Goal: Task Accomplishment & Management: Use online tool/utility

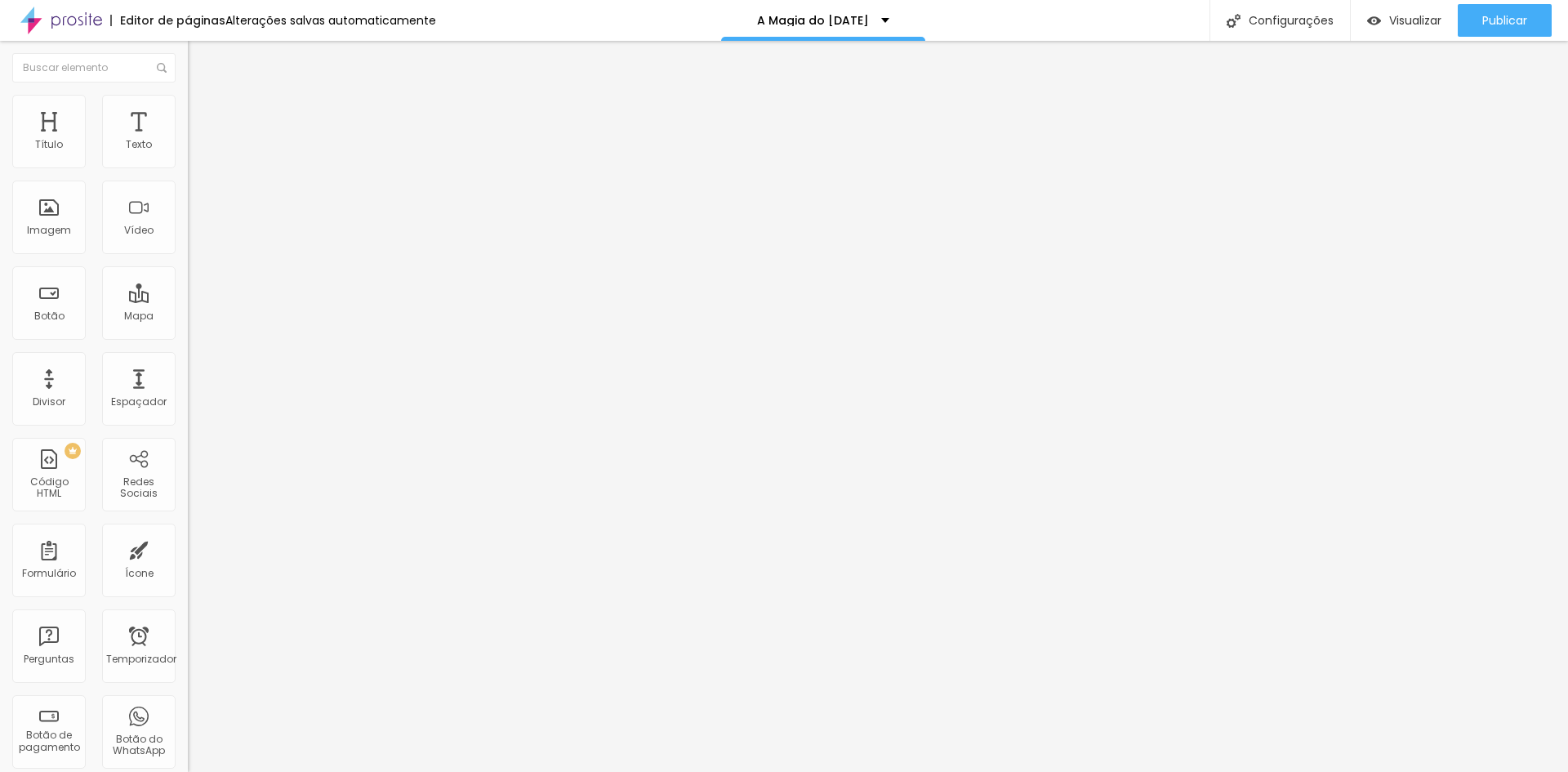
click at [203, 113] on font "Estilo" at bounding box center [215, 106] width 25 height 14
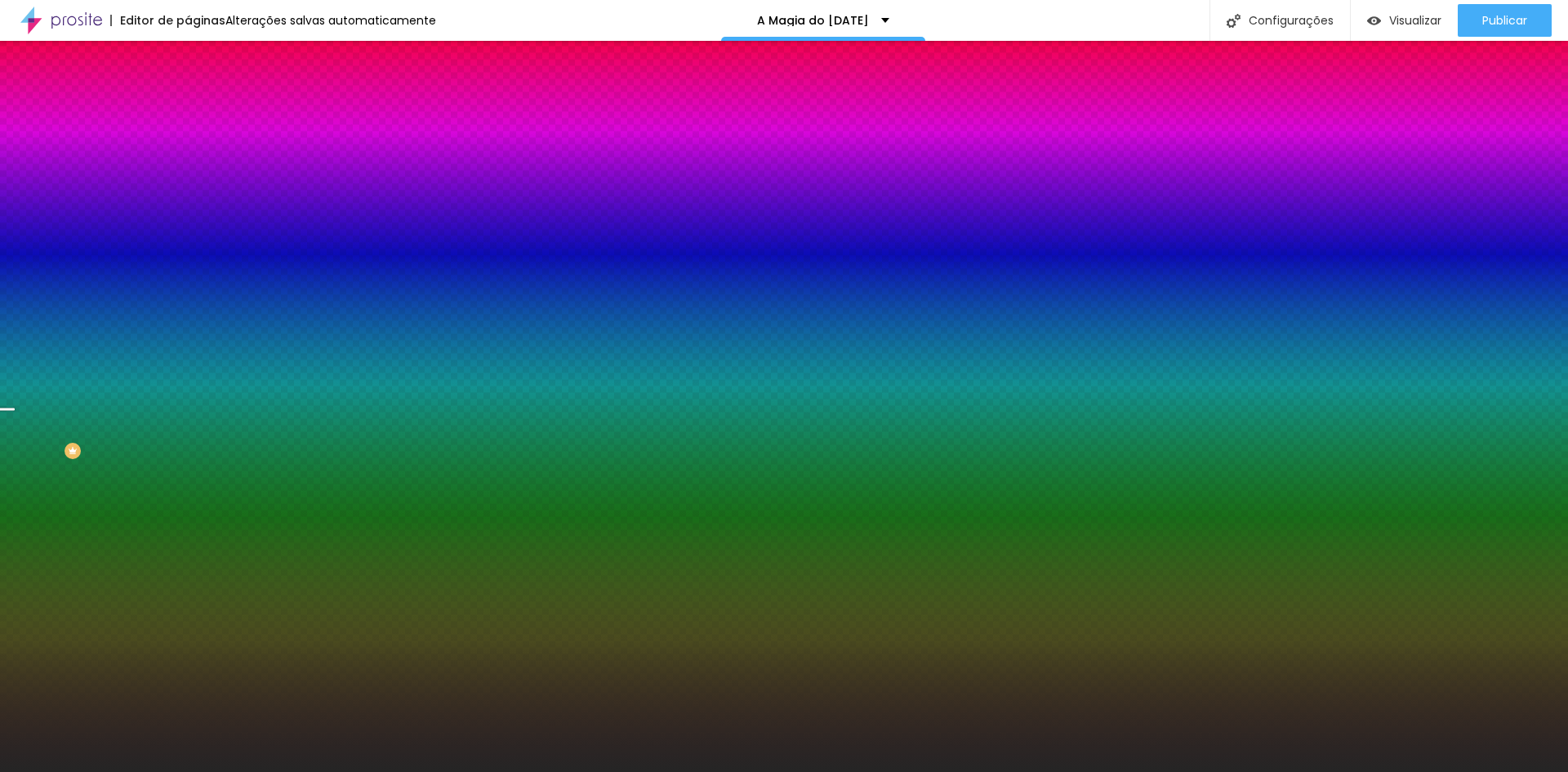
click at [198, 150] on font "Trocar imagem" at bounding box center [238, 144] width 80 height 14
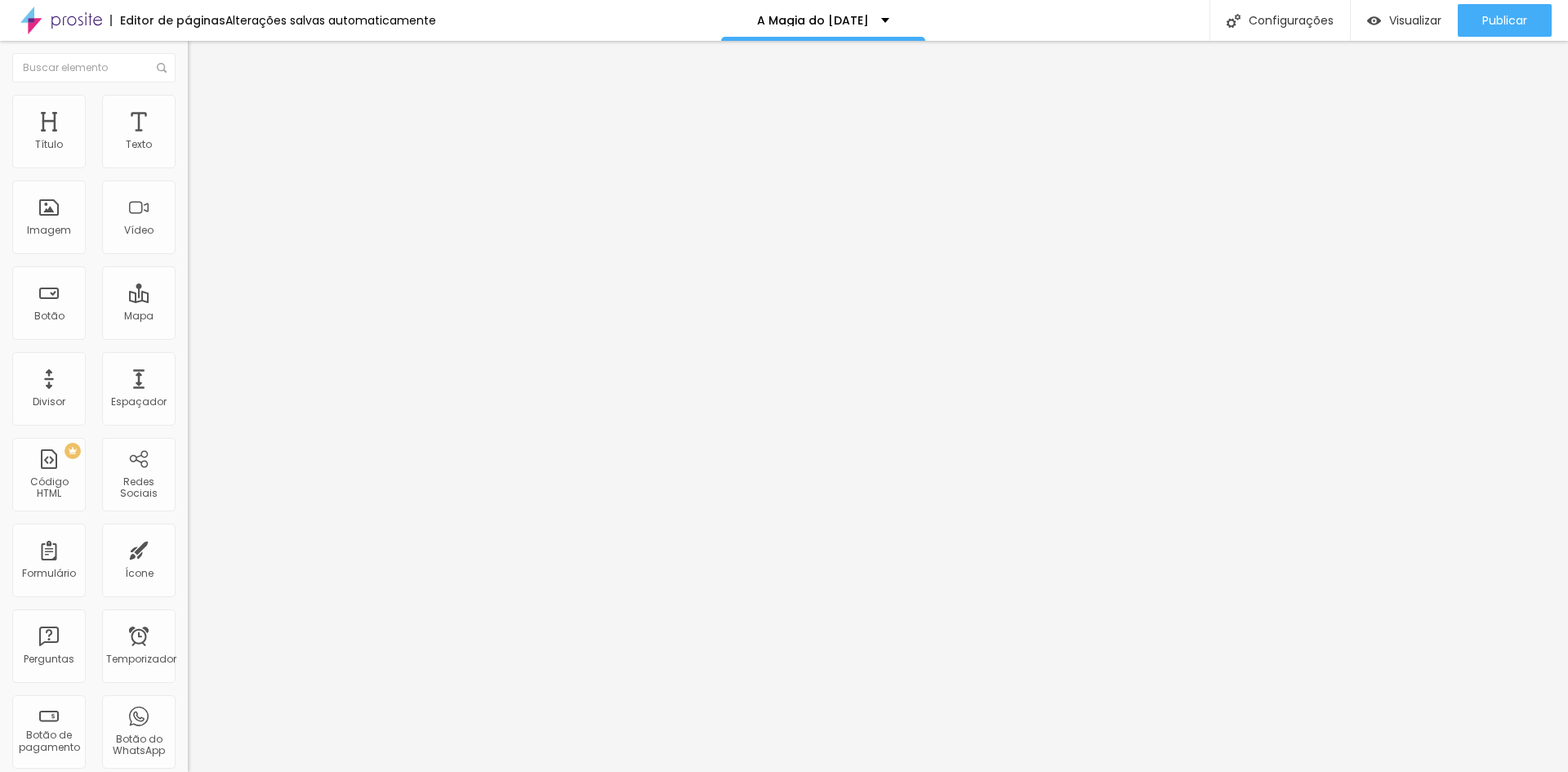
click at [200, 64] on img "button" at bounding box center [206, 59] width 13 height 13
click at [964, 23] on div "Editor de páginas Alterações [PERSON_NAME] automaticamente A Magia do [DATE] Co…" at bounding box center [784, 20] width 1568 height 41
type input "6.7"
type input "6.6"
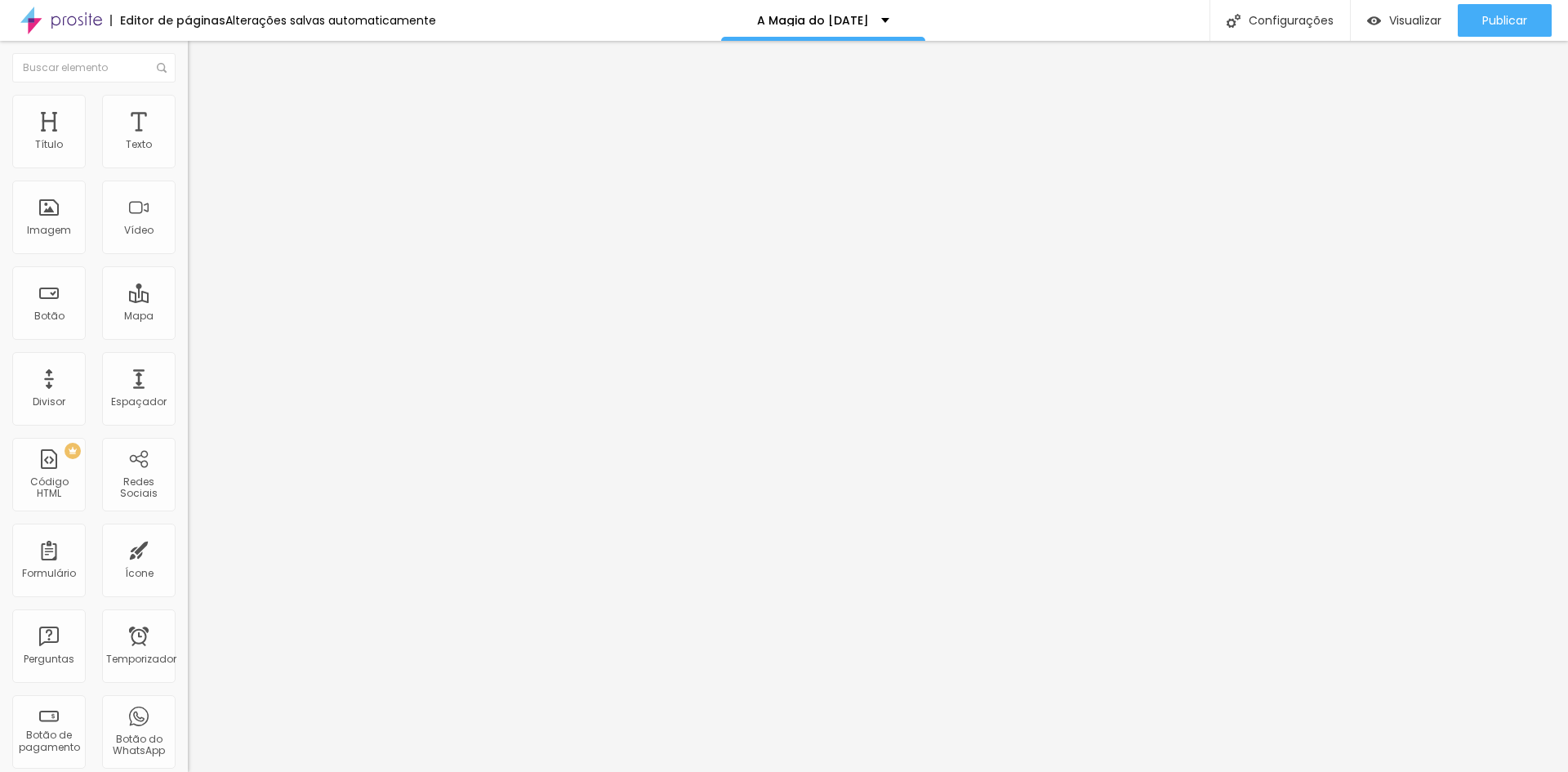
type input "6.6"
type input "6.4"
type input "6.3"
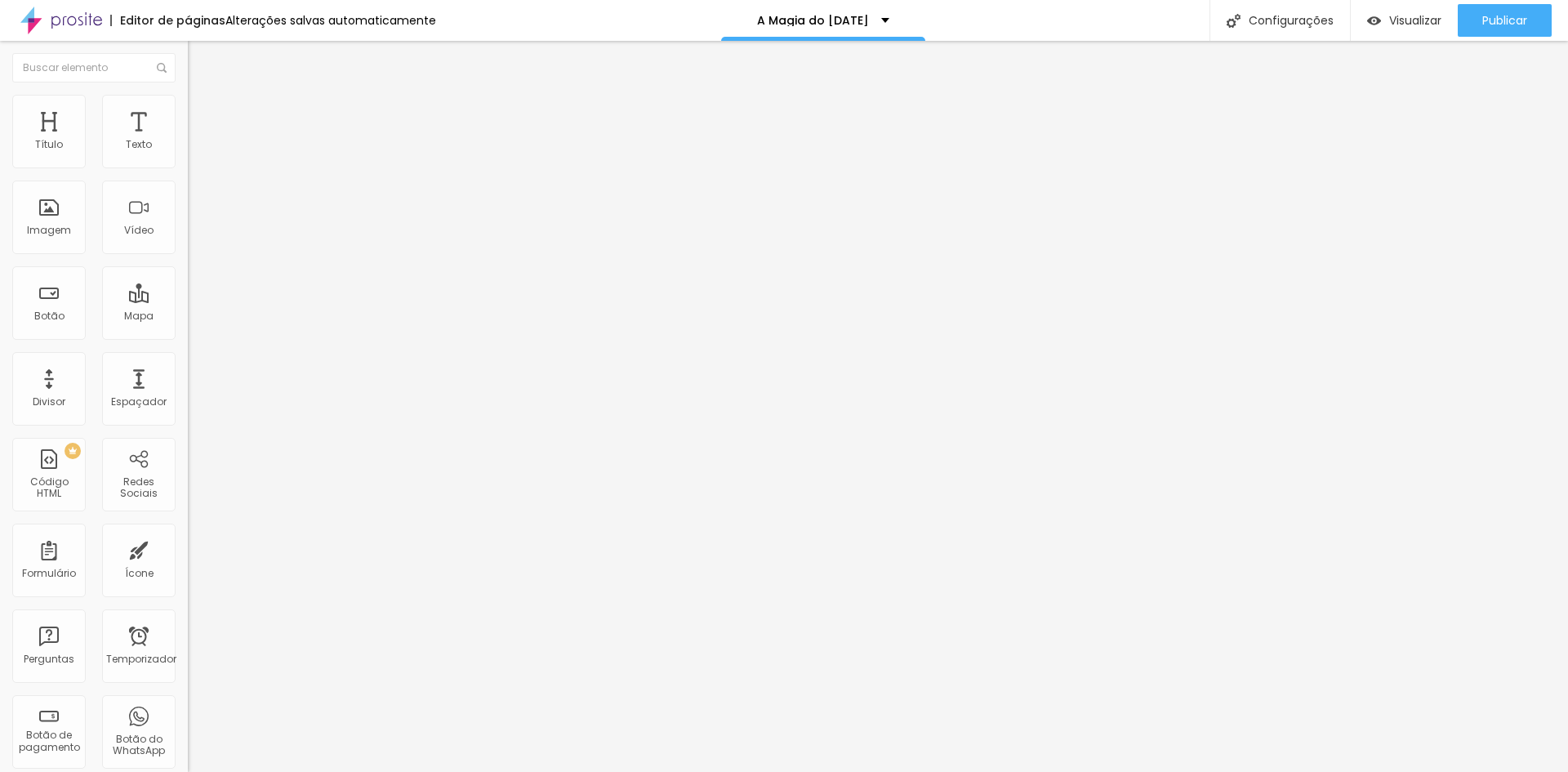
type input "6.1"
type input "5.8"
type input "5.4"
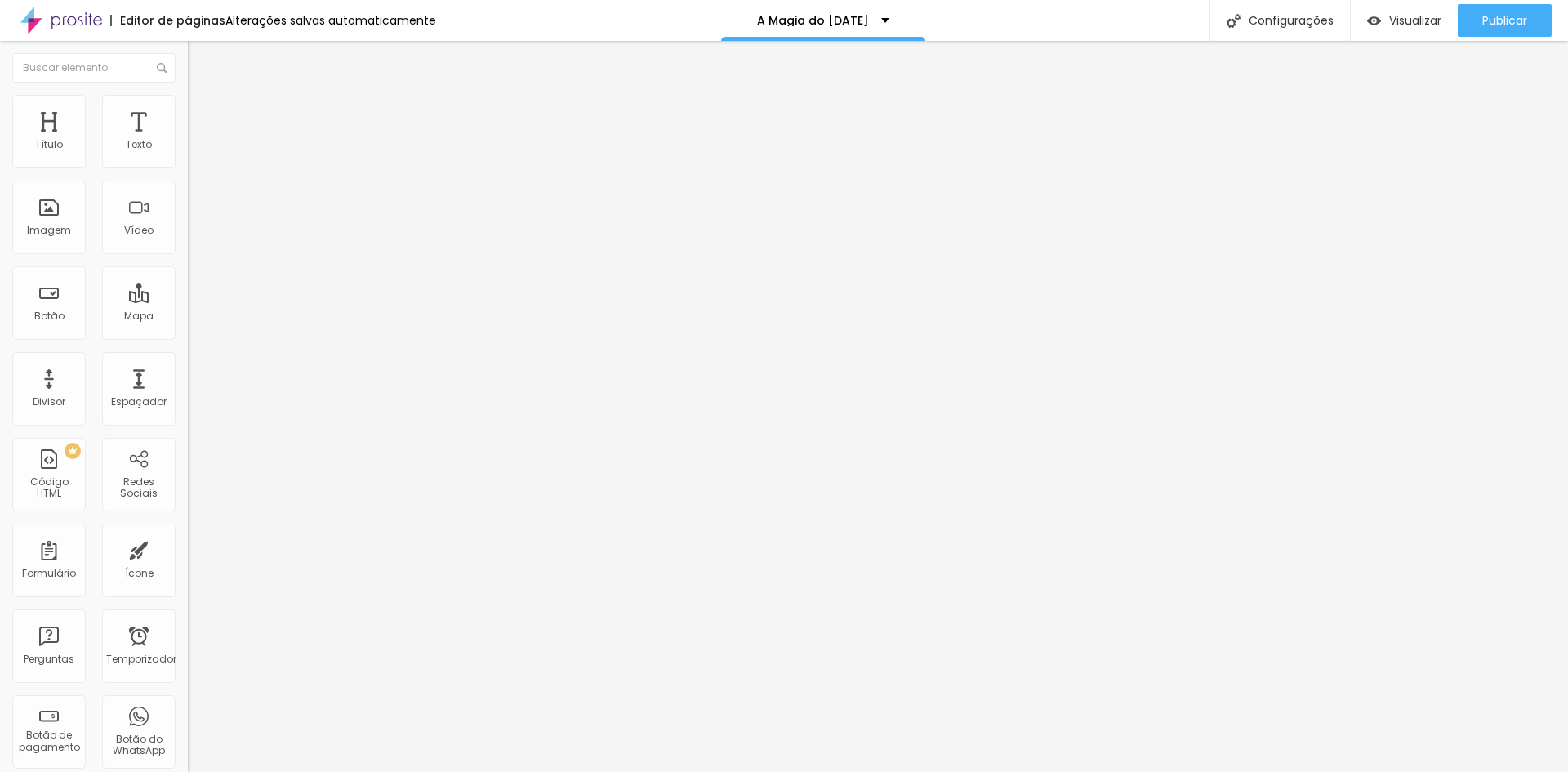
type input "5.4"
type input "5.3"
type input "5.1"
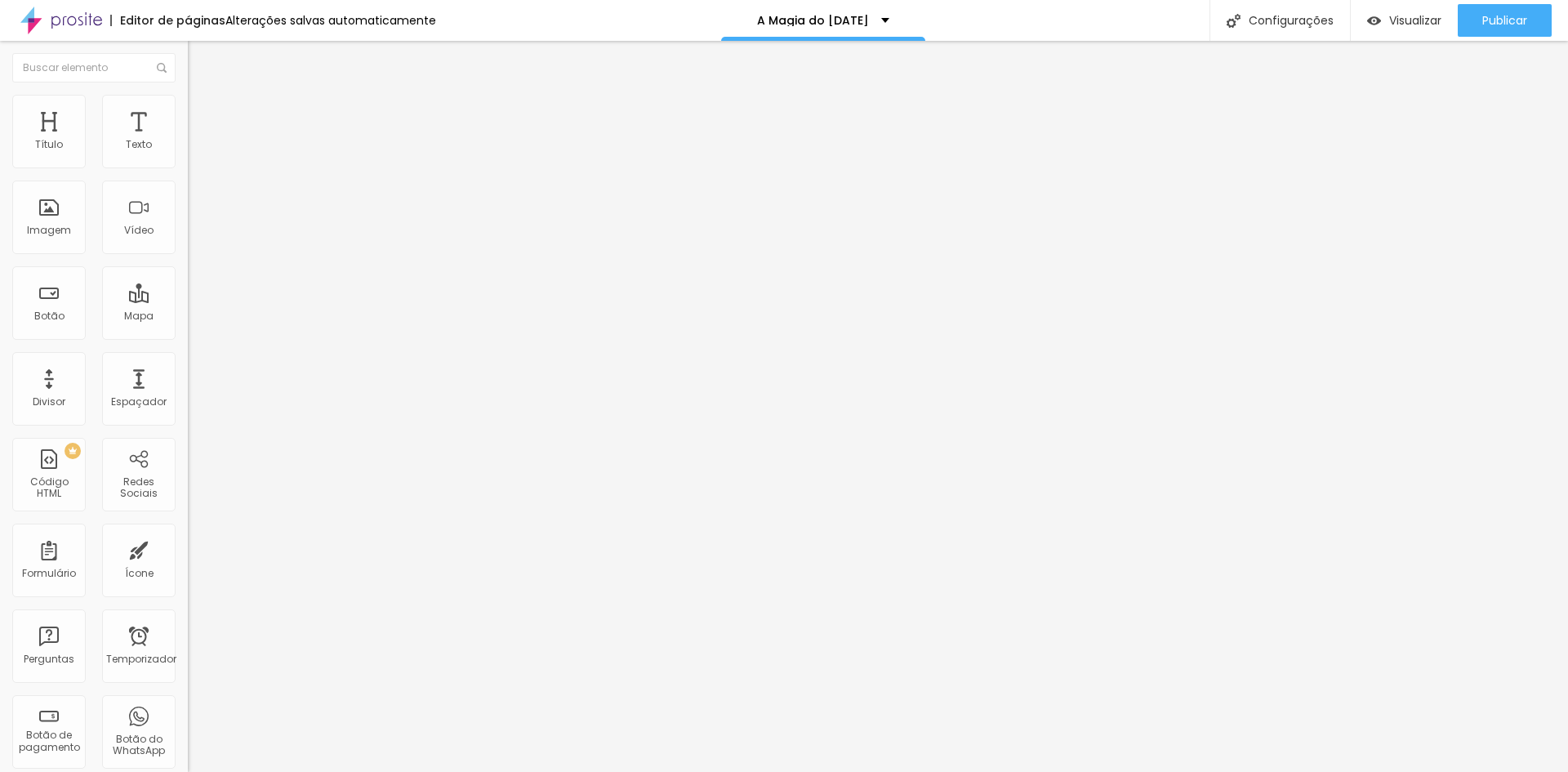
type input "4.9"
type input "4.8"
type input "4.6"
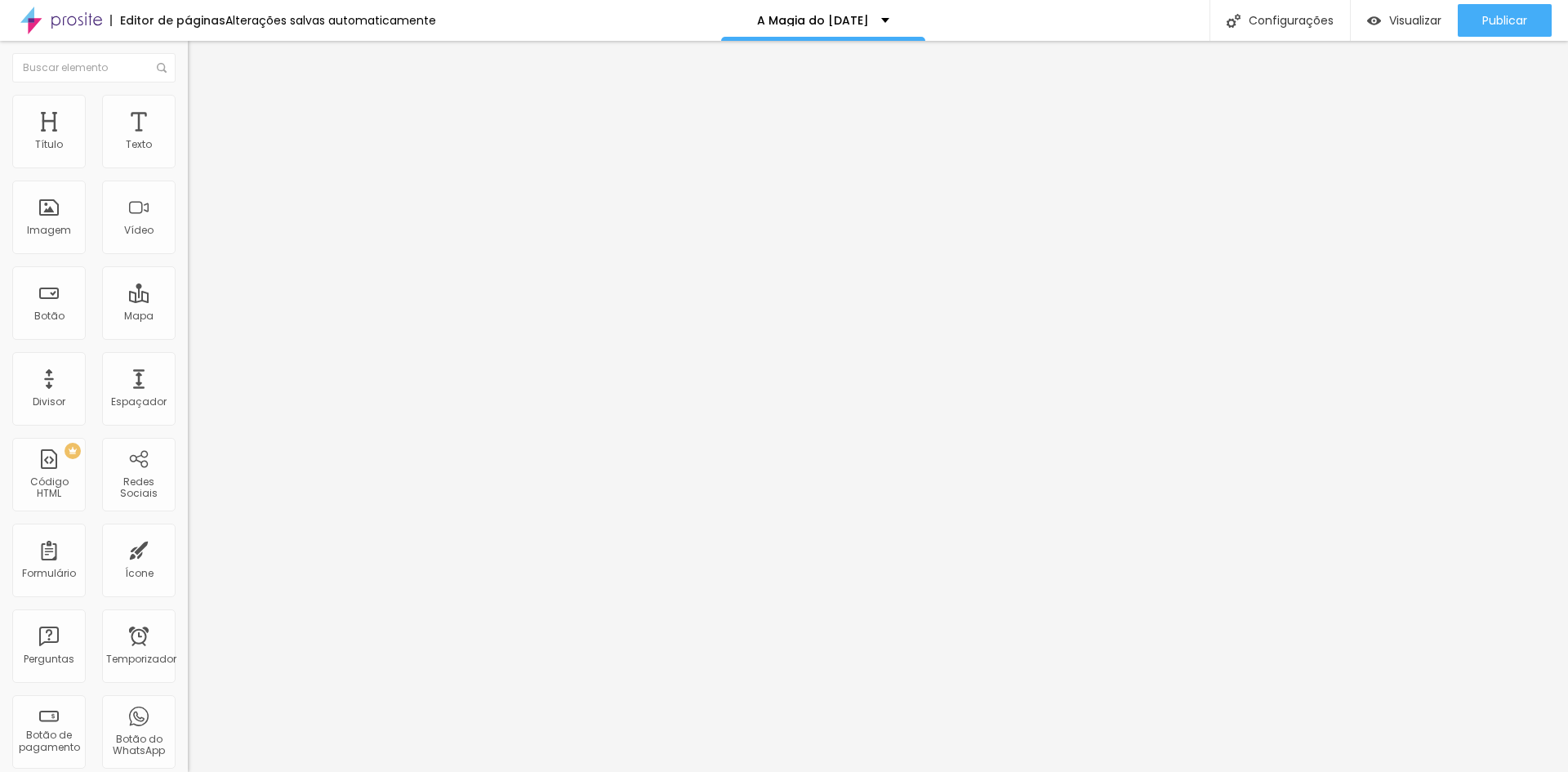
type input "4.6"
type input "4.4"
type input "4.3"
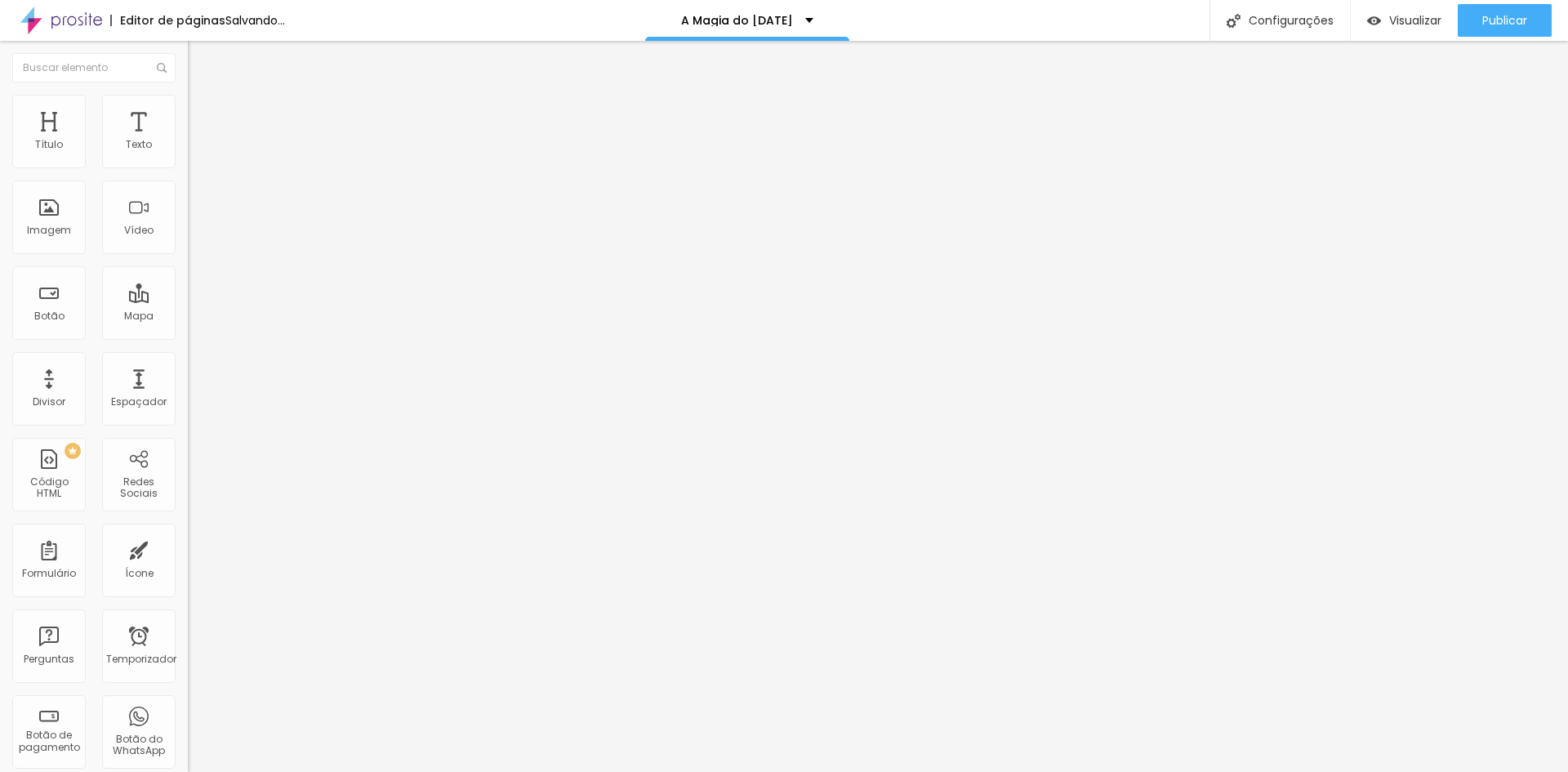
type input "4.1"
type input "3.9"
type input "3.8"
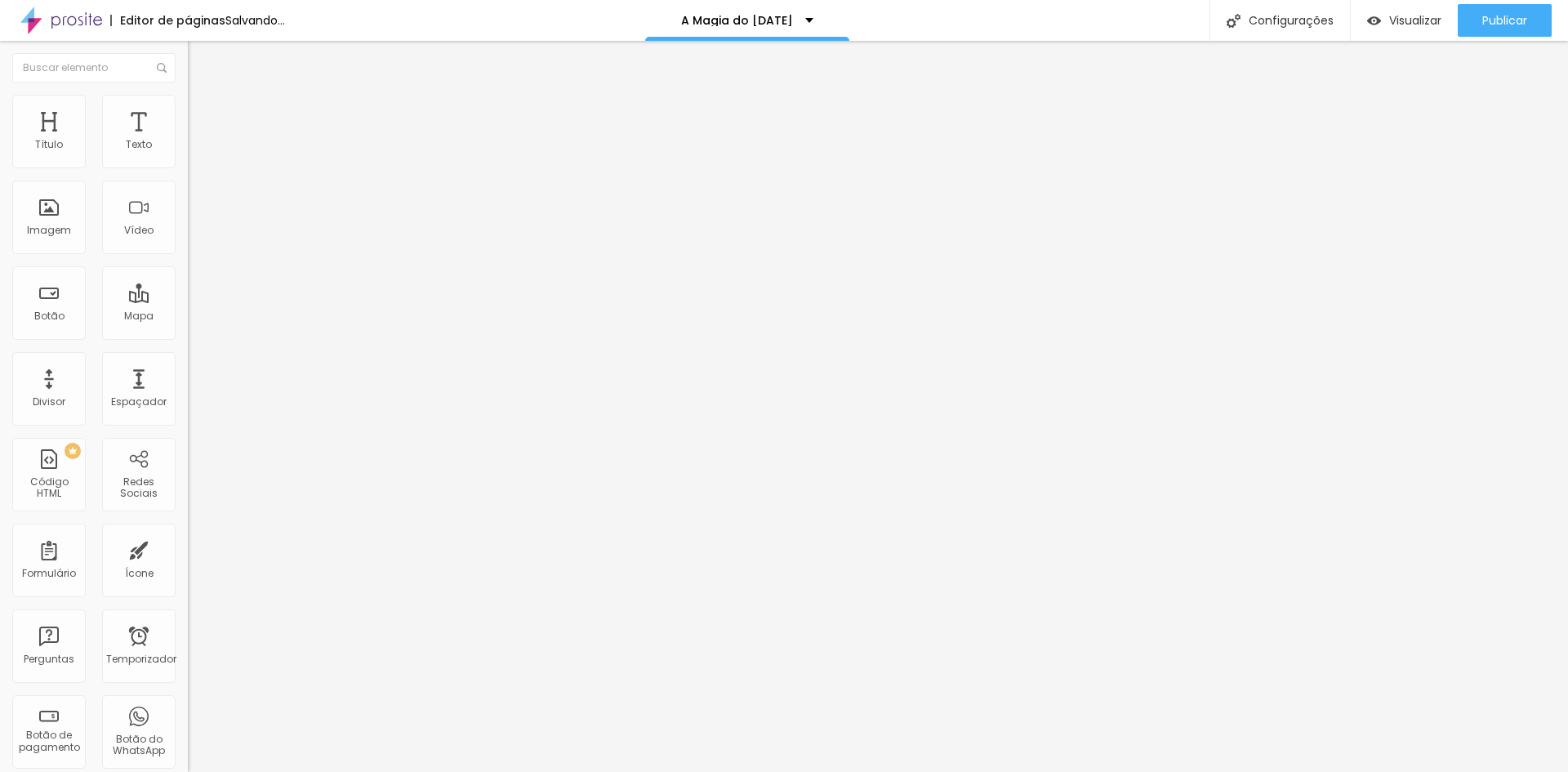
type input "3.8"
type input "3.9"
type input "4.1"
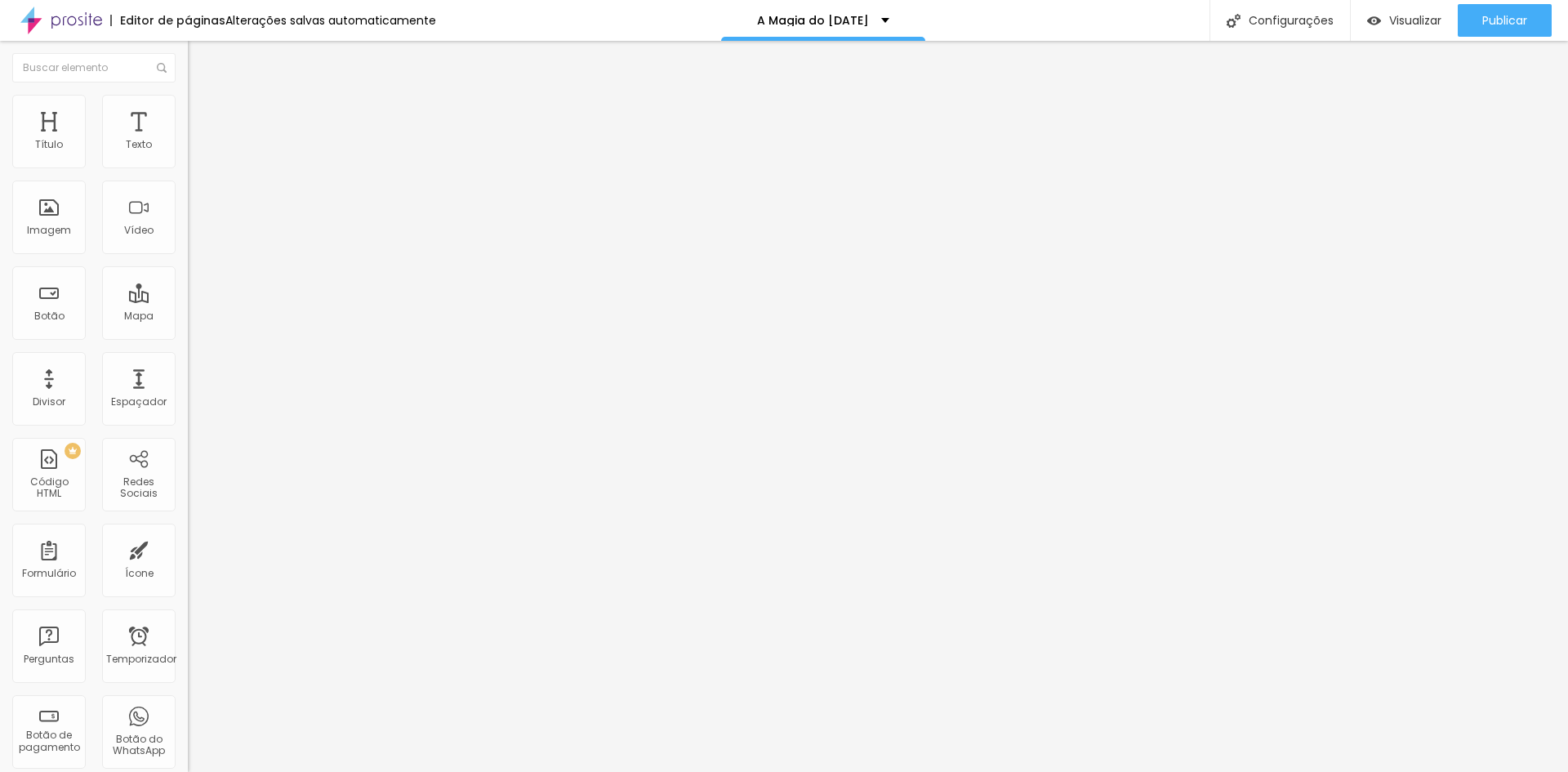
type input "4.3"
type input "4.4"
type input "4.6"
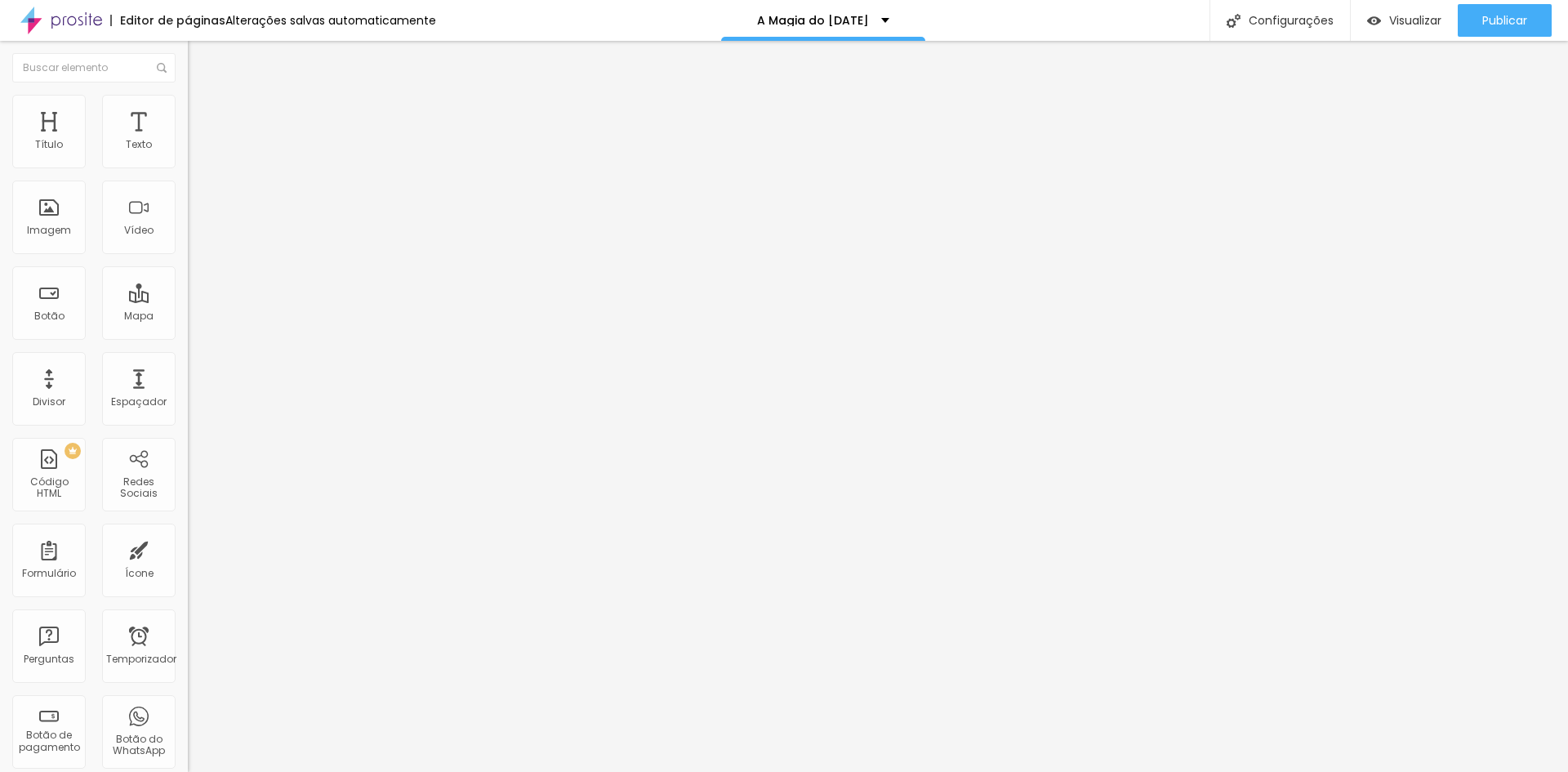
type input "4.6"
type input "4.8"
type input "4.6"
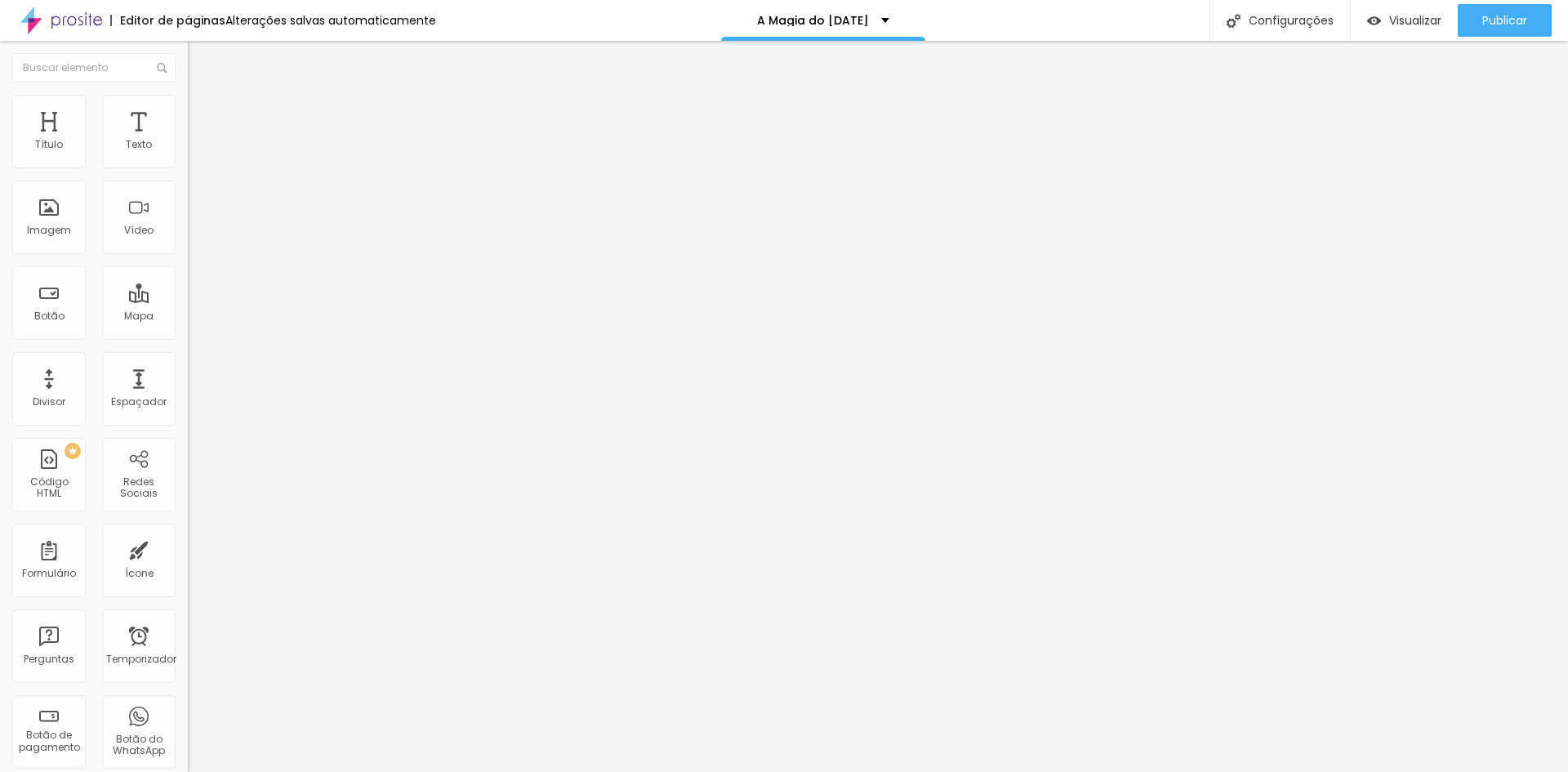
type input "4.4"
drag, startPoint x: 71, startPoint y: 374, endPoint x: 60, endPoint y: 373, distance: 11.0
type input "4.4"
click at [188, 617] on input "range" at bounding box center [240, 623] width 106 height 13
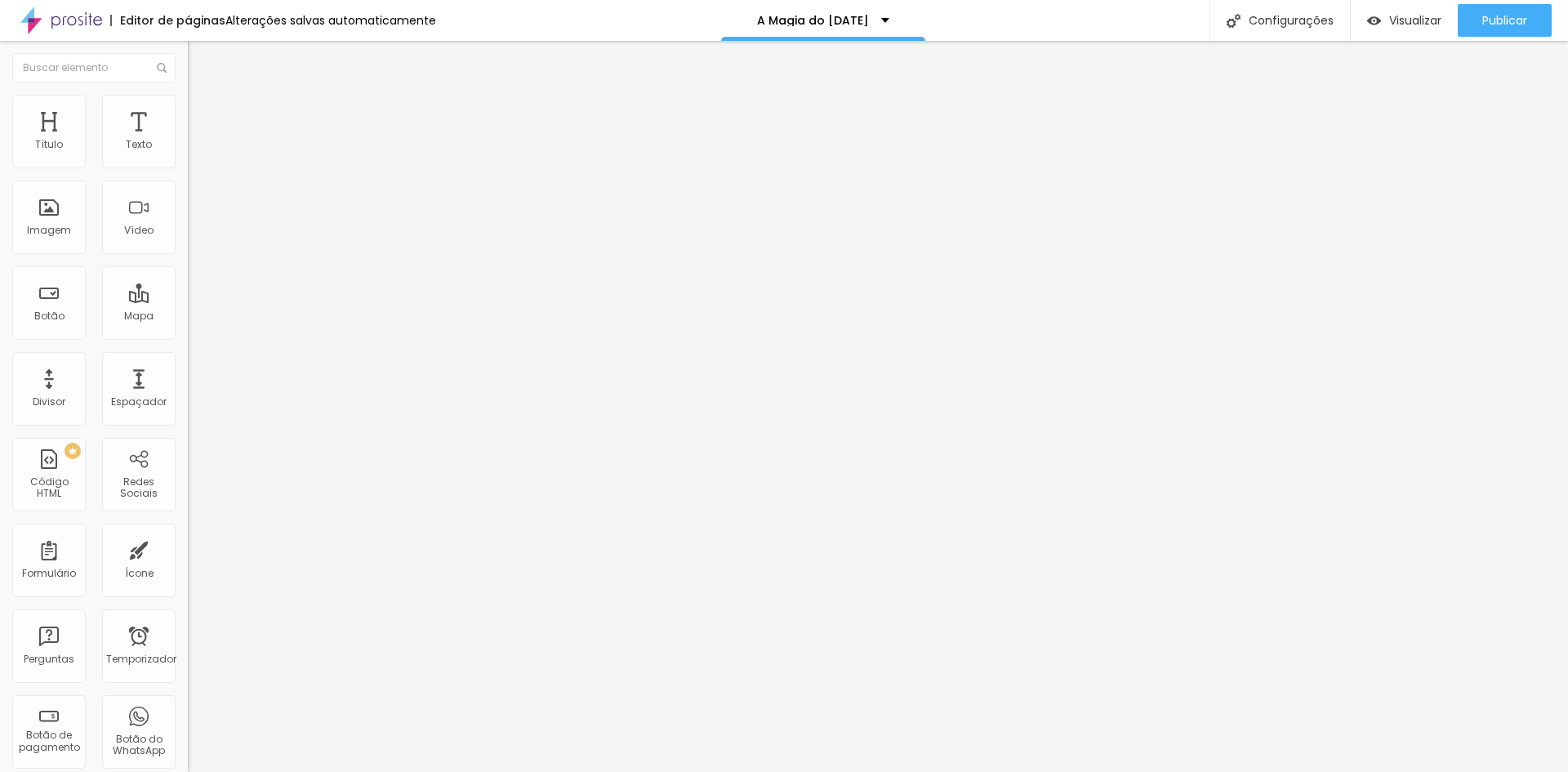
type input "1"
type input "2"
type input "3"
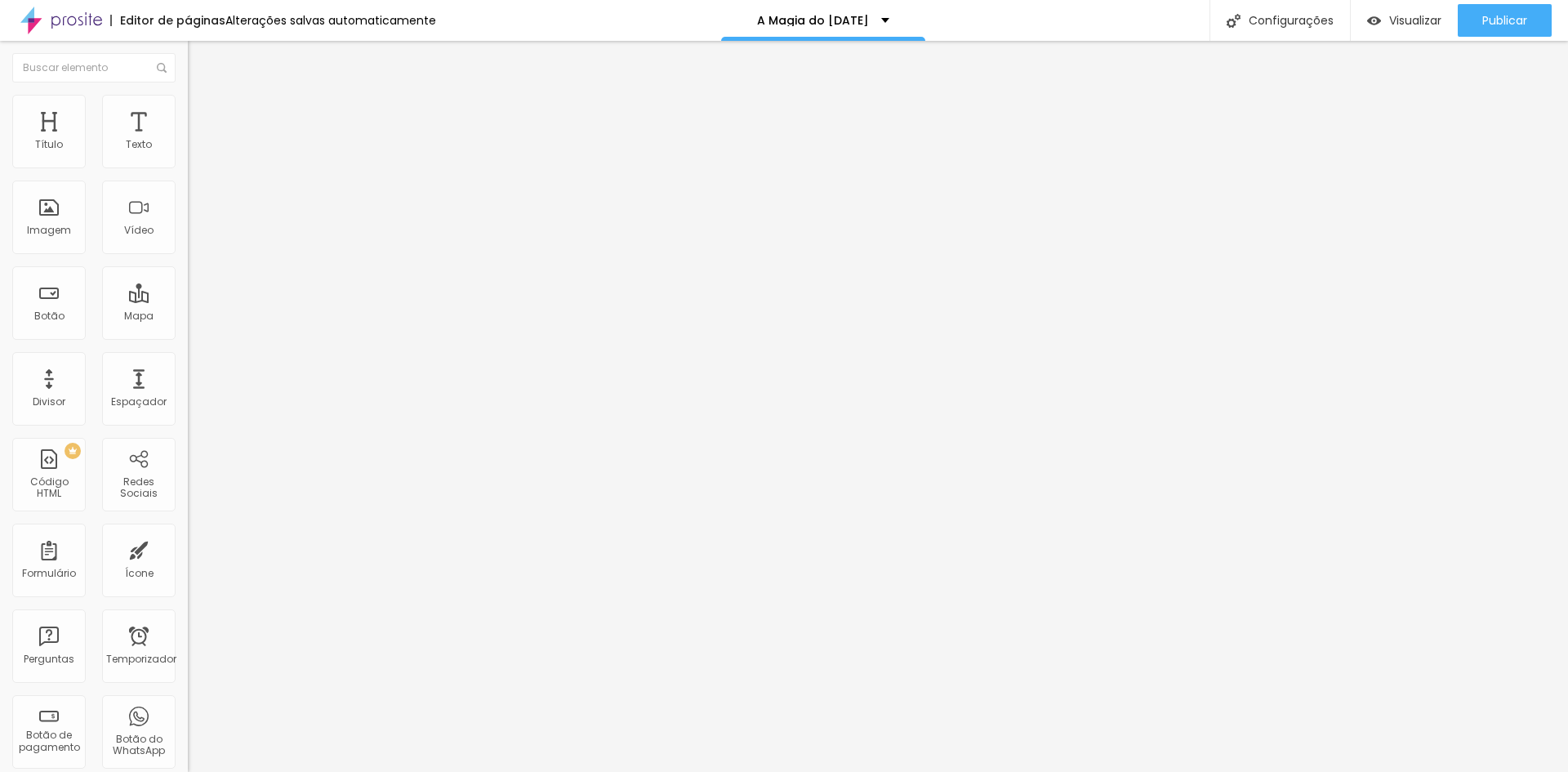
type input "3"
type input "4"
type input "5"
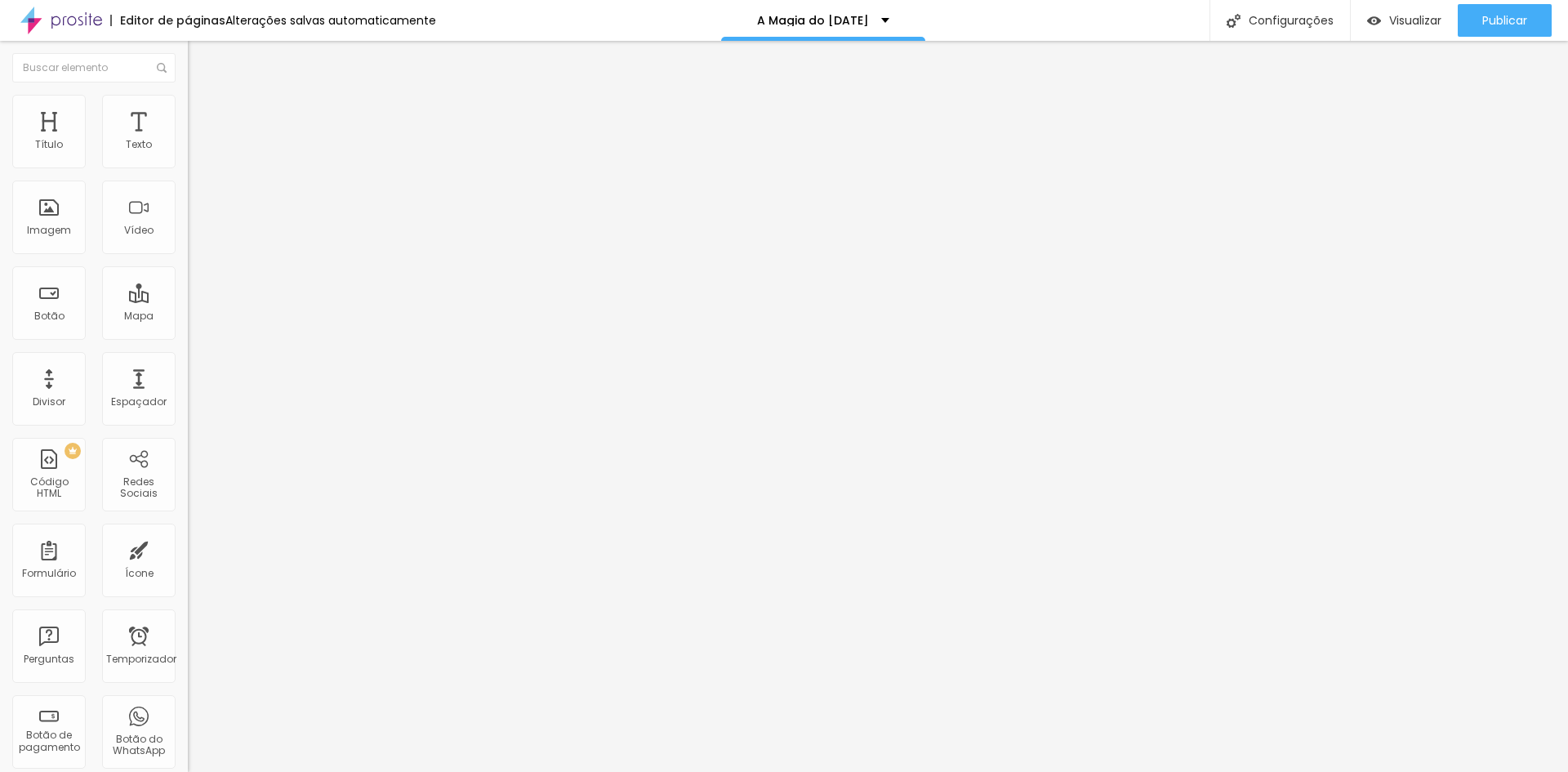
type input "7"
type input "10"
type input "11"
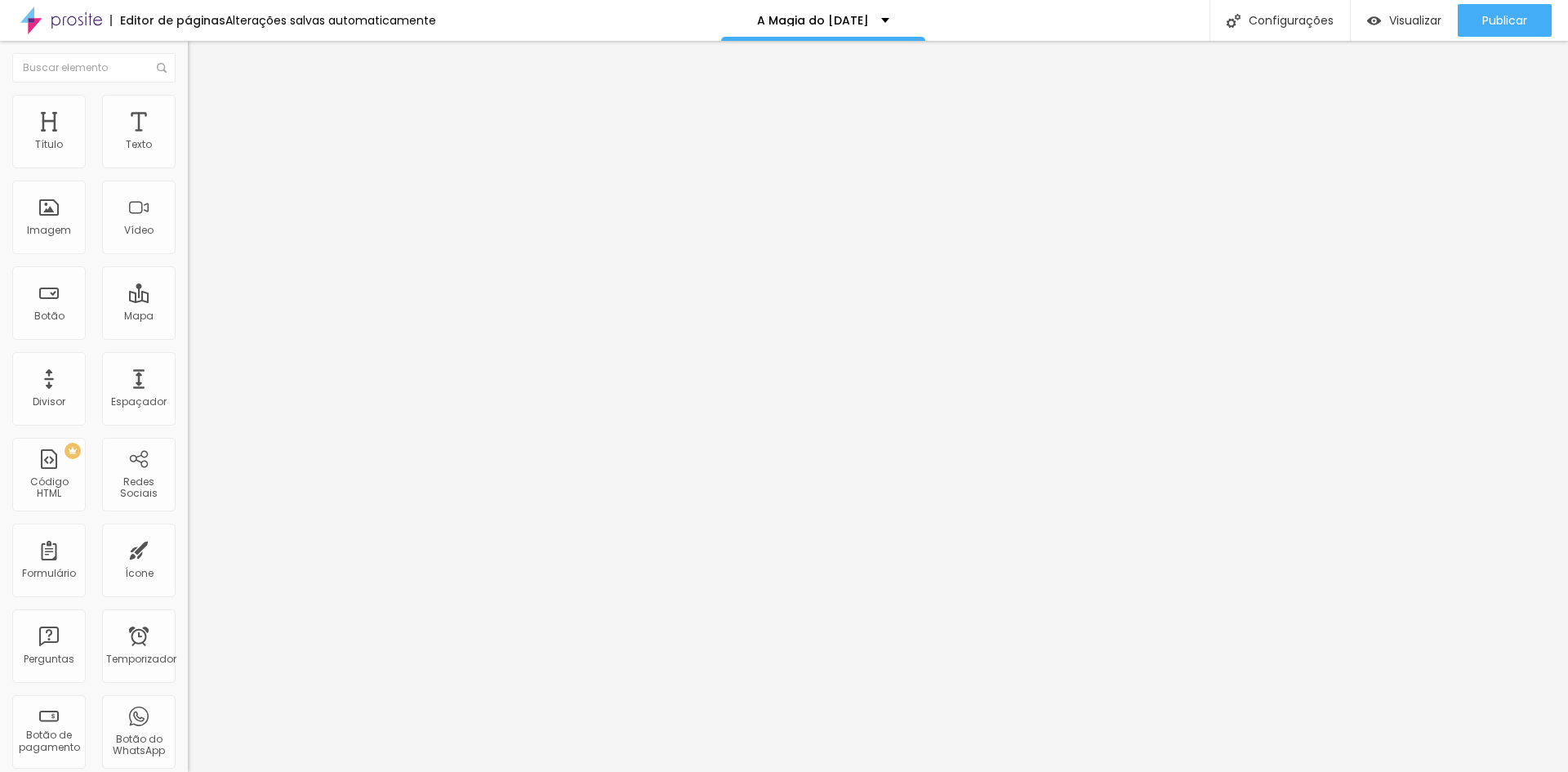
type input "11"
type input "12"
type input "13"
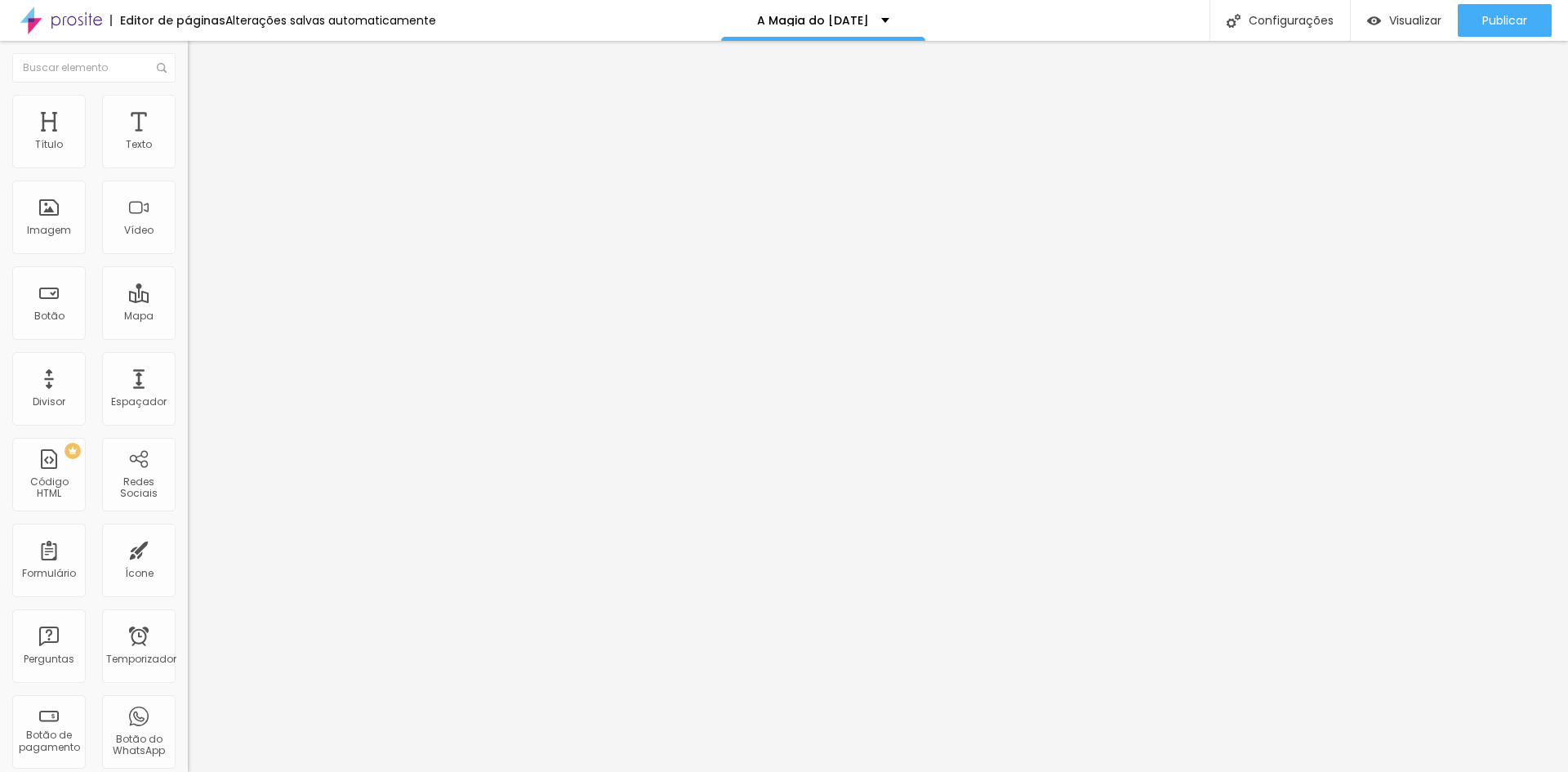
type input "14"
type input "15"
type input "14"
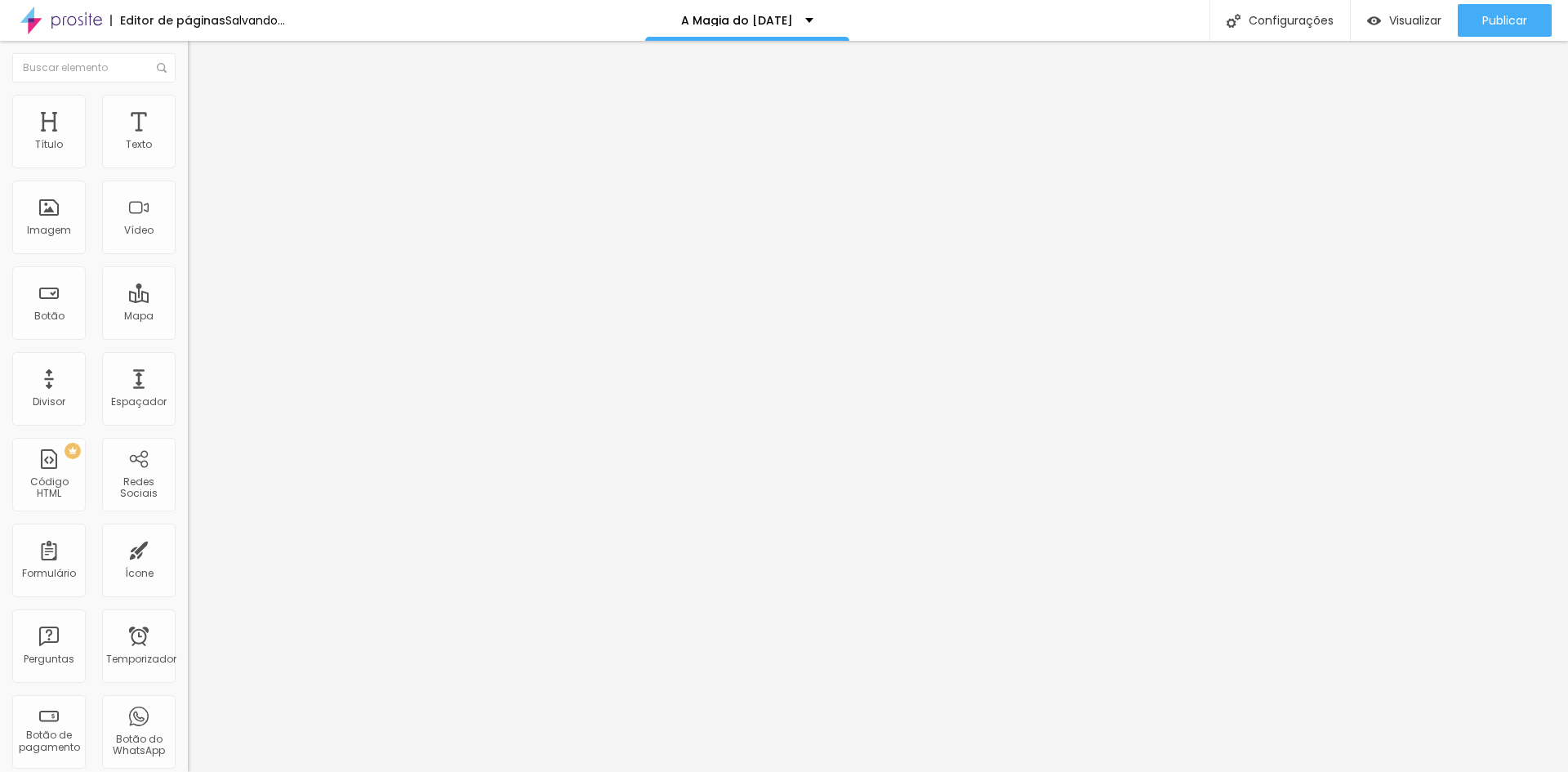
type input "14"
type input "13"
type input "12"
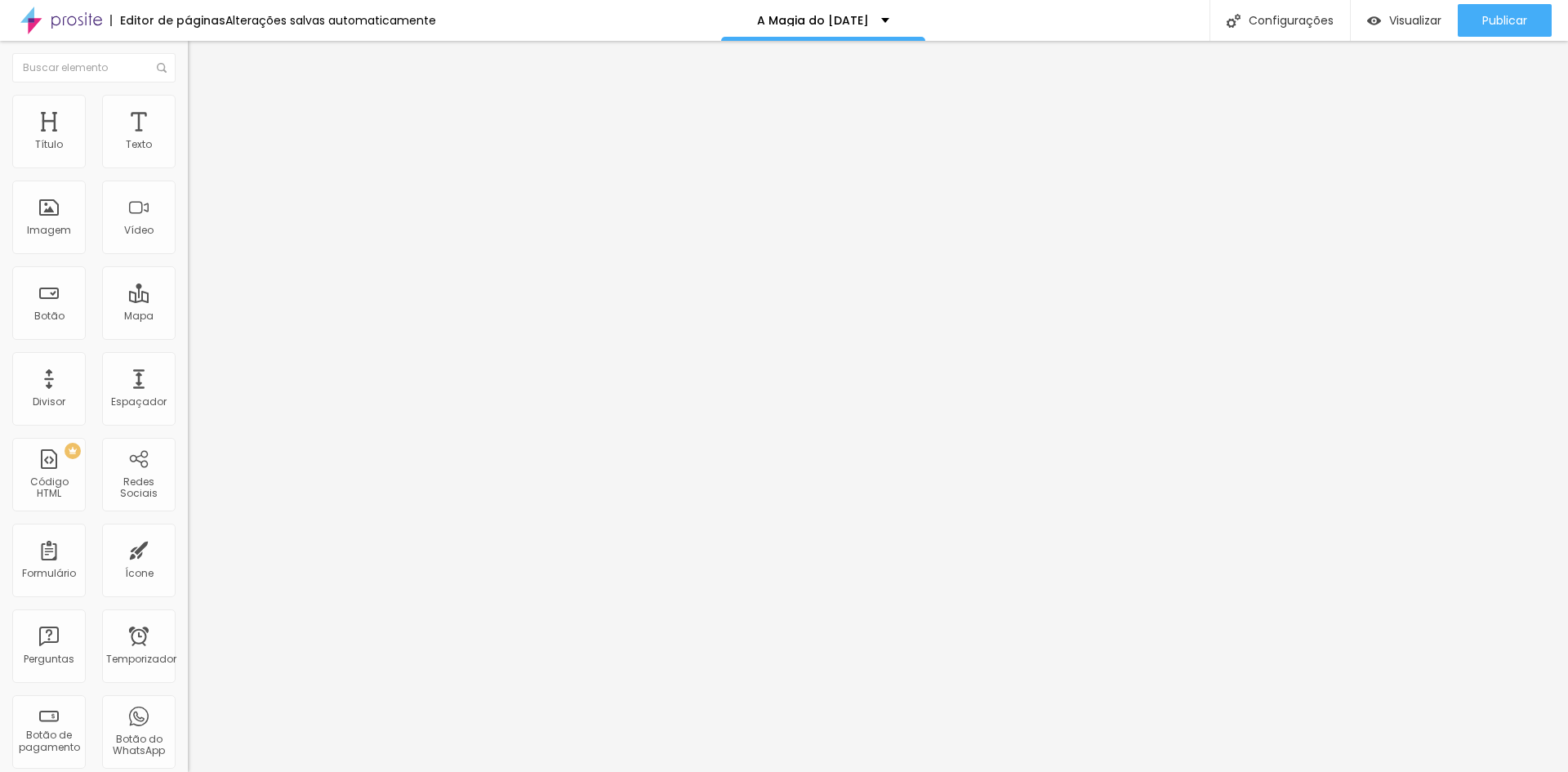
type input "11"
type input "10"
type input "9"
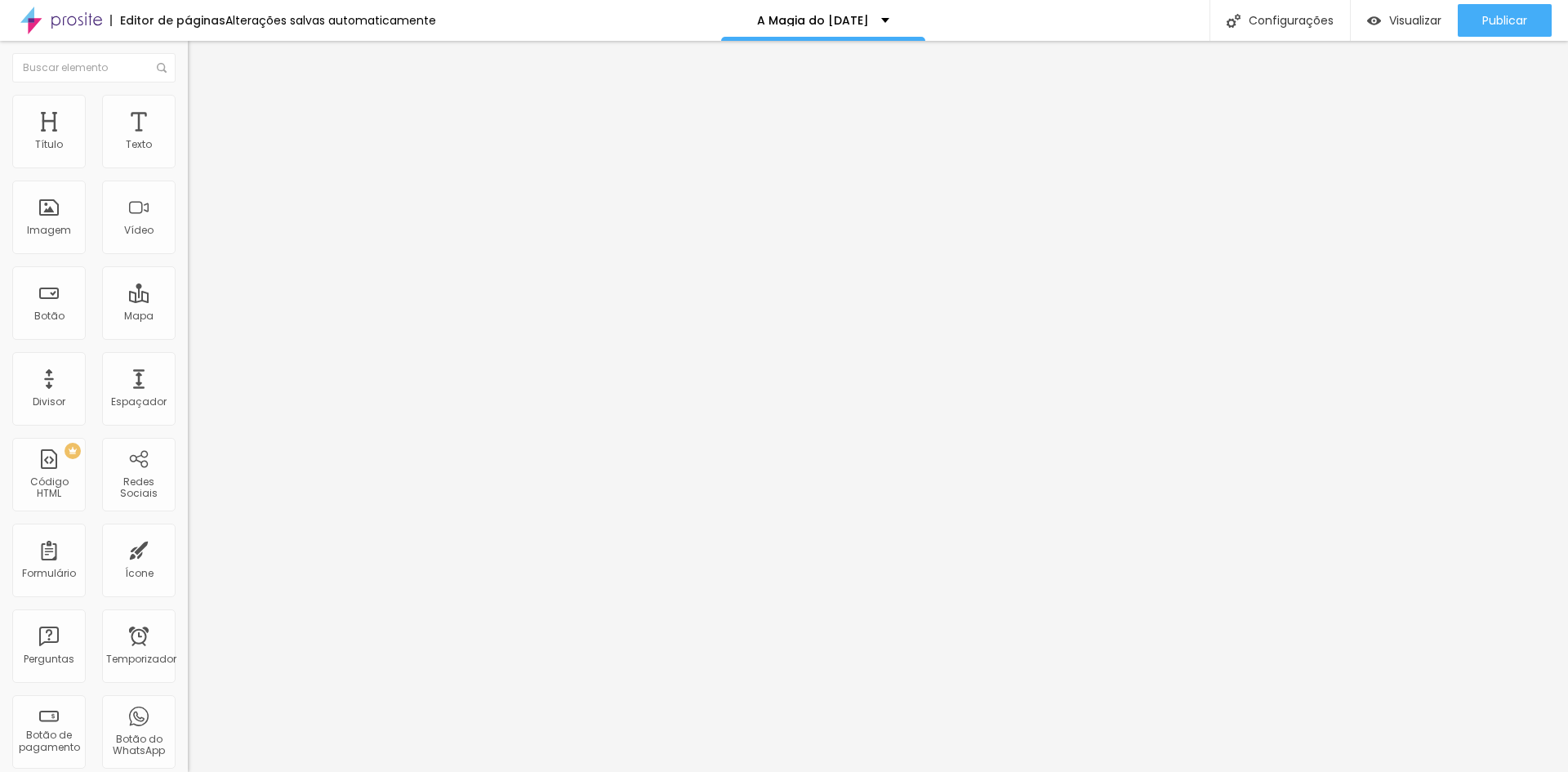
type input "9"
type input "8"
type input "7"
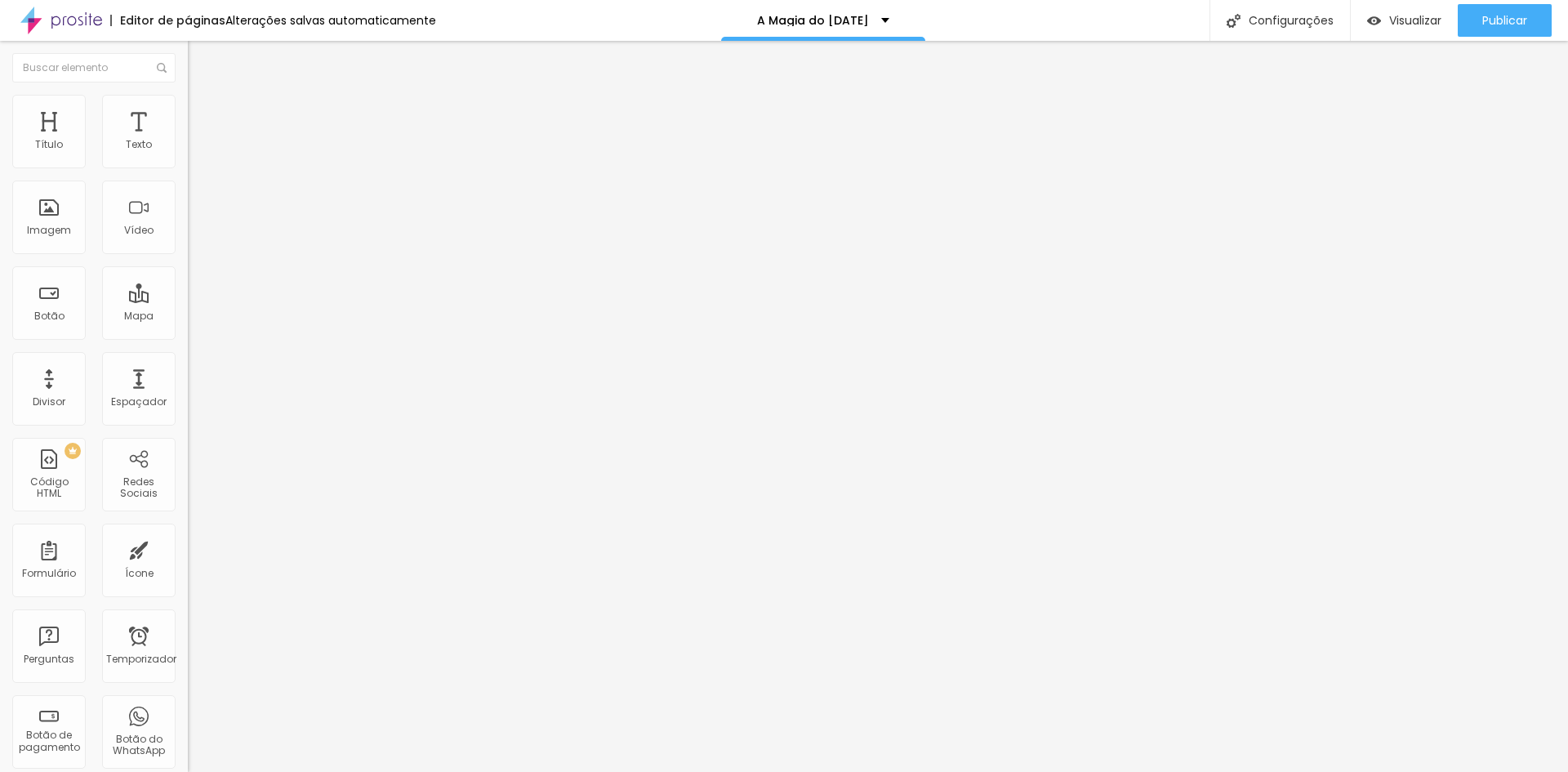
type input "6"
type input "5"
type input "4"
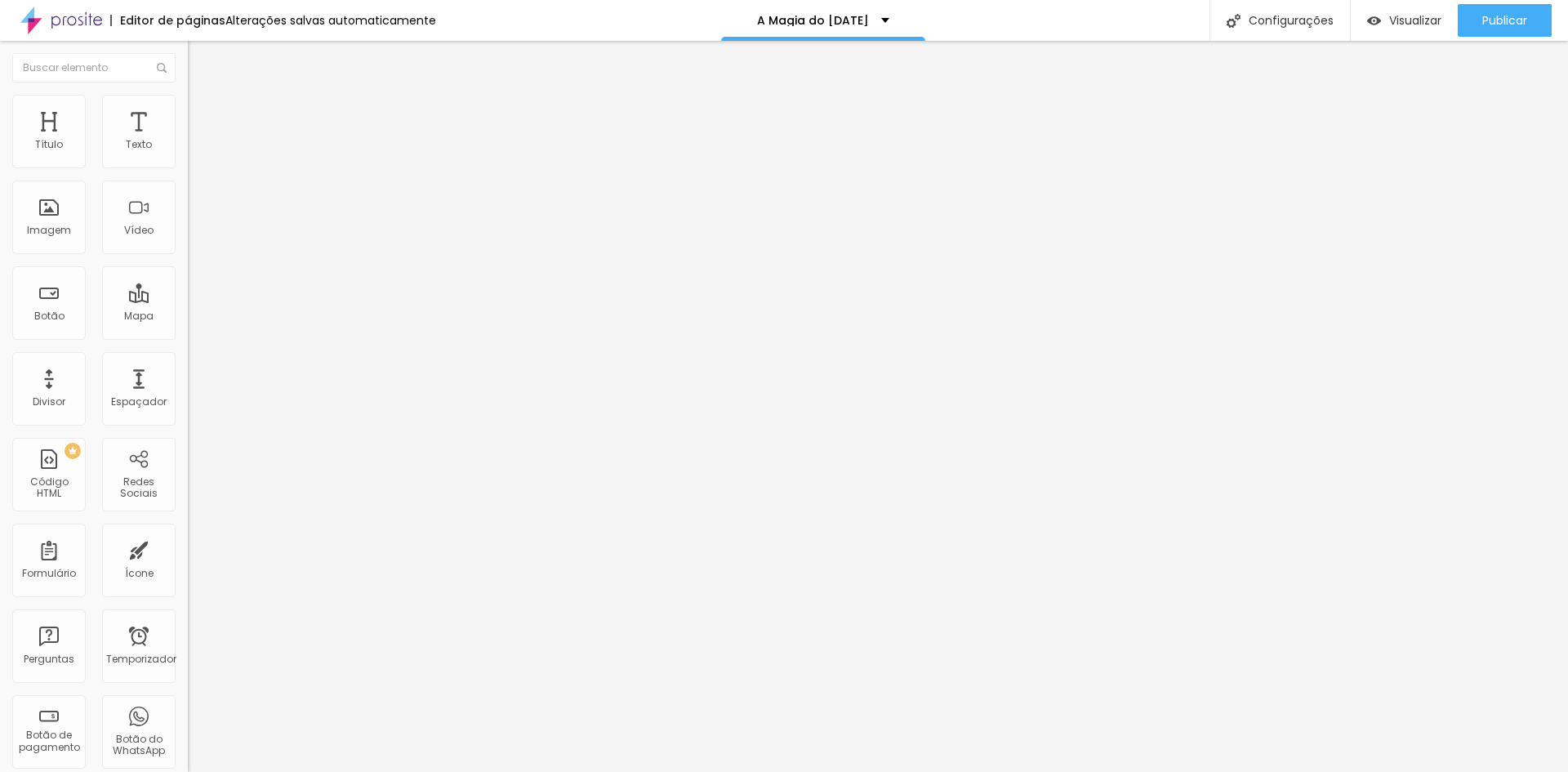
type input "4"
type input "3"
type input "2"
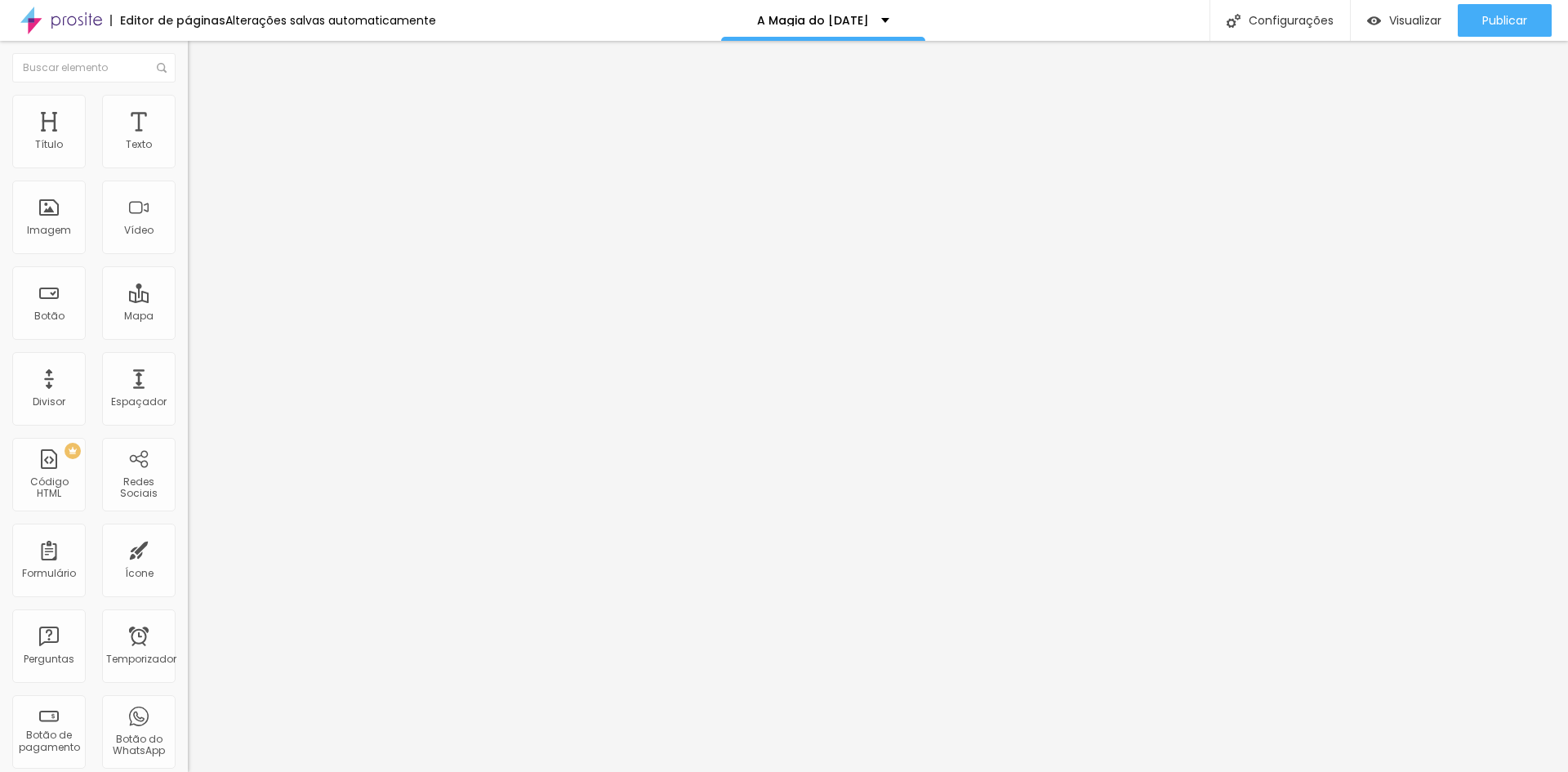
type input "1"
type input "0"
drag, startPoint x: 40, startPoint y: 437, endPoint x: 0, endPoint y: 436, distance: 40.0
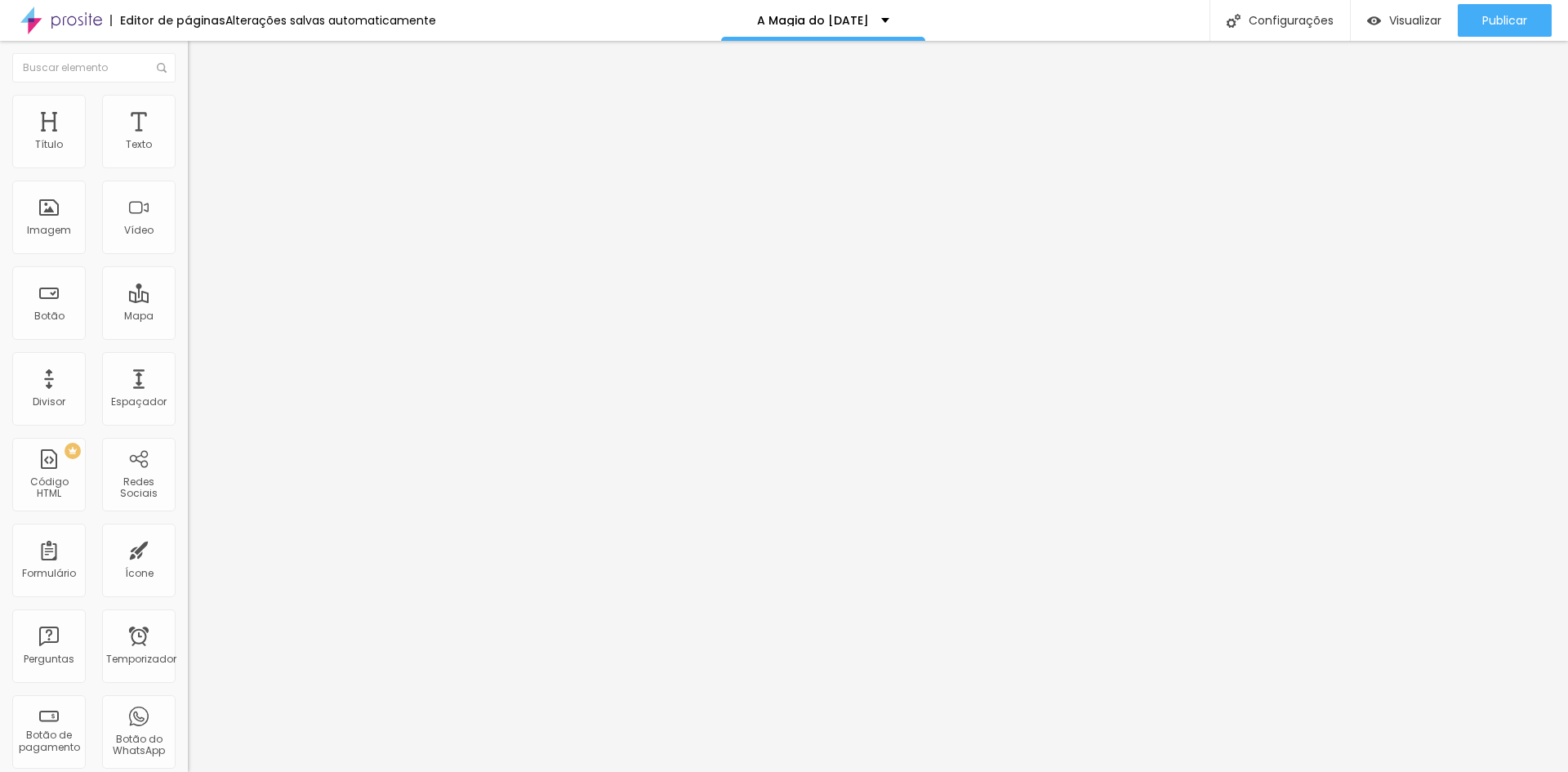
click at [188, 107] on li "Avançado" at bounding box center [282, 103] width 188 height 16
click at [203, 96] on font "Estilo" at bounding box center [215, 89] width 25 height 14
type input "1.2"
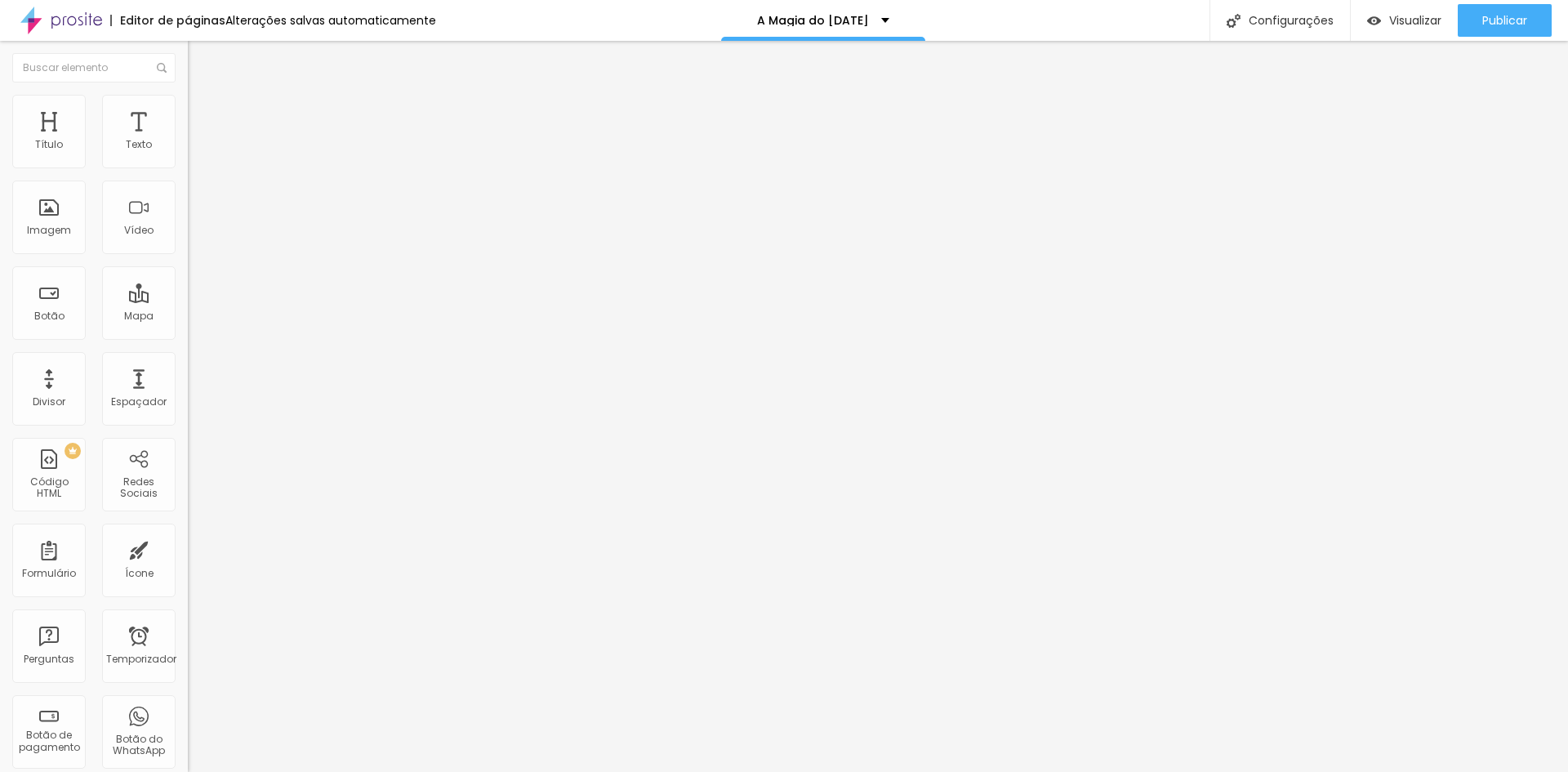
type input "1.1"
type input "1.2"
type input "1.3"
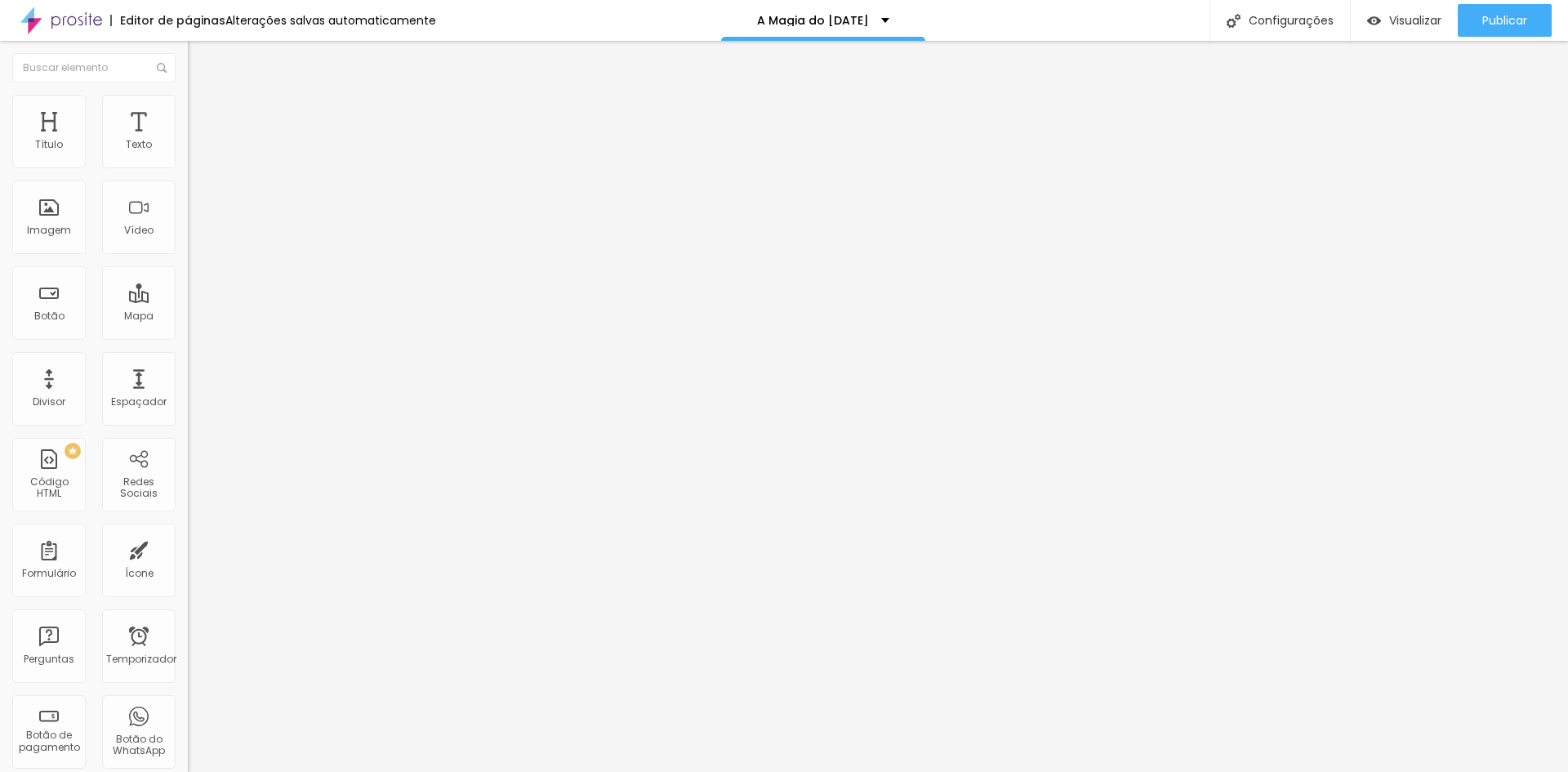
type input "1.3"
type input "1.4"
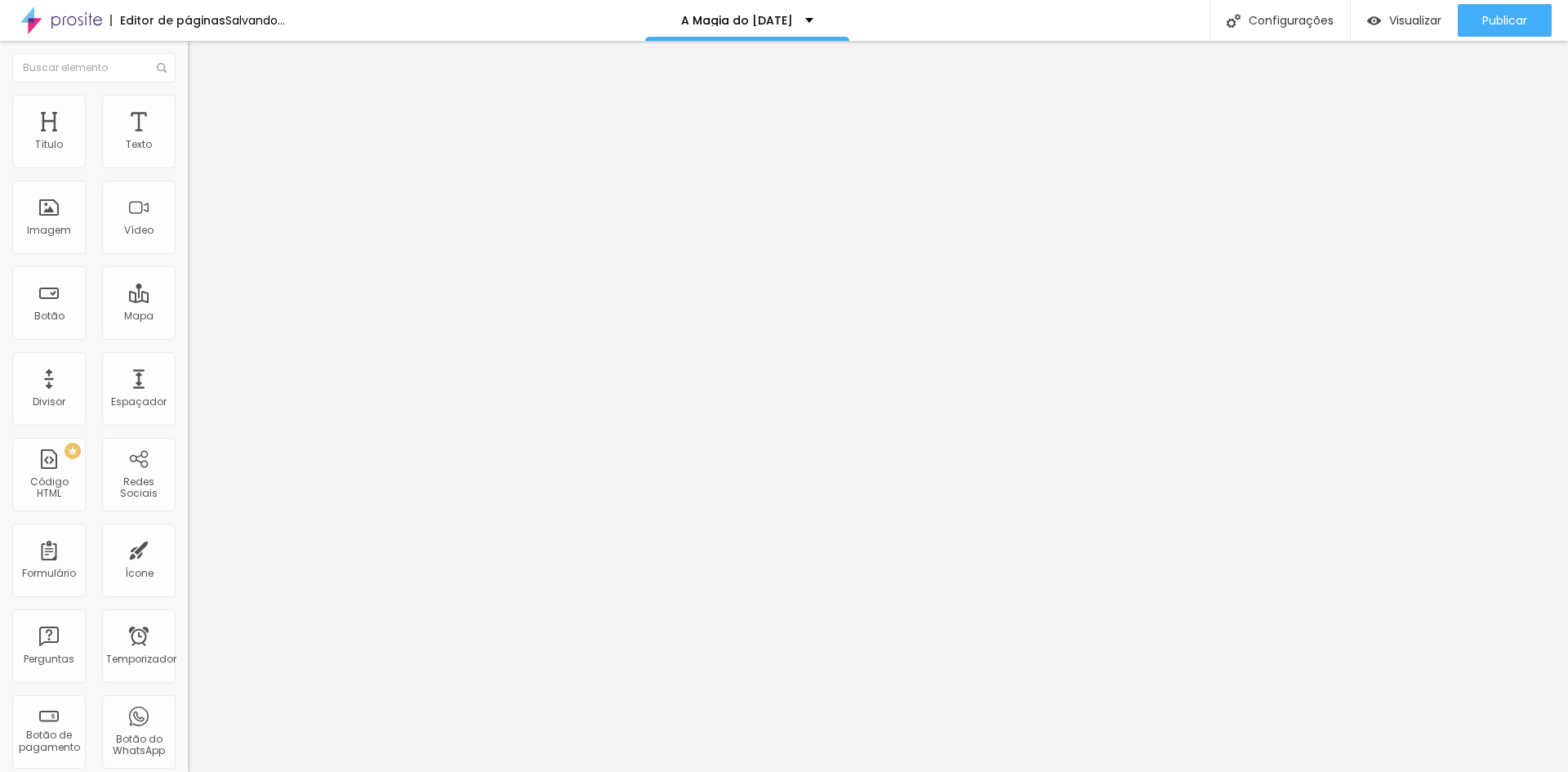
type input "4.1"
type input "3.9"
type input "3.8"
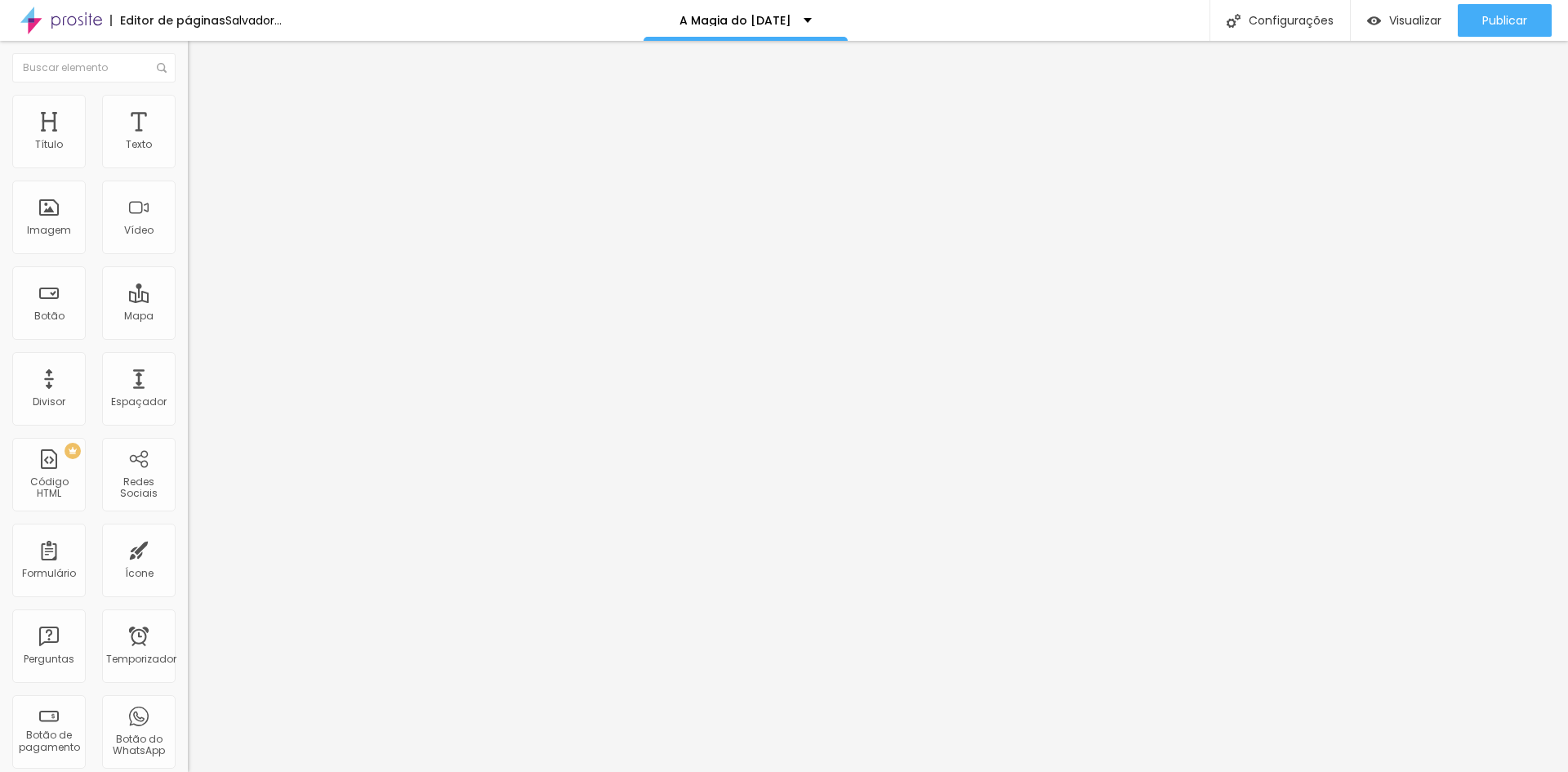
type input "3.8"
type input "3.6"
type input "3.5"
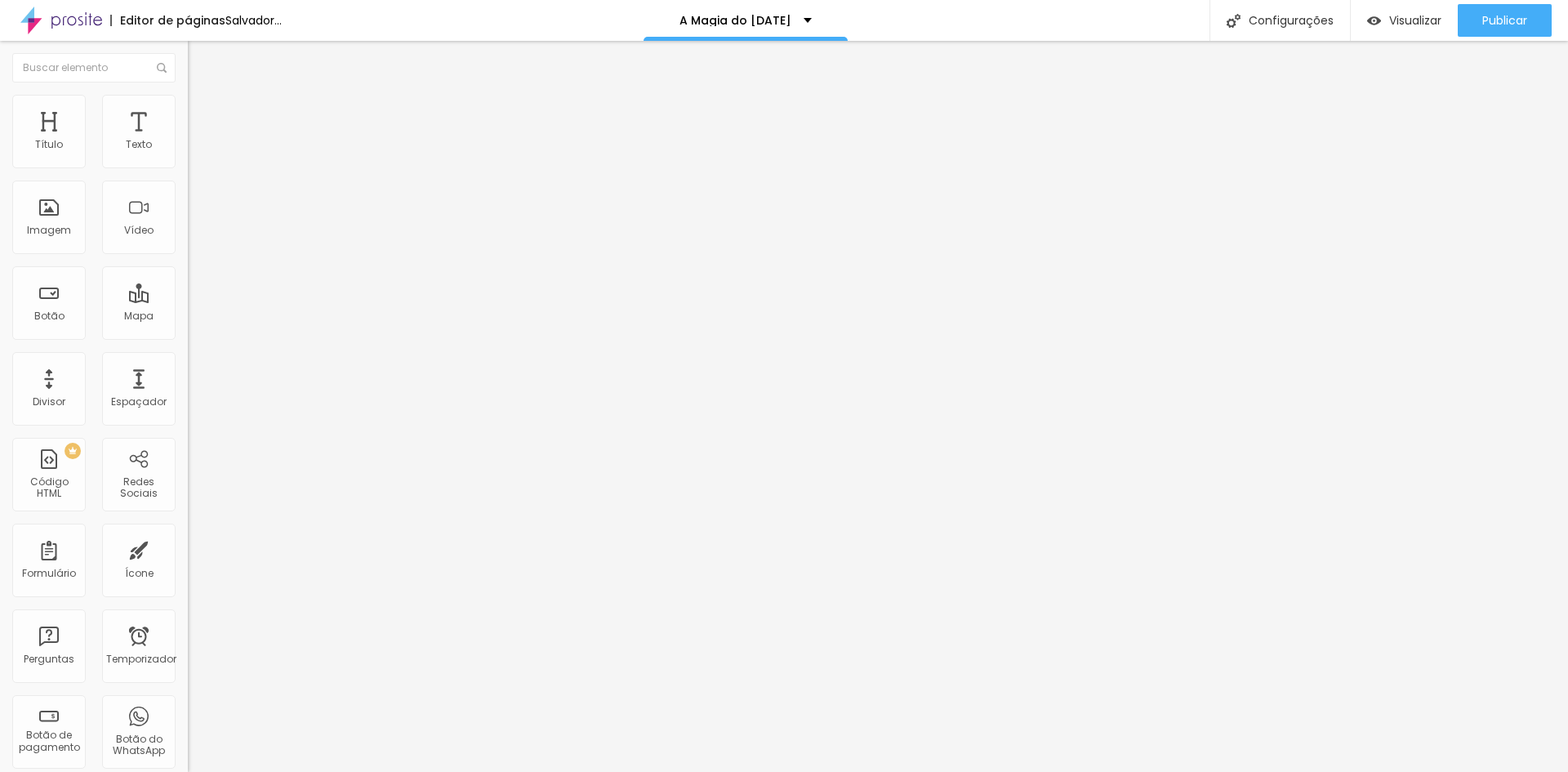
type input "3.3"
type input "3.1"
type input "3"
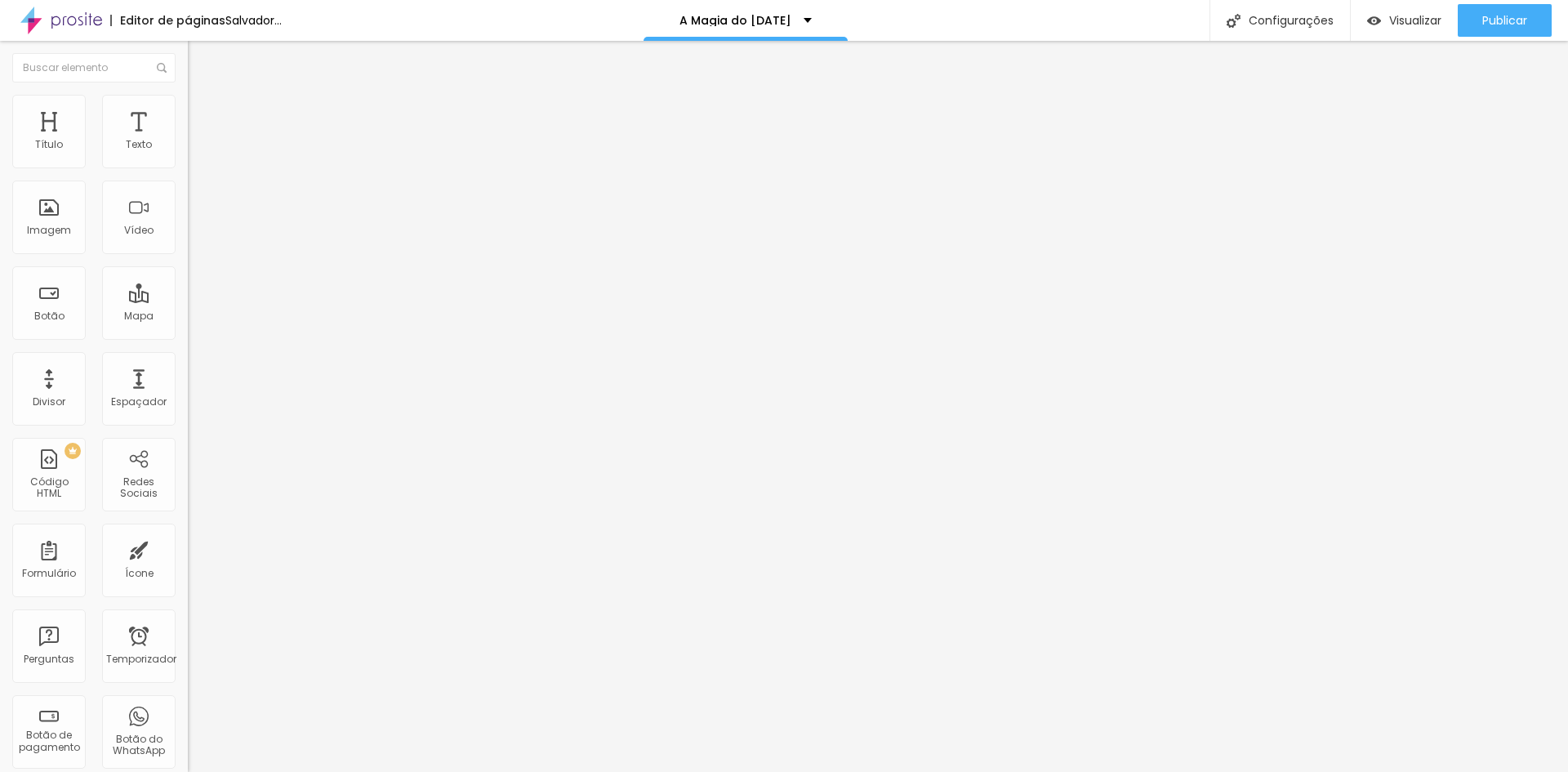
type input "3"
type input "2.8"
type input "2.6"
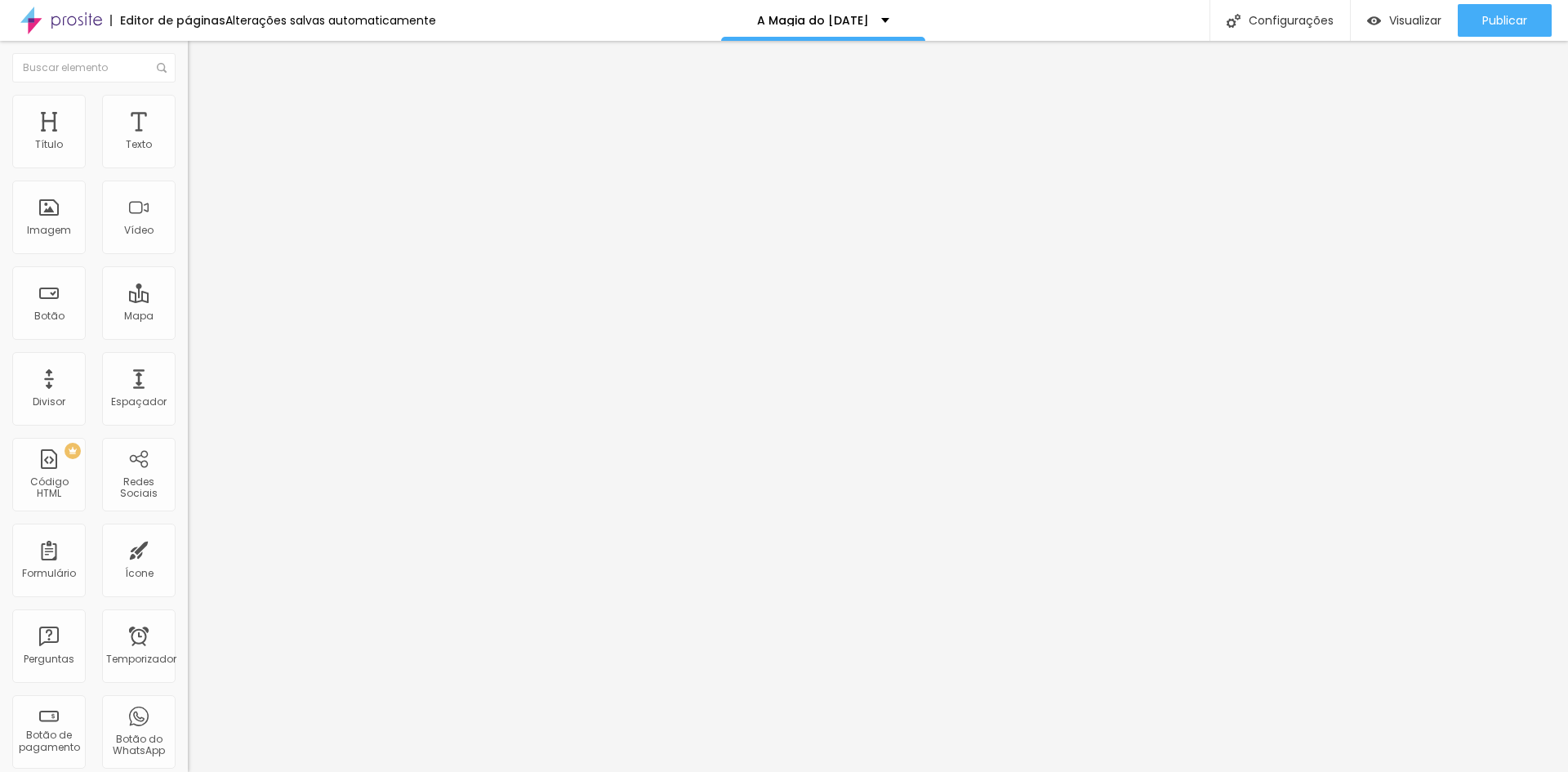
type input "2.5"
type input "2.6"
type input "2.8"
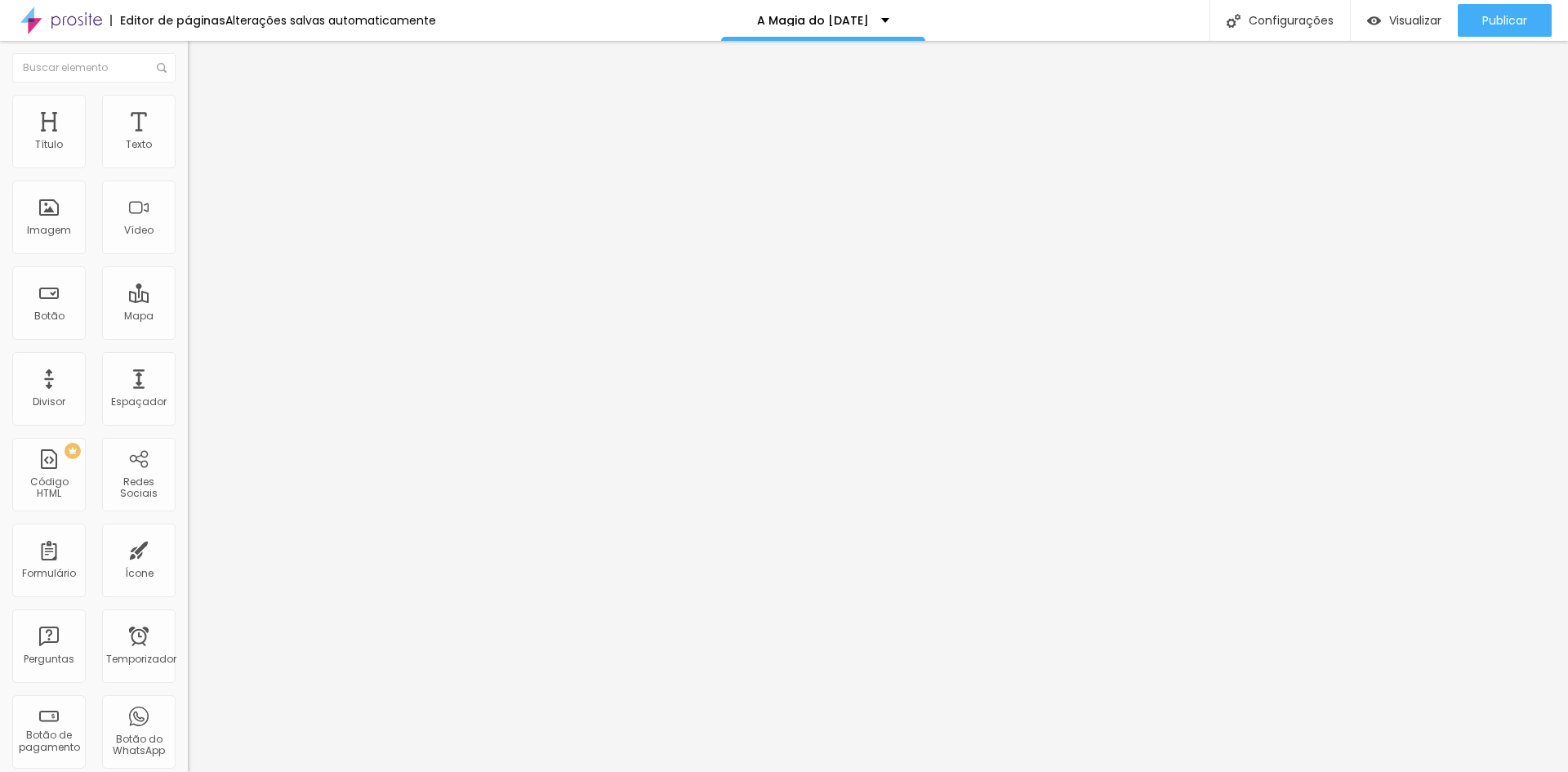
type input "2.8"
type input "3"
type input "3.1"
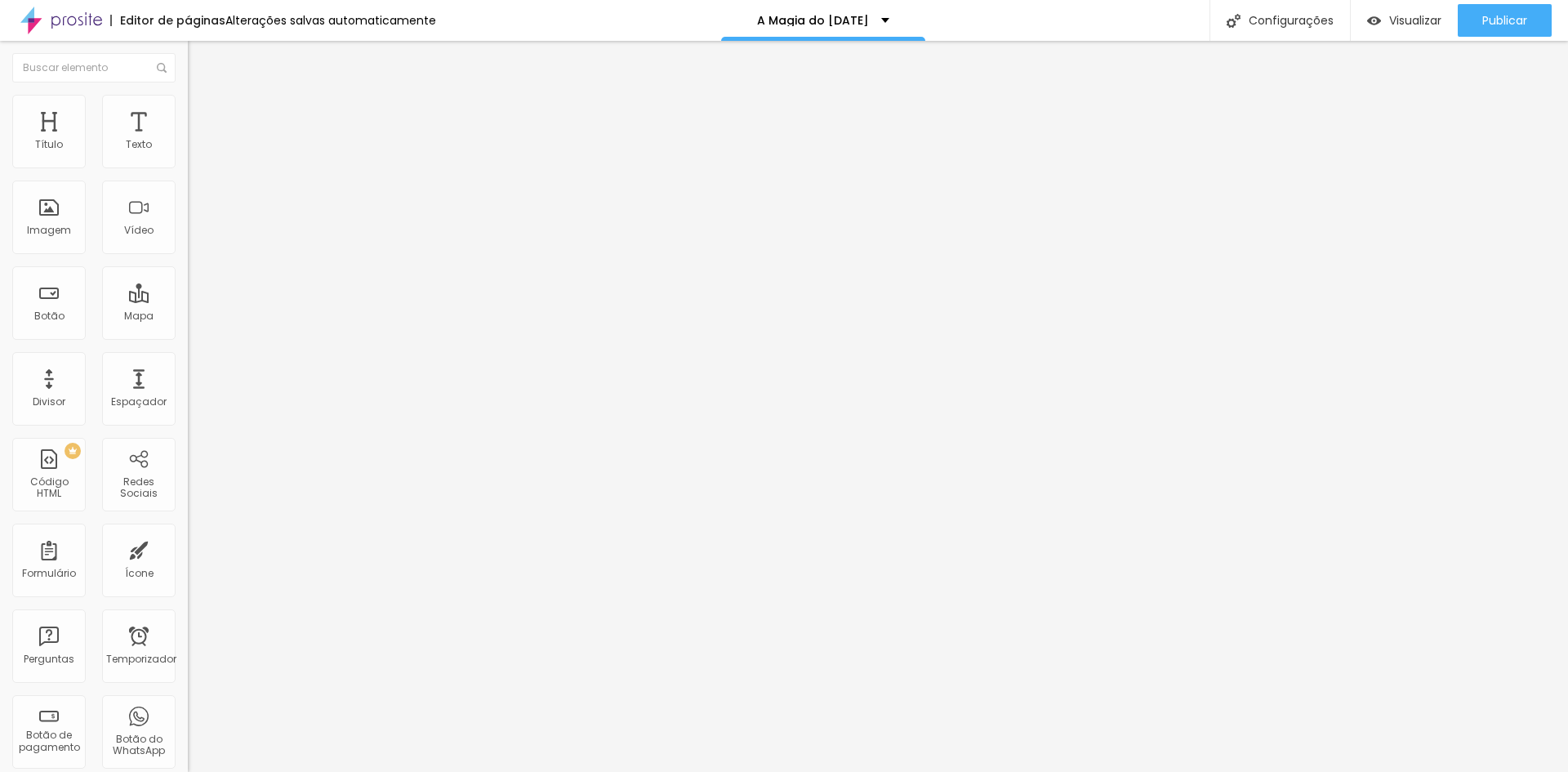
type input "3.3"
type input "3.5"
type input "3.6"
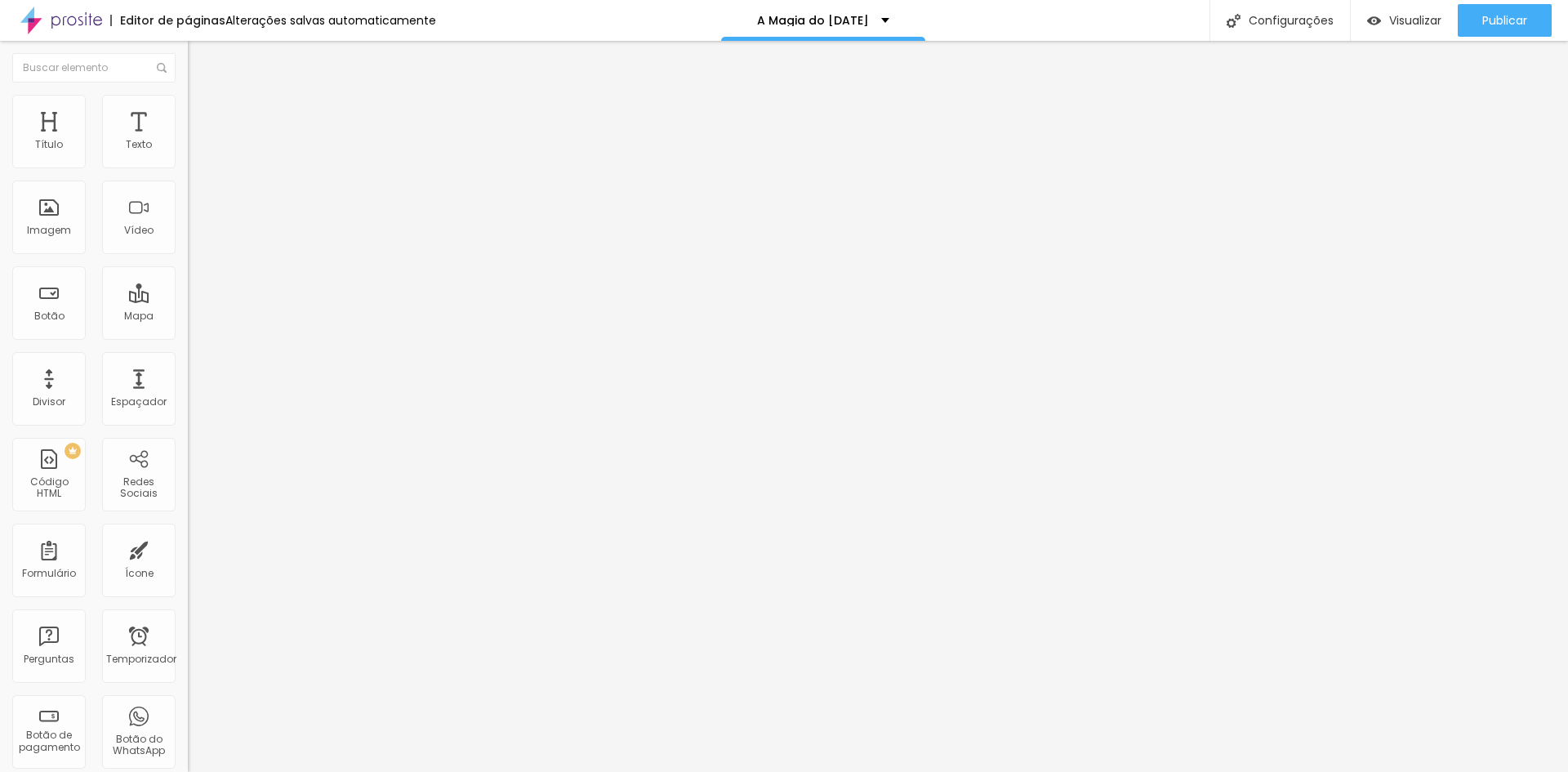
type input "3.6"
type input "3.8"
type input "3.9"
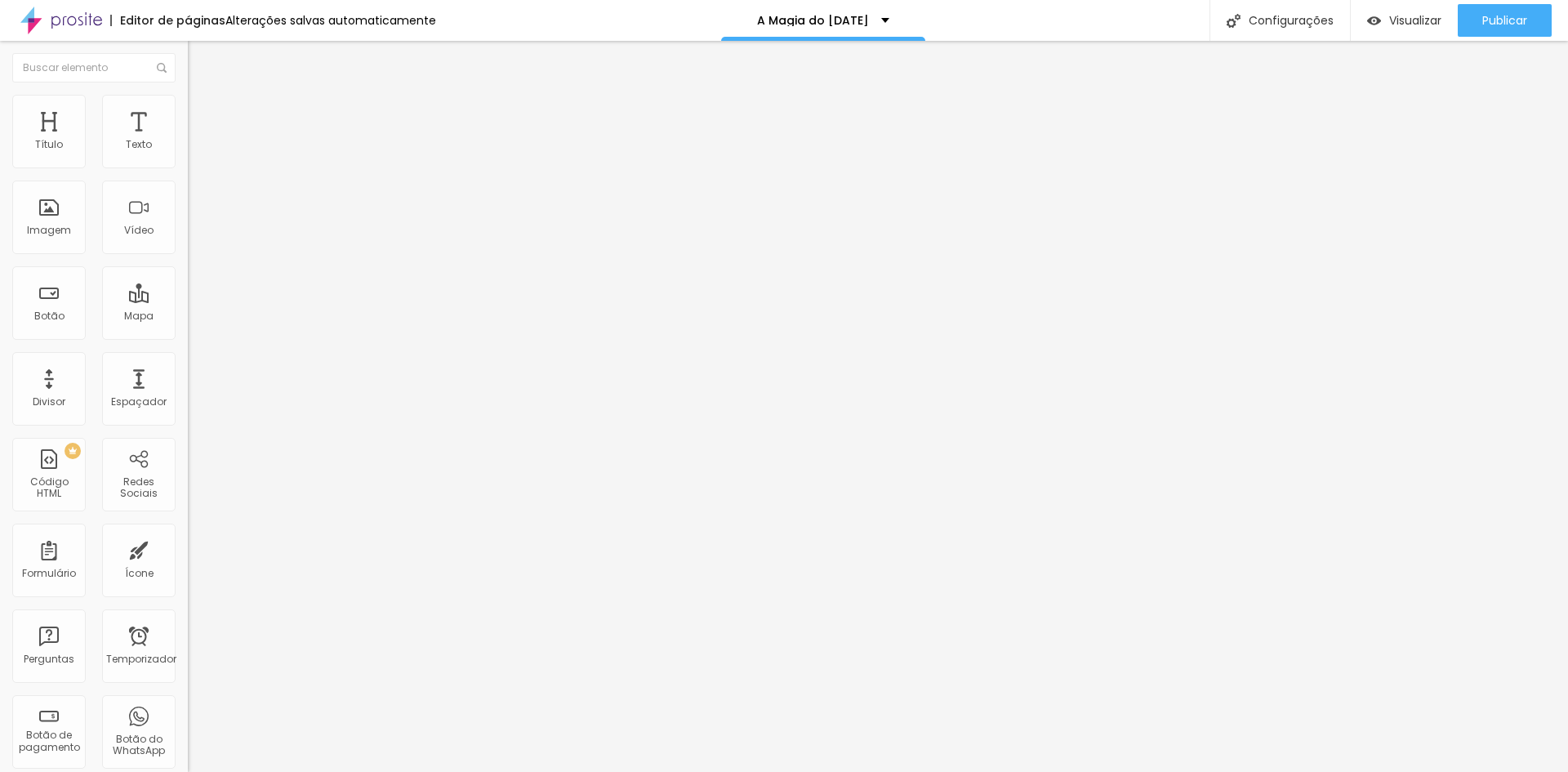
type input "4.1"
type input "4.3"
type input "4.4"
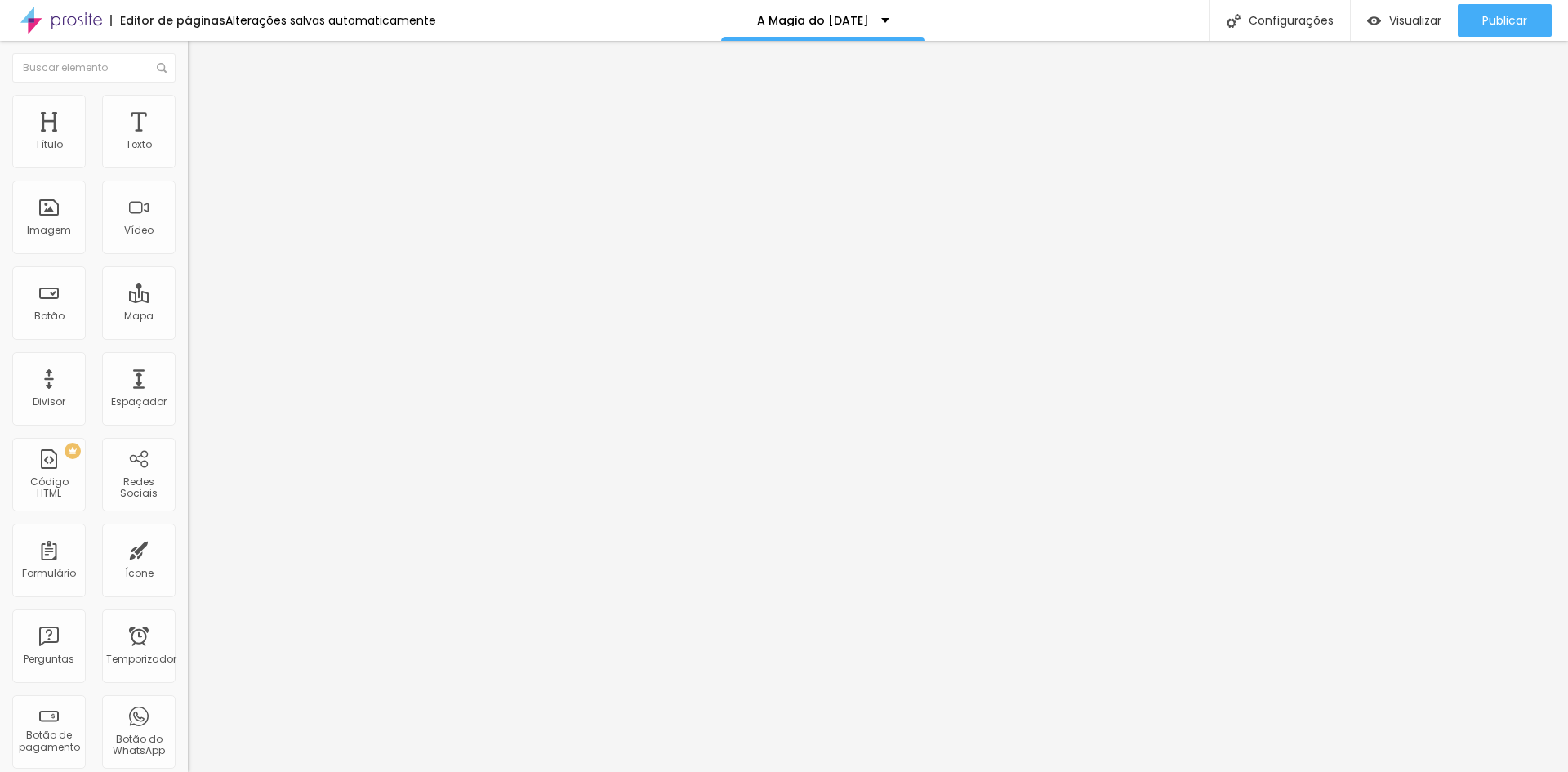
type input "4.4"
type input "4.6"
type input "4.8"
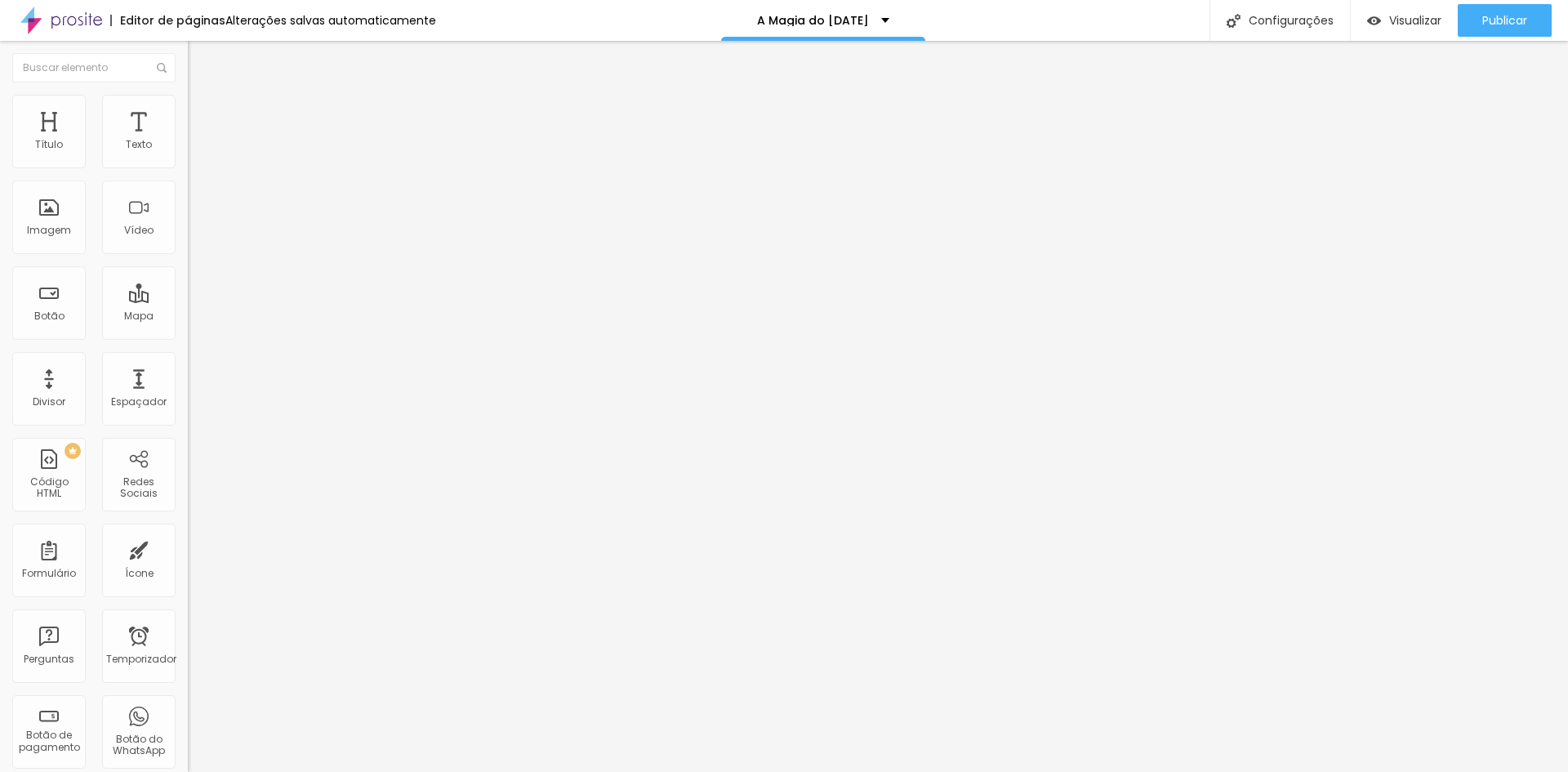
type input "4.9"
type input "5.1"
type input "5.3"
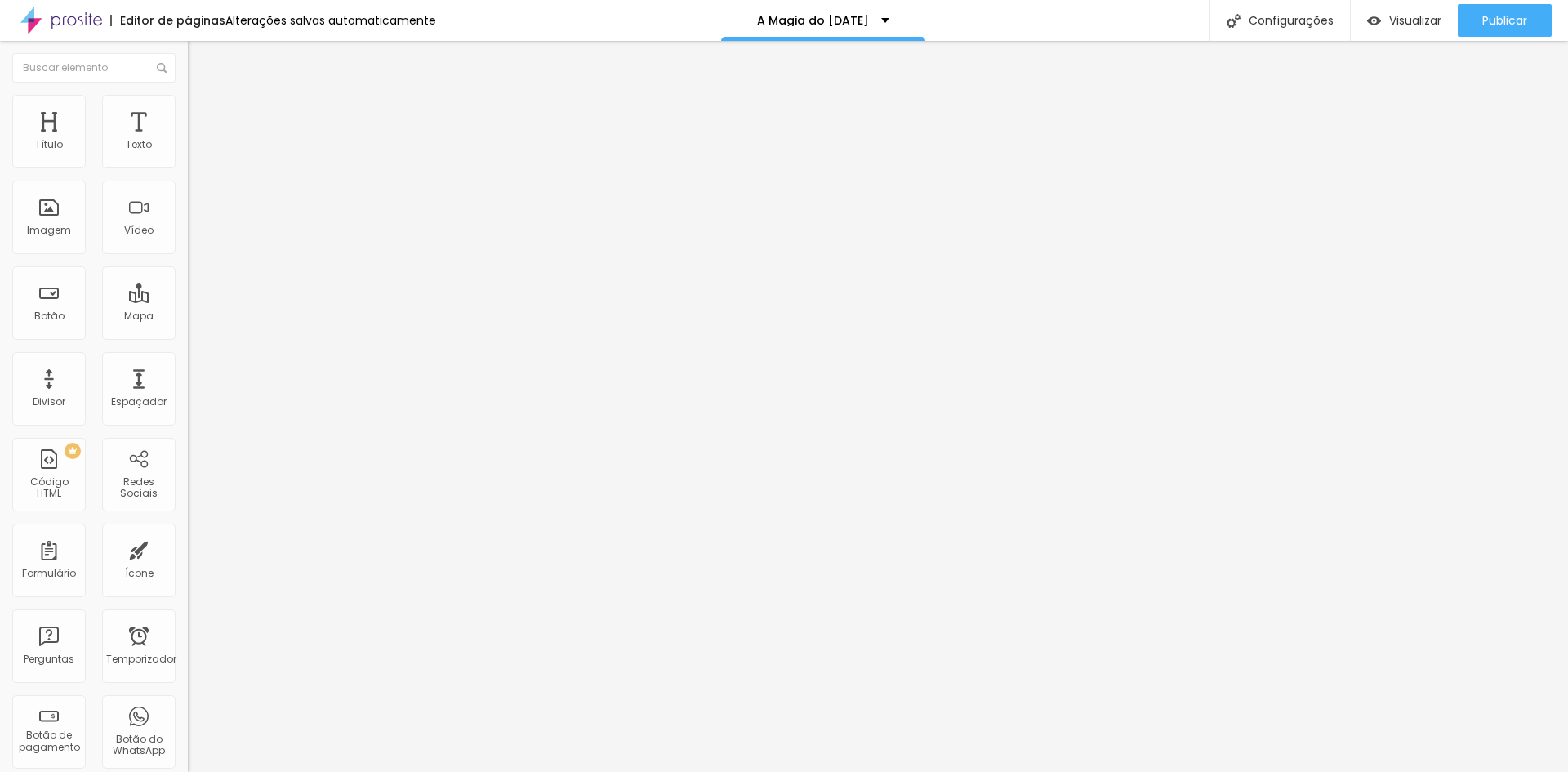
type input "5.3"
type input "5.1"
click at [188, 617] on input "range" at bounding box center [240, 623] width 106 height 13
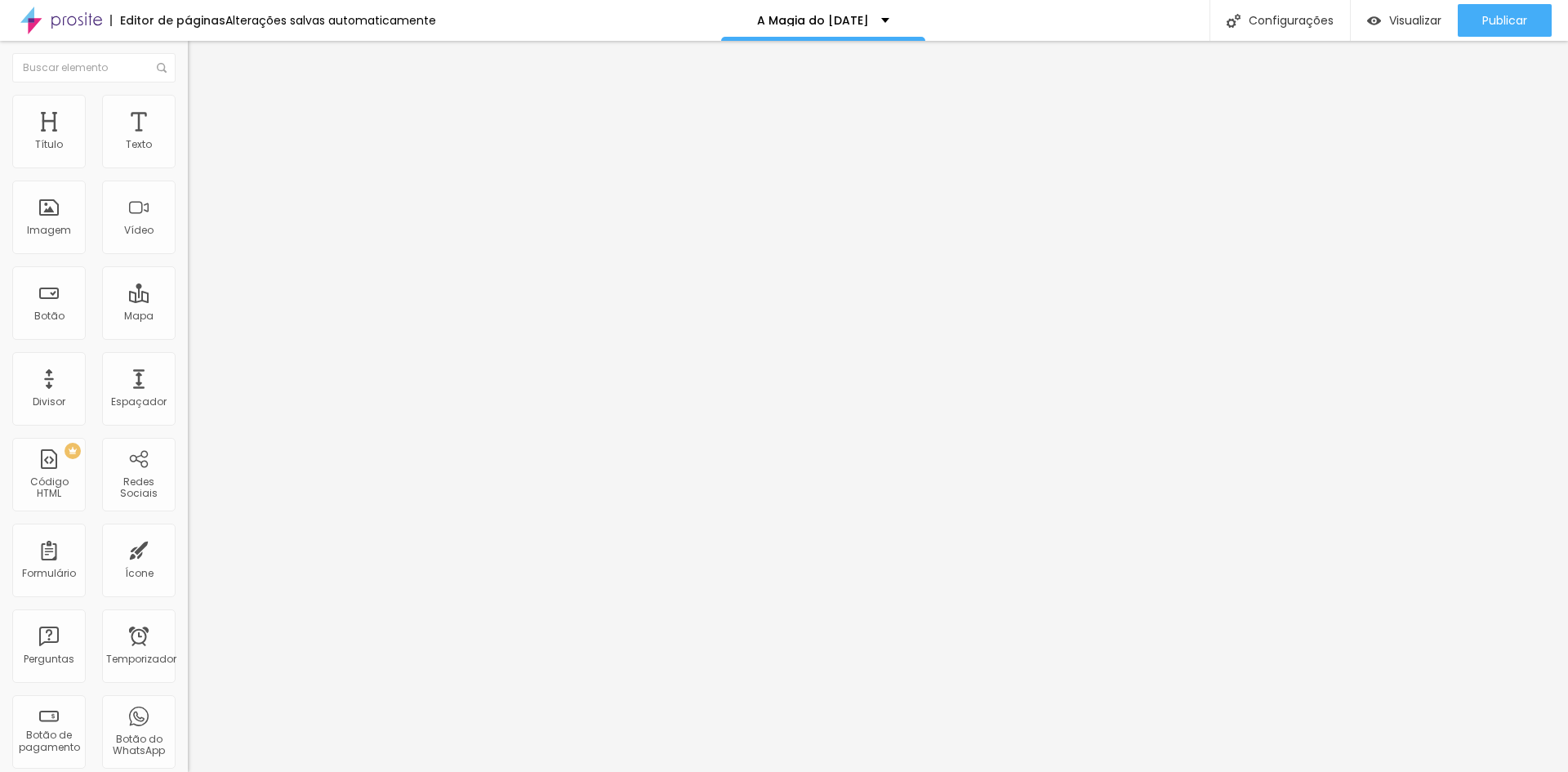
click at [203, 96] on font "Estilo" at bounding box center [215, 89] width 25 height 14
click at [200, 59] on img "button" at bounding box center [206, 59] width 13 height 13
type input "22"
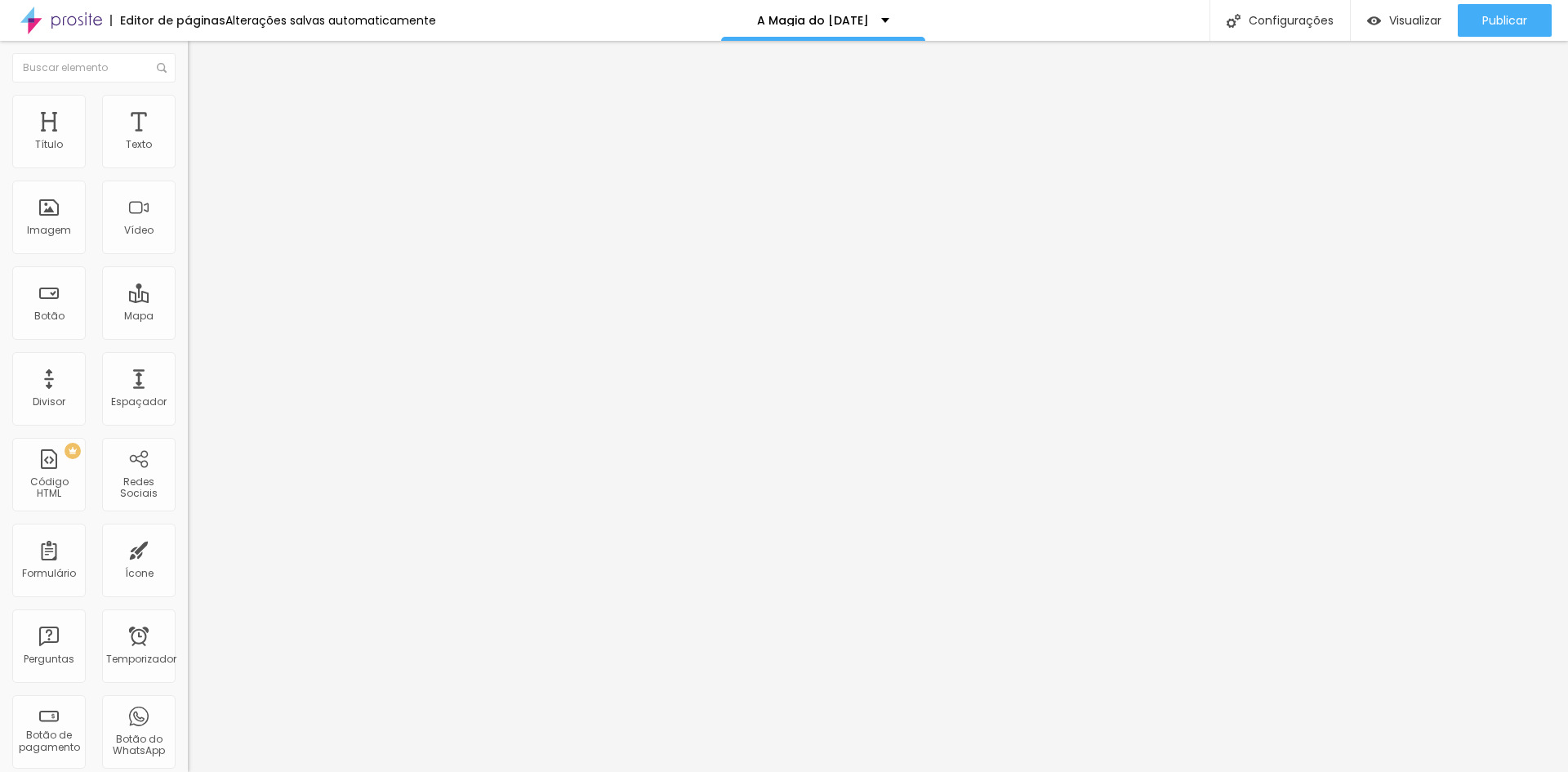
type input "23"
type input "24"
type input "25"
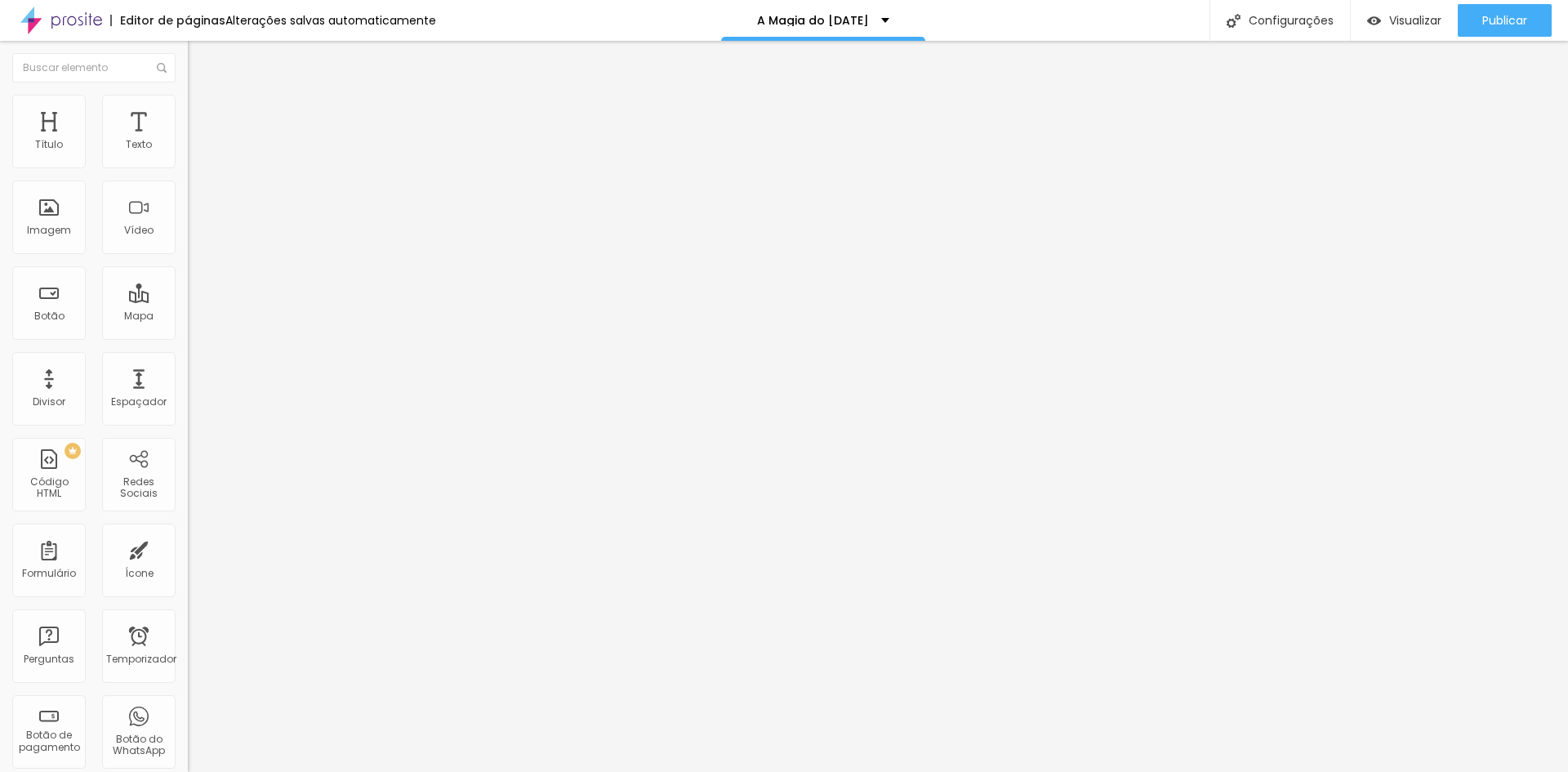
type input "25"
type input "26"
type input "27"
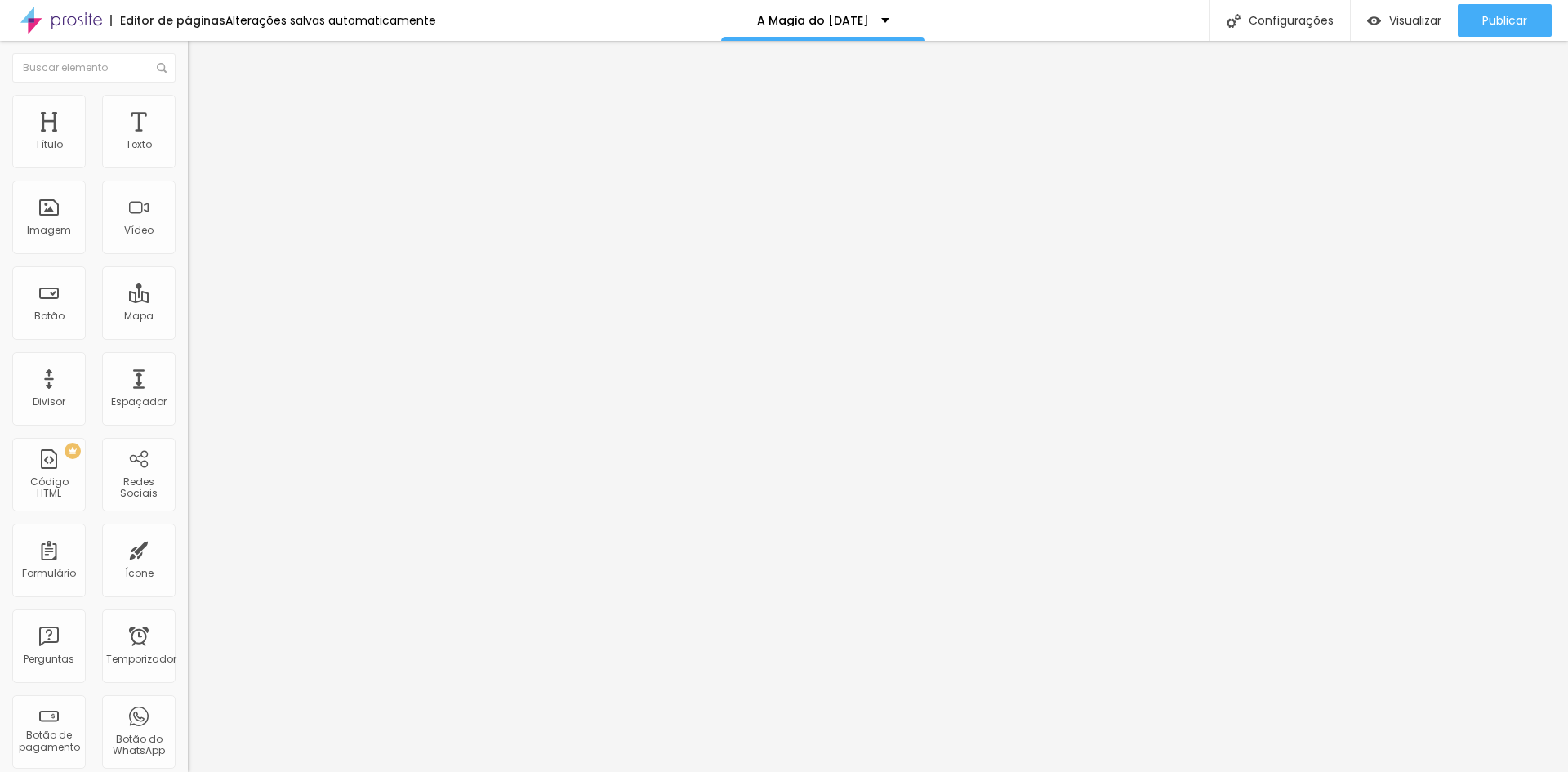
type input "28"
type input "29"
type input "30"
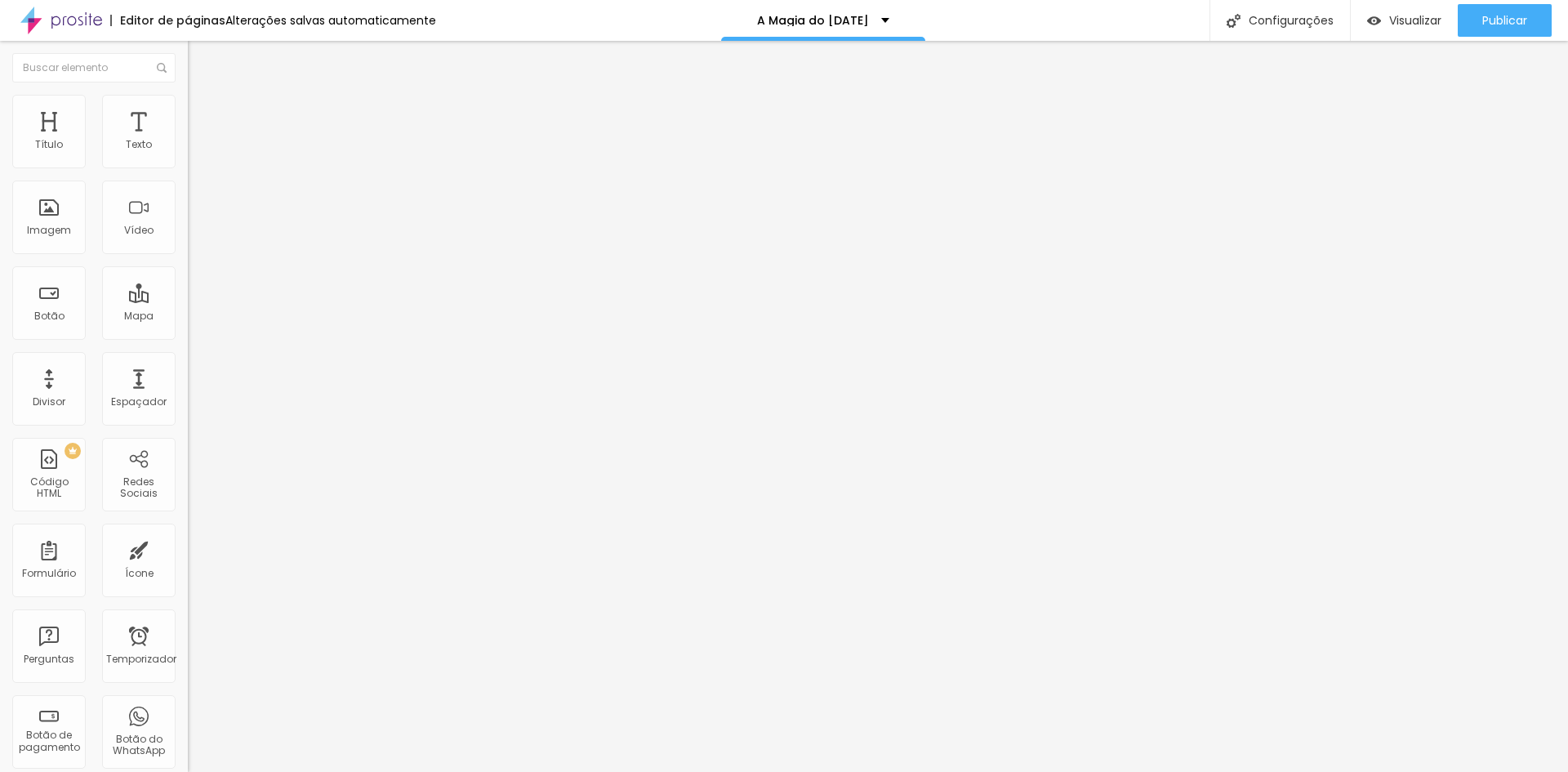
type input "30"
type input "29"
type input "28"
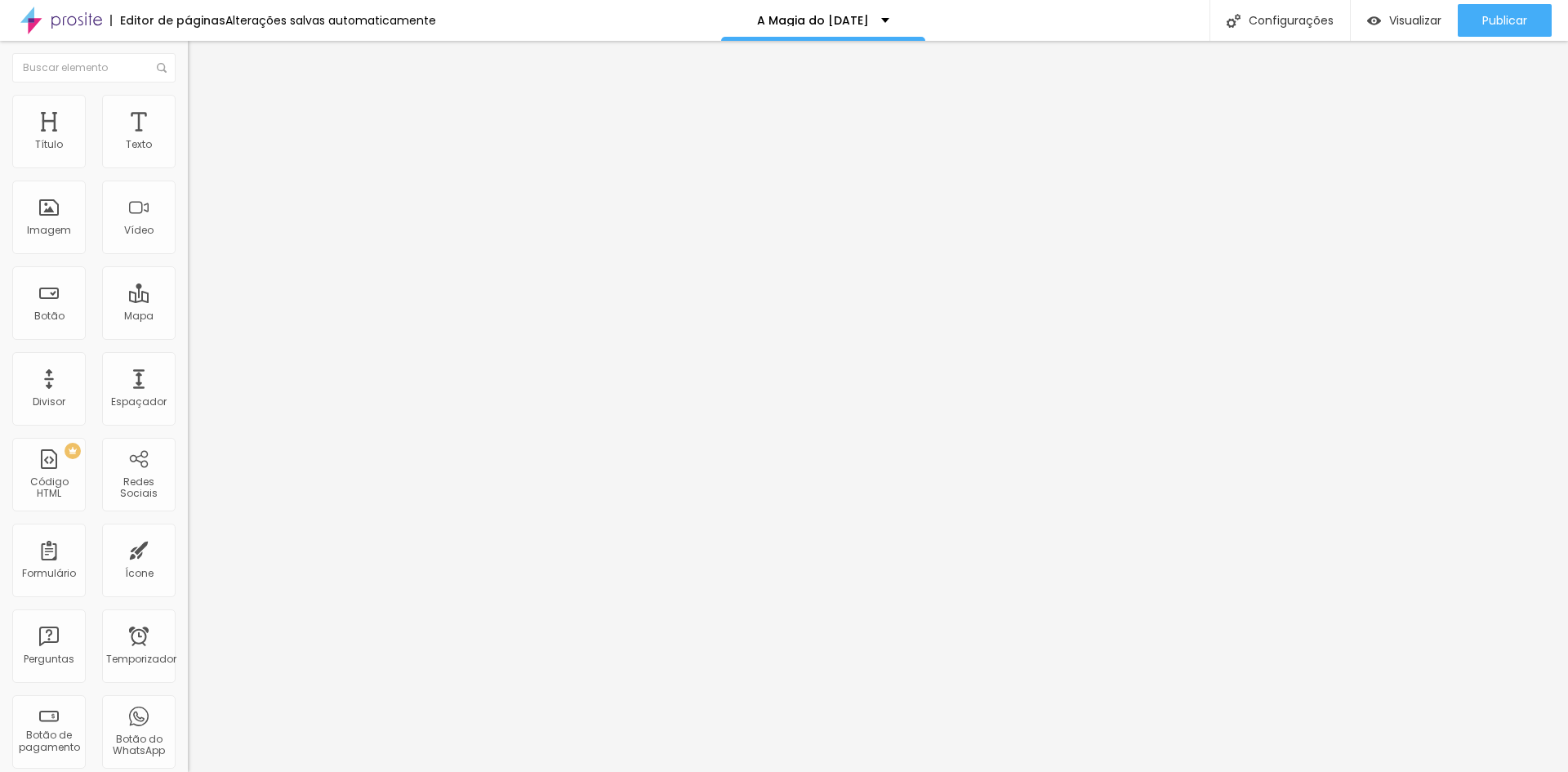
type input "27"
drag, startPoint x: 93, startPoint y: 163, endPoint x: 120, endPoint y: 168, distance: 27.5
click at [188, 301] on input "range" at bounding box center [240, 306] width 106 height 13
drag, startPoint x: 39, startPoint y: 193, endPoint x: 1, endPoint y: 186, distance: 38.6
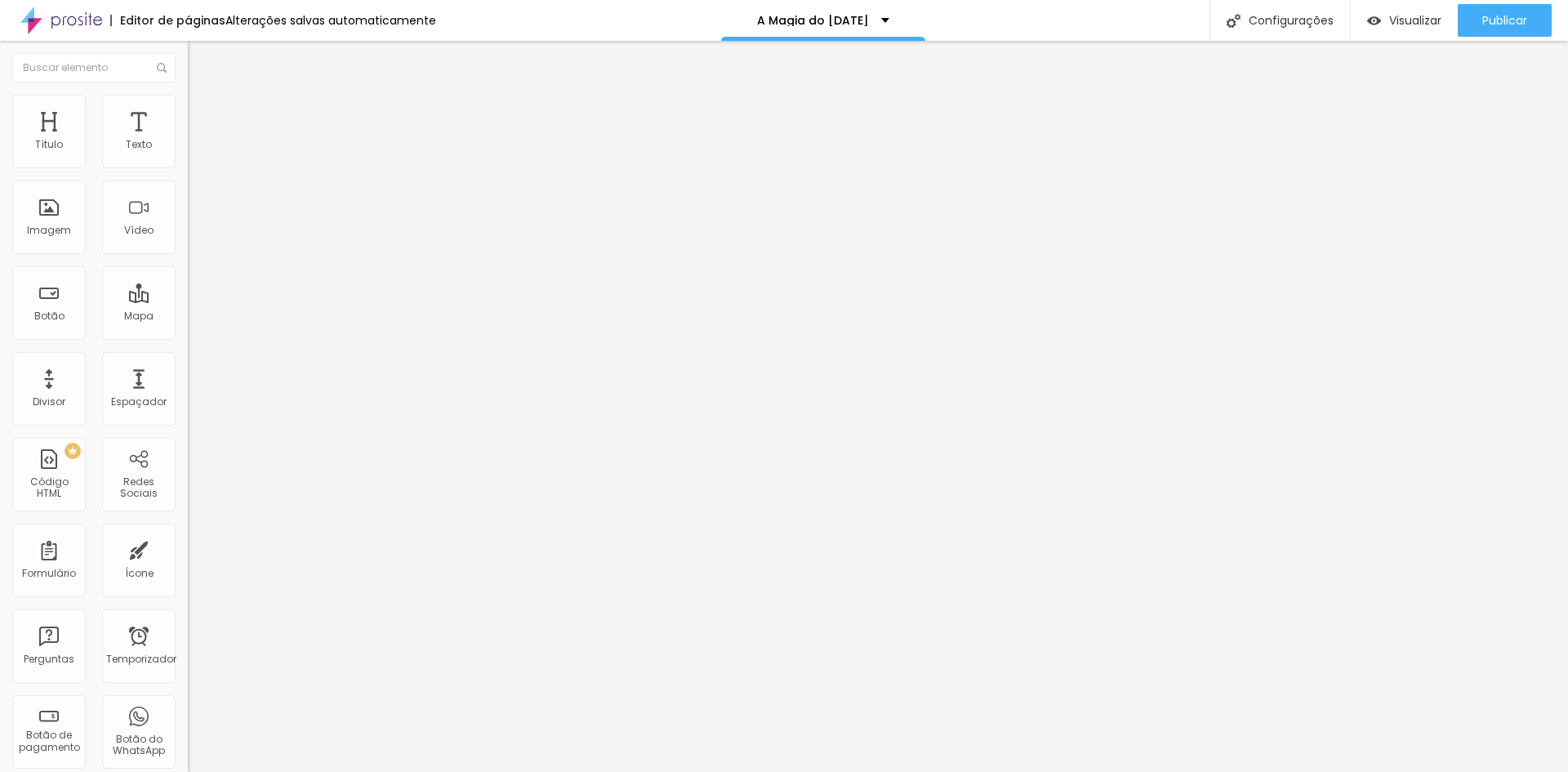
click at [188, 531] on input "range" at bounding box center [240, 537] width 106 height 13
drag, startPoint x: 42, startPoint y: 254, endPoint x: 44, endPoint y: 194, distance: 60.0
drag, startPoint x: 46, startPoint y: 344, endPoint x: 67, endPoint y: 345, distance: 21.0
click at [188, 385] on input "range" at bounding box center [240, 391] width 106 height 13
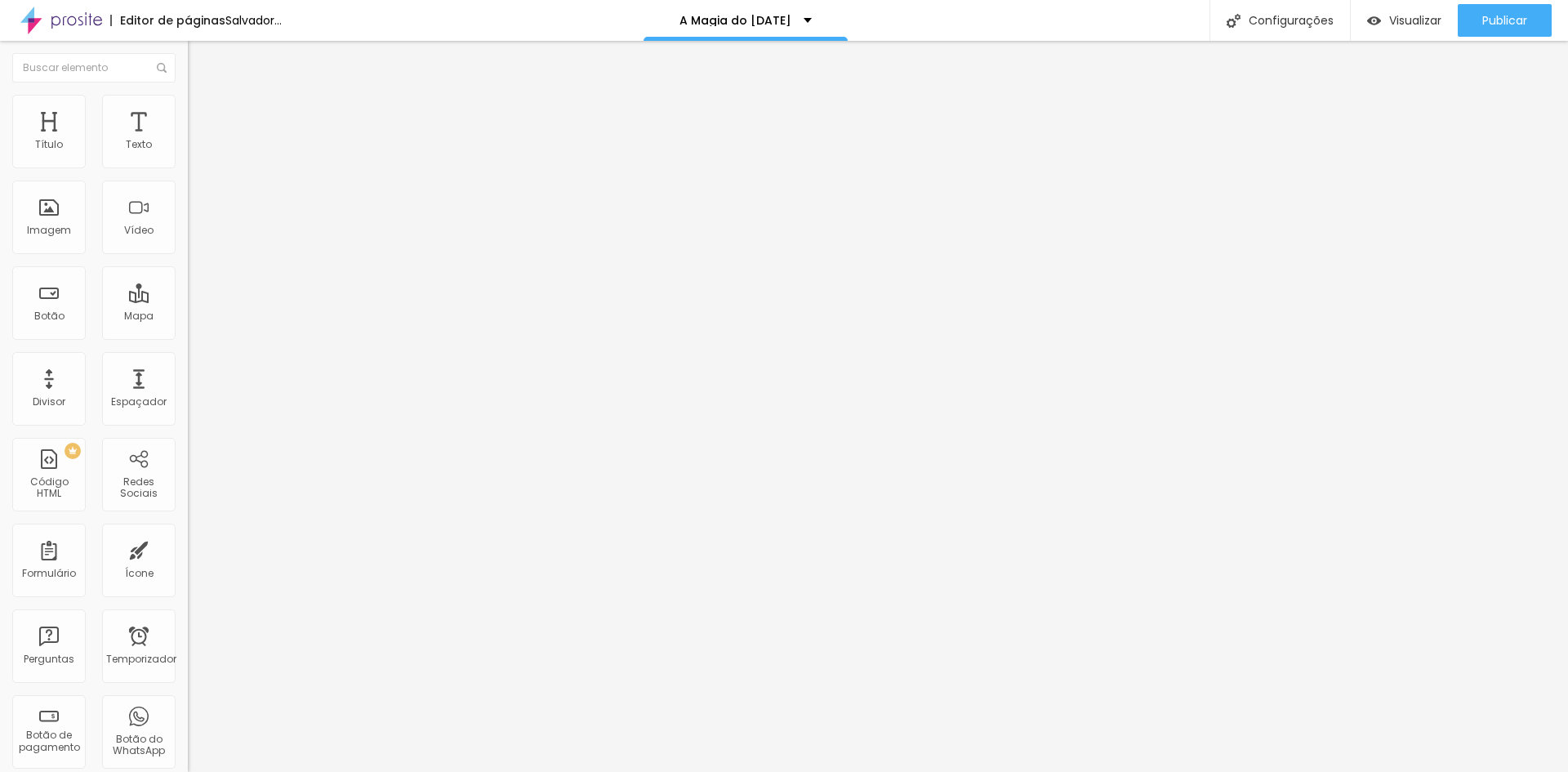
click at [188, 385] on input "range" at bounding box center [240, 391] width 106 height 13
click at [203, 113] on font "Avançado" at bounding box center [230, 106] width 54 height 14
drag, startPoint x: 53, startPoint y: 120, endPoint x: 64, endPoint y: 116, distance: 11.7
click at [203, 96] on font "Estilo" at bounding box center [215, 89] width 25 height 14
click at [188, 385] on input "range" at bounding box center [240, 391] width 106 height 13
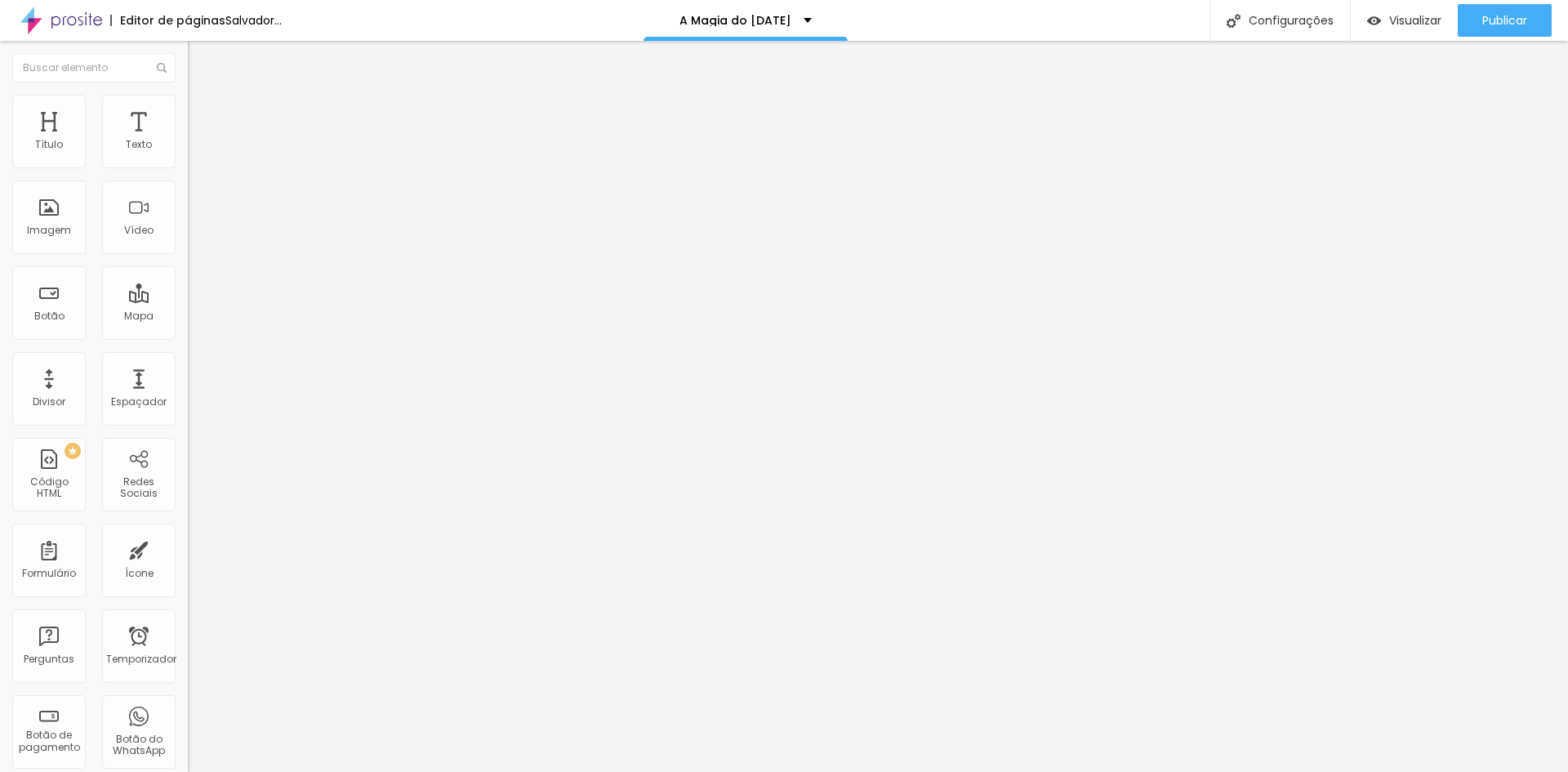
drag, startPoint x: 39, startPoint y: 406, endPoint x: 93, endPoint y: 406, distance: 54.0
drag, startPoint x: 50, startPoint y: 344, endPoint x: 63, endPoint y: 348, distance: 13.6
click at [188, 385] on input "range" at bounding box center [240, 391] width 106 height 13
drag, startPoint x: 80, startPoint y: 375, endPoint x: 70, endPoint y: 369, distance: 11.7
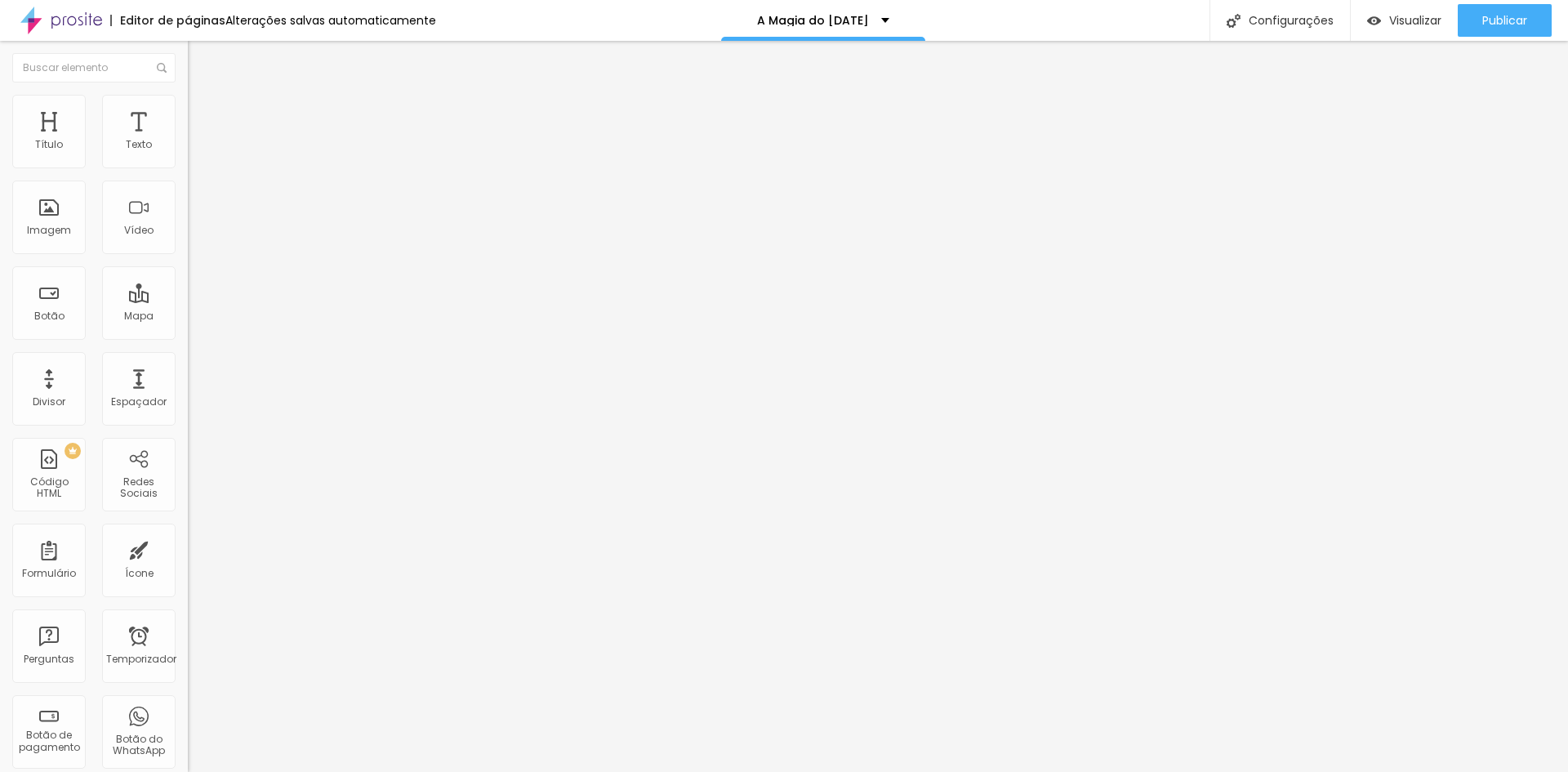
click at [188, 617] on input "range" at bounding box center [240, 623] width 106 height 13
drag, startPoint x: 127, startPoint y: 223, endPoint x: 111, endPoint y: 217, distance: 17.1
click at [188, 763] on input "range" at bounding box center [240, 769] width 106 height 13
drag, startPoint x: 80, startPoint y: 159, endPoint x: 93, endPoint y: 161, distance: 13.2
click at [188, 301] on input "range" at bounding box center [240, 306] width 106 height 13
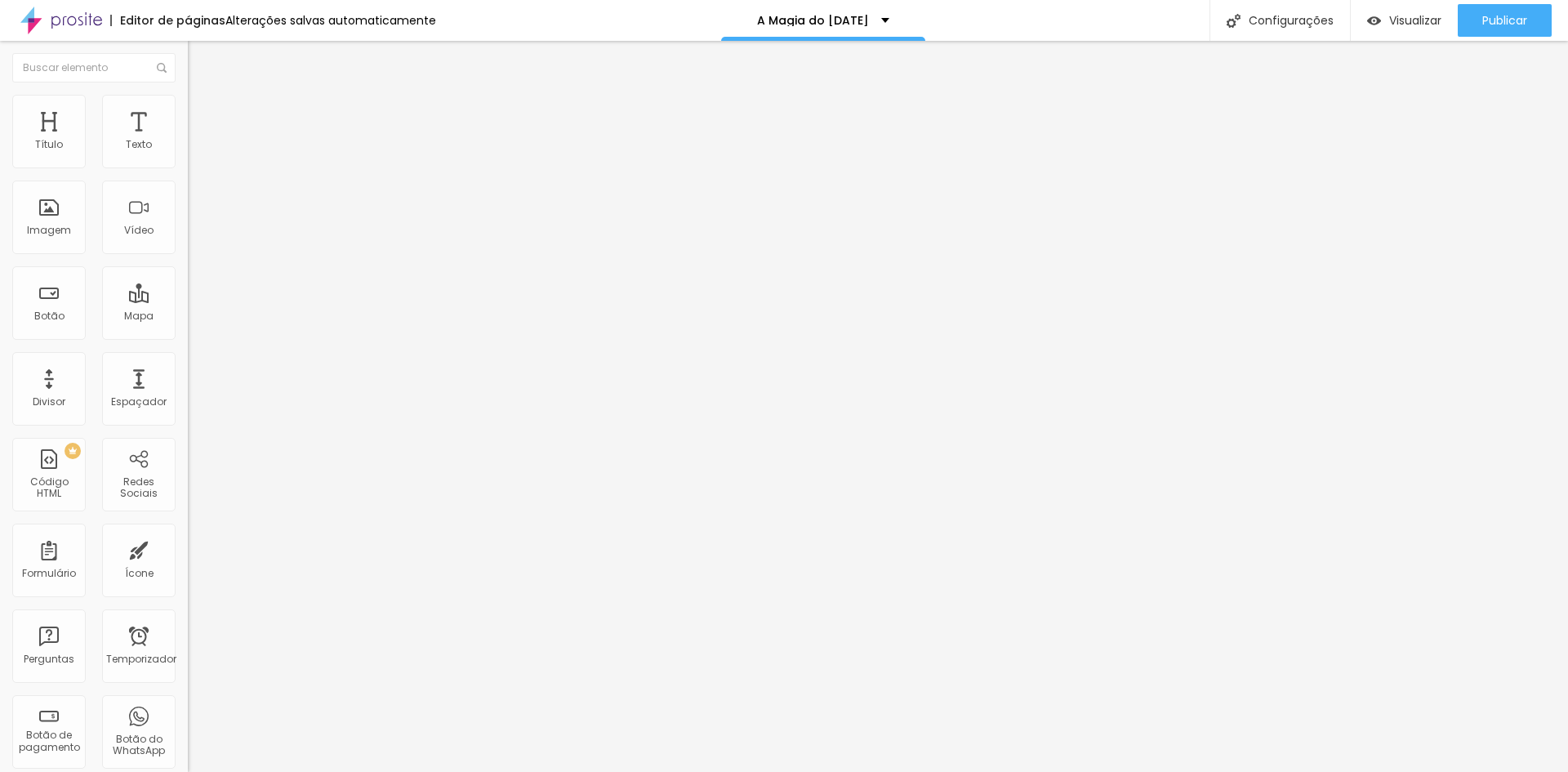
drag, startPoint x: 39, startPoint y: 255, endPoint x: 39, endPoint y: 233, distance: 22.0
click at [188, 100] on img at bounding box center [195, 102] width 15 height 15
drag, startPoint x: 51, startPoint y: 111, endPoint x: 59, endPoint y: 106, distance: 9.4
click at [203, 96] on font "Estilo" at bounding box center [215, 89] width 25 height 14
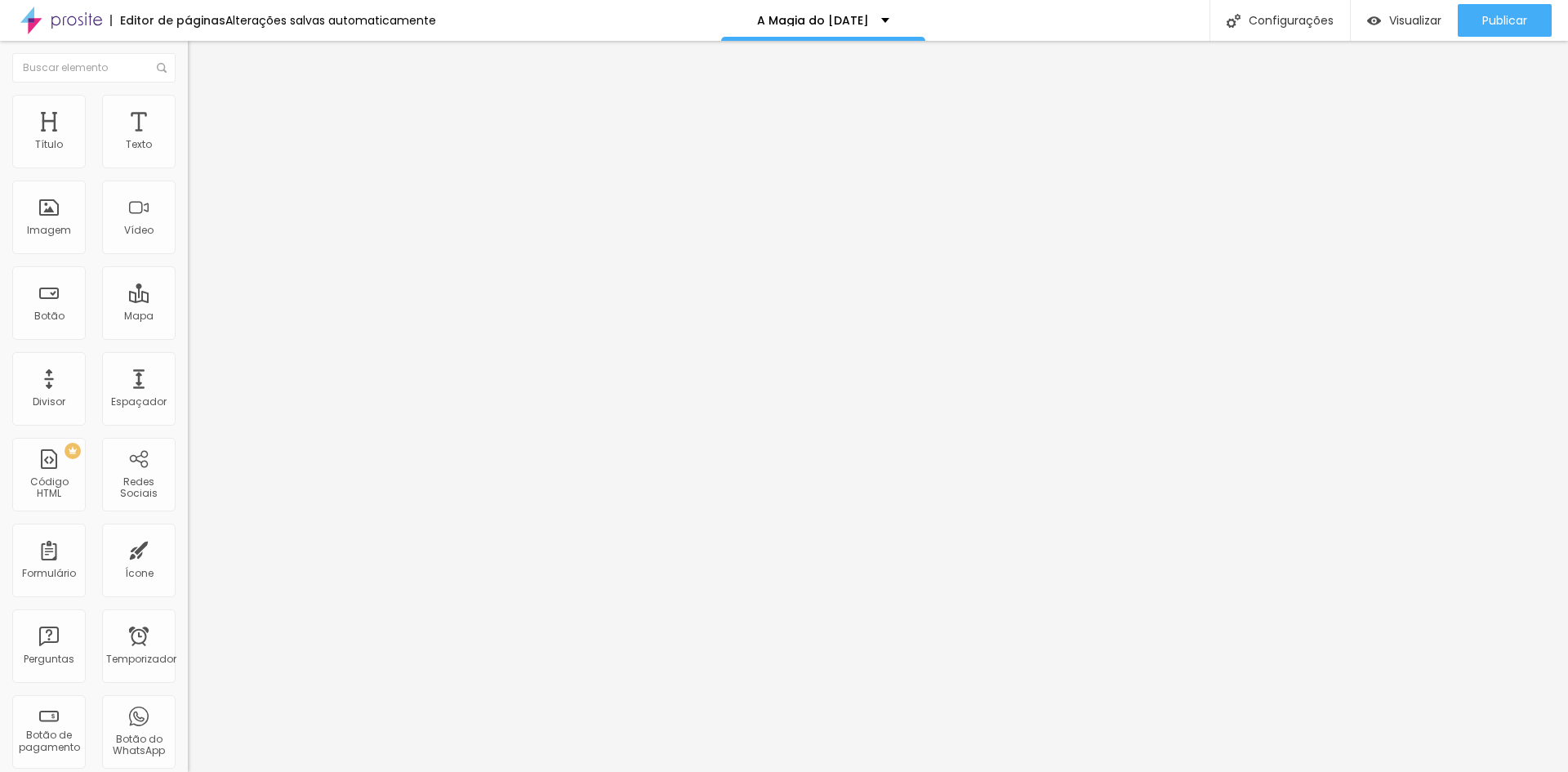
click at [200, 62] on img "button" at bounding box center [206, 59] width 13 height 13
click at [132, 127] on div "Texto" at bounding box center [139, 132] width 74 height 74
click at [63, 214] on div "Imagem" at bounding box center [49, 217] width 74 height 74
click at [48, 227] on font "Imagem" at bounding box center [48, 230] width 44 height 14
click at [51, 227] on font "Imagem" at bounding box center [48, 230] width 44 height 14
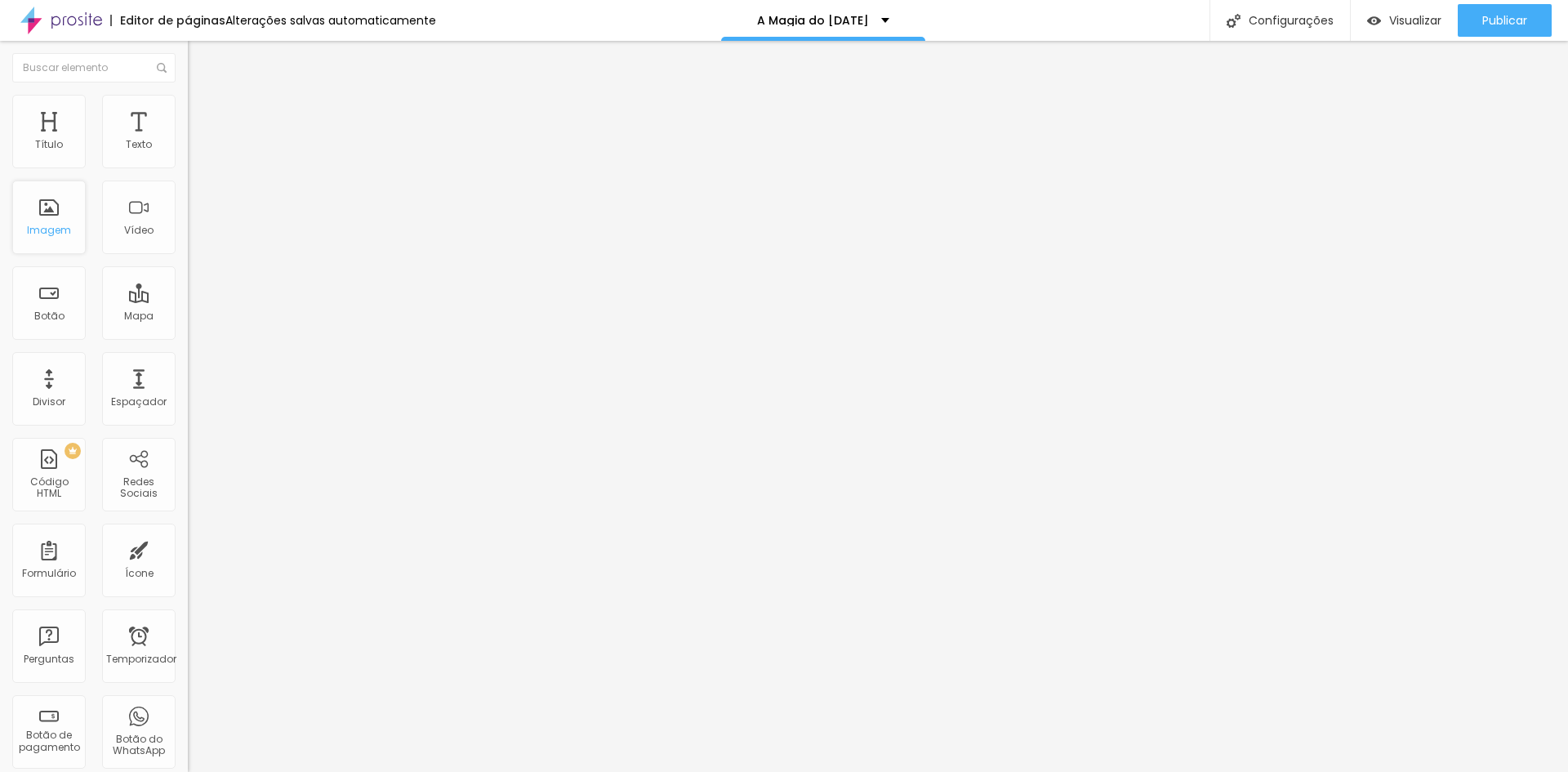
click at [51, 227] on font "Imagem" at bounding box center [48, 230] width 44 height 14
click at [188, 112] on img at bounding box center [195, 118] width 15 height 15
click at [203, 111] on font "Estilo" at bounding box center [215, 106] width 25 height 14
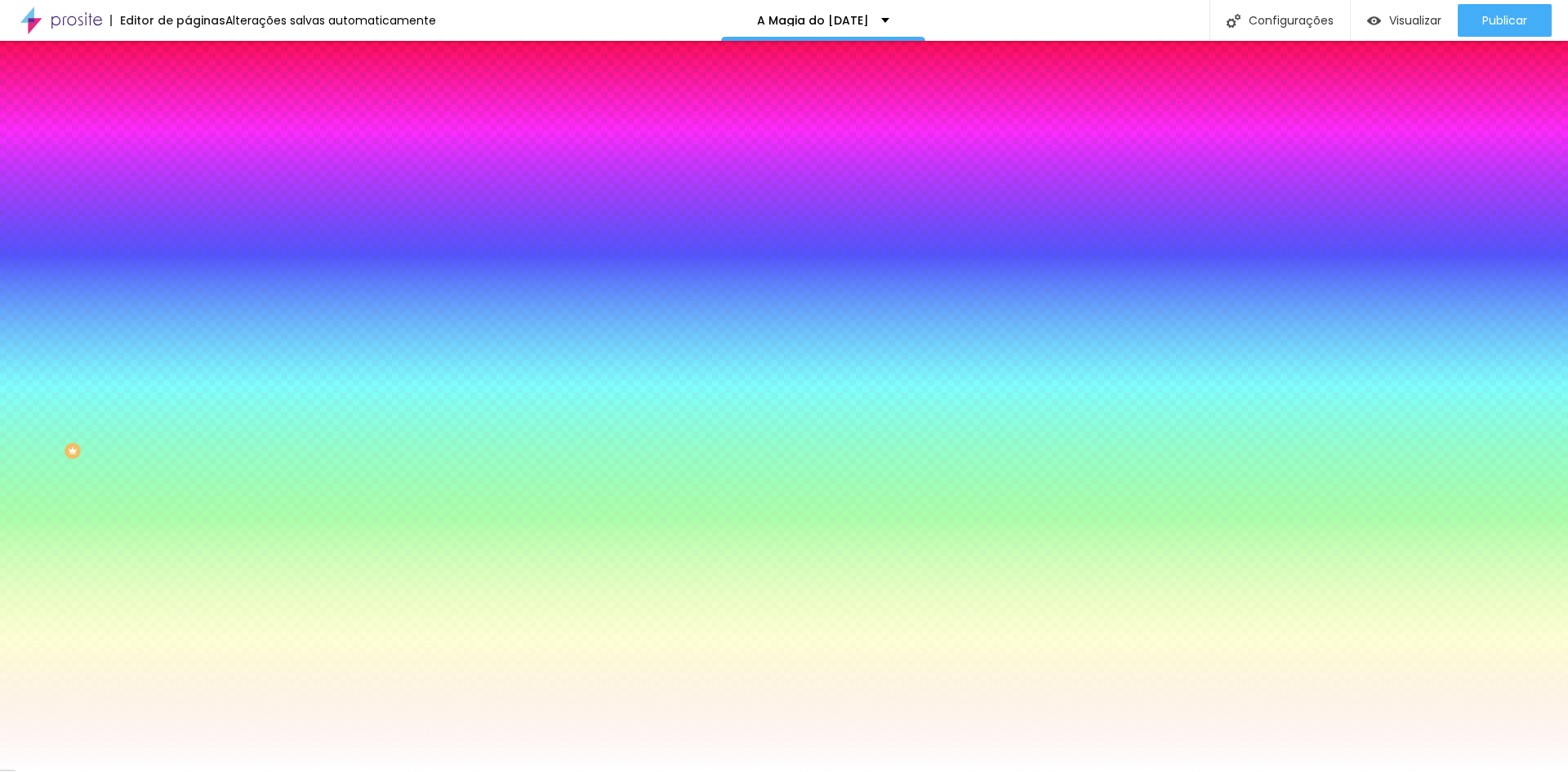
click at [198, 150] on font "Trocar imagem" at bounding box center [238, 144] width 80 height 14
click at [188, 222] on div at bounding box center [282, 222] width 188 height 0
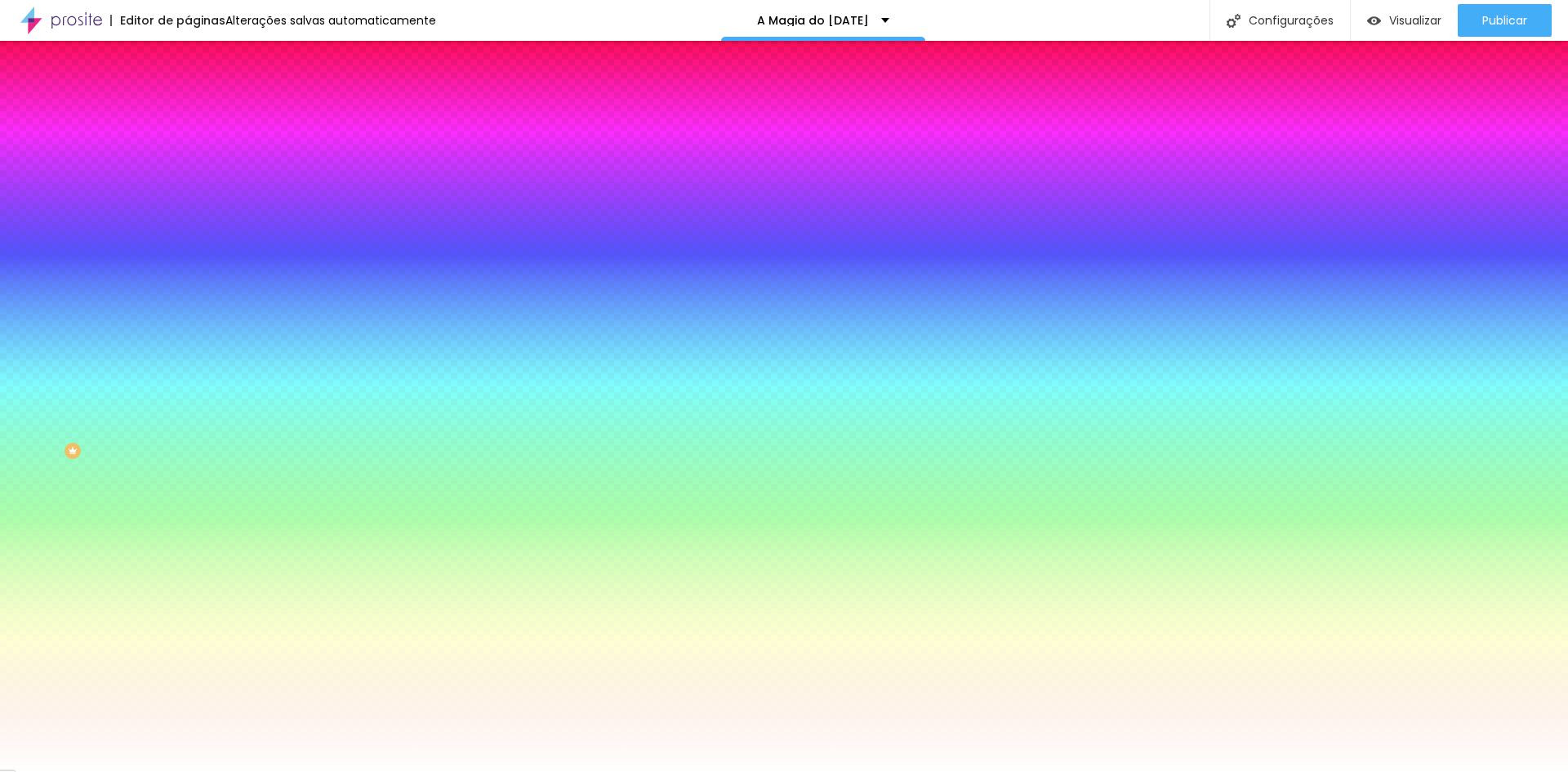
click at [188, 222] on div at bounding box center [282, 222] width 188 height 0
click at [194, 288] on icon "button" at bounding box center [199, 283] width 10 height 10
drag, startPoint x: 215, startPoint y: 587, endPoint x: 238, endPoint y: 566, distance: 31.1
drag, startPoint x: 218, startPoint y: 629, endPoint x: 160, endPoint y: 606, distance: 62.4
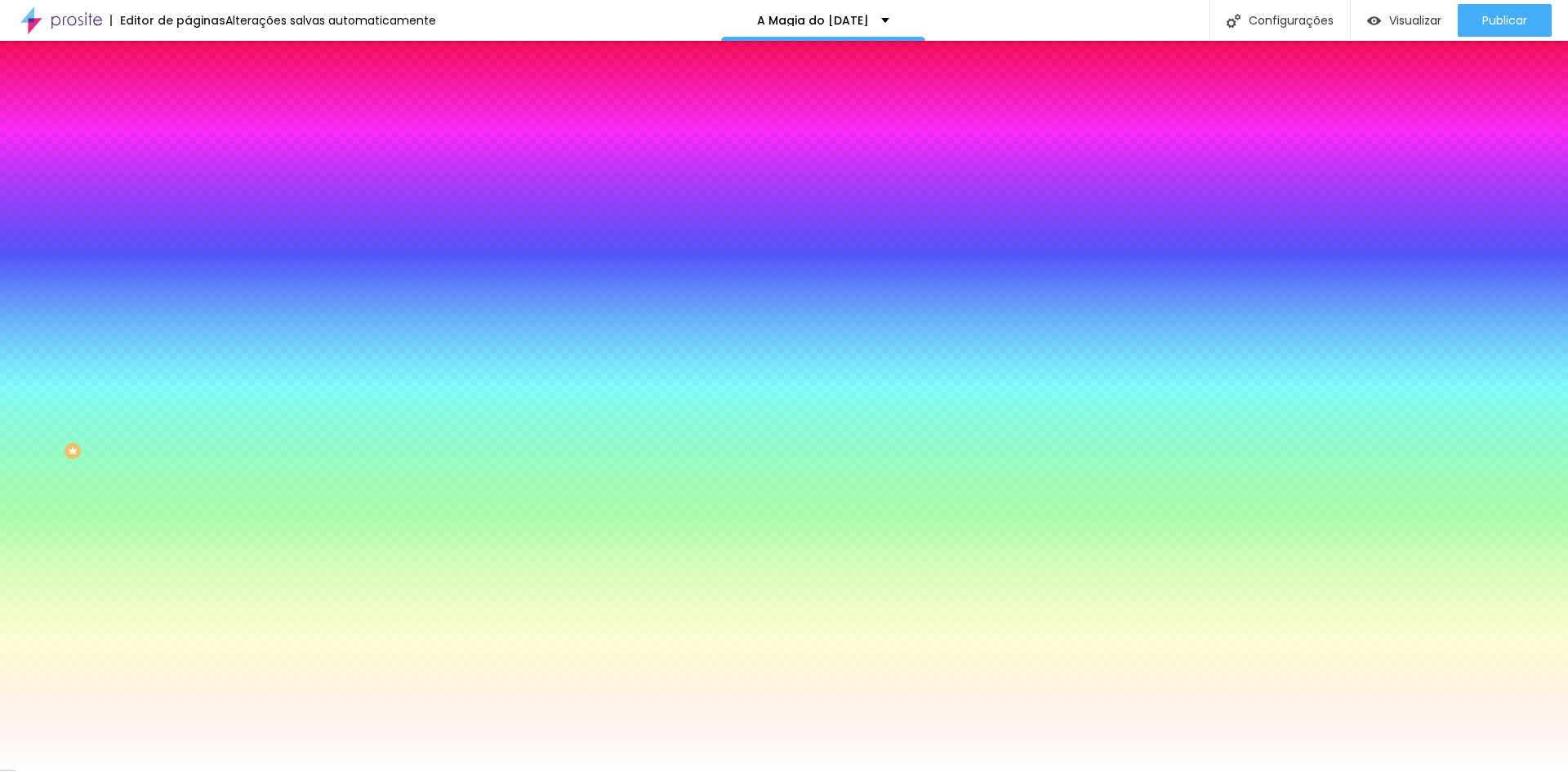
click at [116, 771] on div at bounding box center [784, 772] width 1568 height 0
click at [260, 260] on font "ATIVO" at bounding box center [273, 252] width 28 height 14
click at [194, 272] on icon "button" at bounding box center [200, 267] width 12 height 12
click at [188, 95] on li "Conteúdo" at bounding box center [282, 86] width 188 height 16
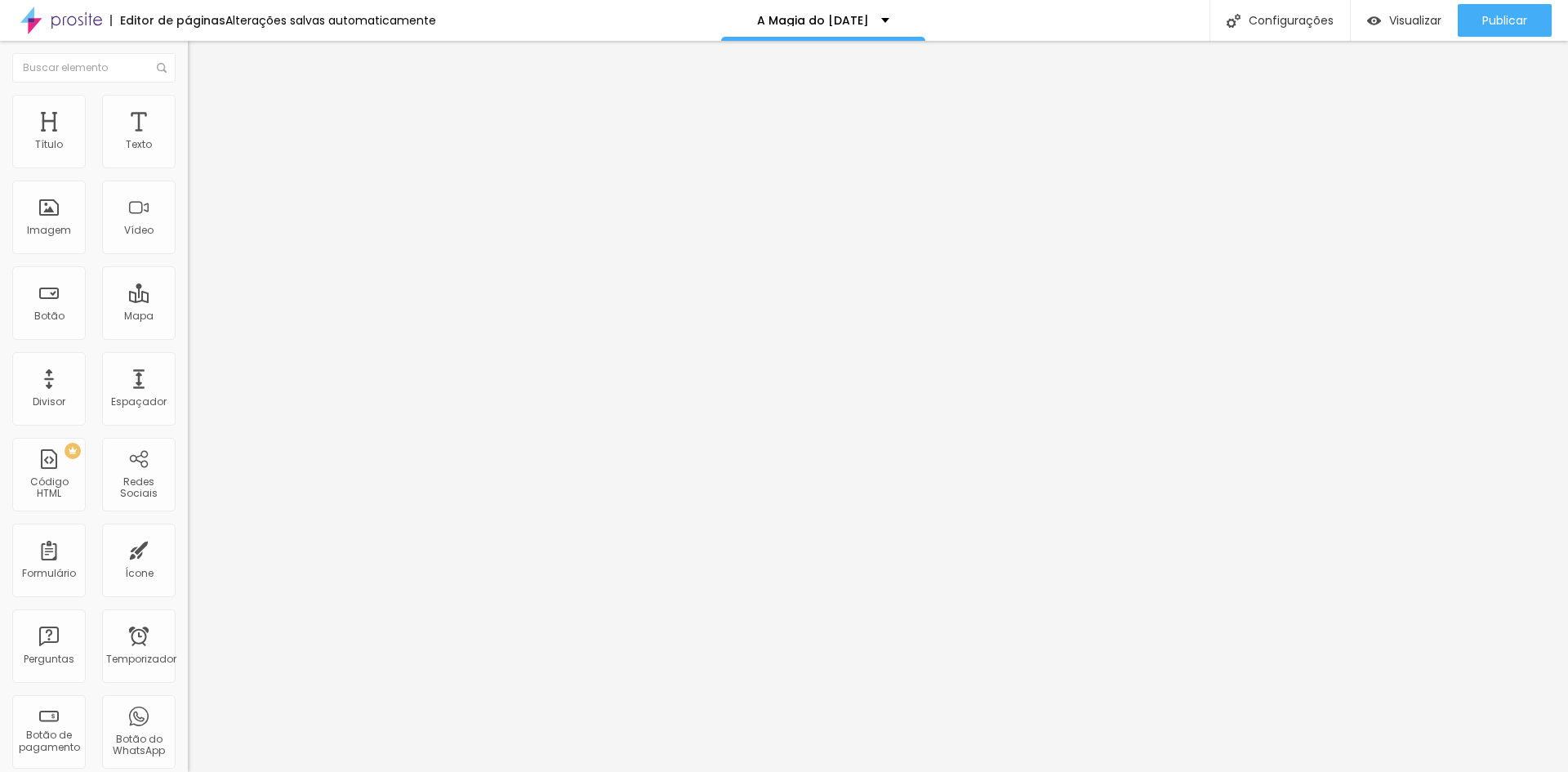
click at [188, 112] on img at bounding box center [195, 118] width 15 height 15
click at [203, 96] on font "Conteúdo" at bounding box center [228, 89] width 50 height 14
drag, startPoint x: 37, startPoint y: 101, endPoint x: 59, endPoint y: 99, distance: 22.1
click at [188, 93] on img at bounding box center [195, 85] width 15 height 15
click at [188, 109] on li "Estilo" at bounding box center [282, 103] width 188 height 16
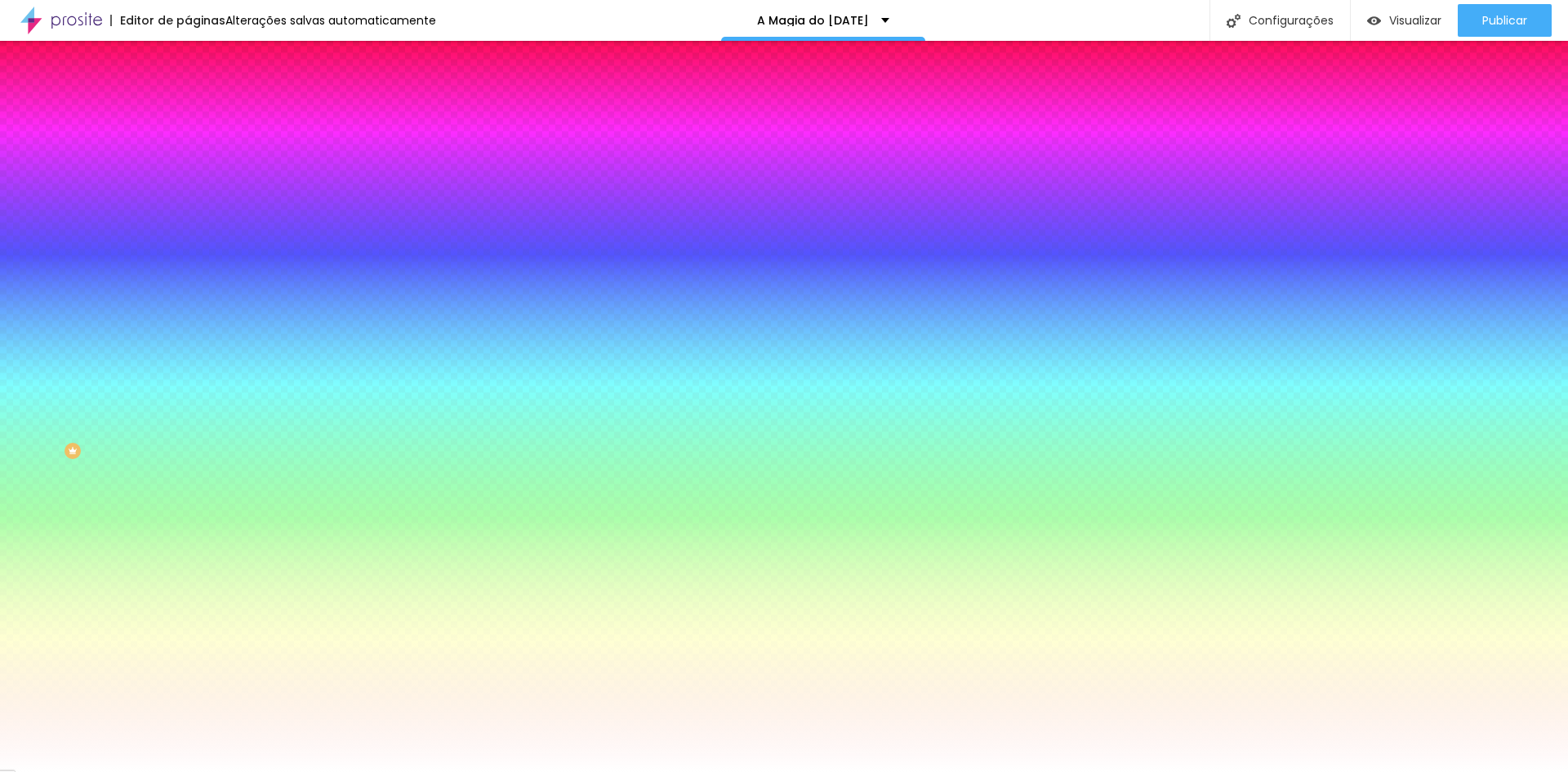
click at [188, 69] on button "Editar nulo" at bounding box center [282, 59] width 188 height 38
click at [200, 61] on img "button" at bounding box center [206, 59] width 13 height 13
click at [188, 62] on button "Editar nulo" at bounding box center [282, 59] width 188 height 38
click at [200, 62] on img "button" at bounding box center [206, 59] width 13 height 13
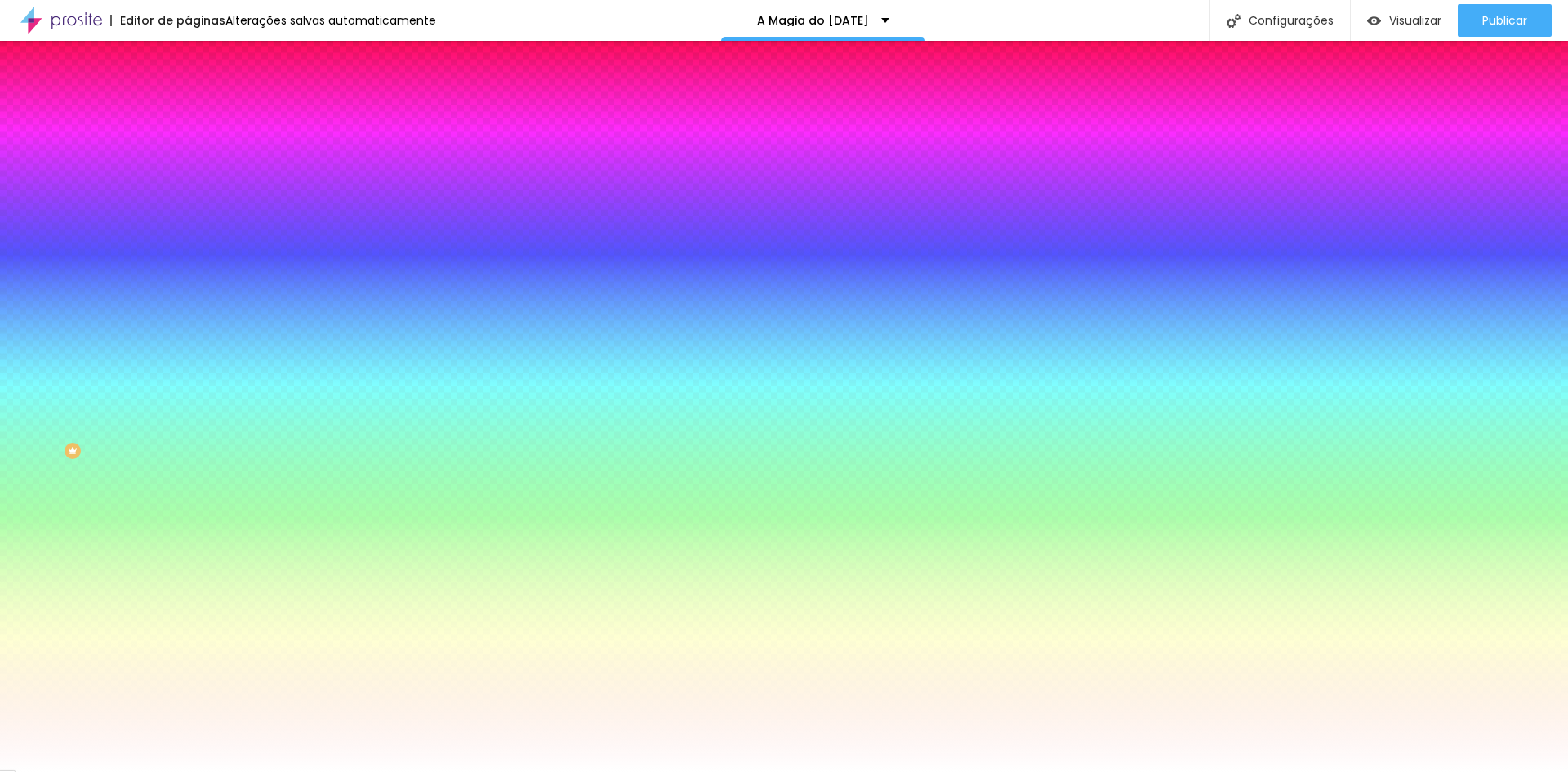
click at [200, 58] on img "button" at bounding box center [206, 59] width 13 height 13
click at [200, 59] on img "button" at bounding box center [206, 59] width 13 height 13
click at [200, 64] on div "Editar nulo" at bounding box center [242, 59] width 85 height 13
click at [200, 63] on div "Editar nulo" at bounding box center [242, 59] width 85 height 13
click at [188, 48] on button "Editar nulo" at bounding box center [282, 59] width 188 height 38
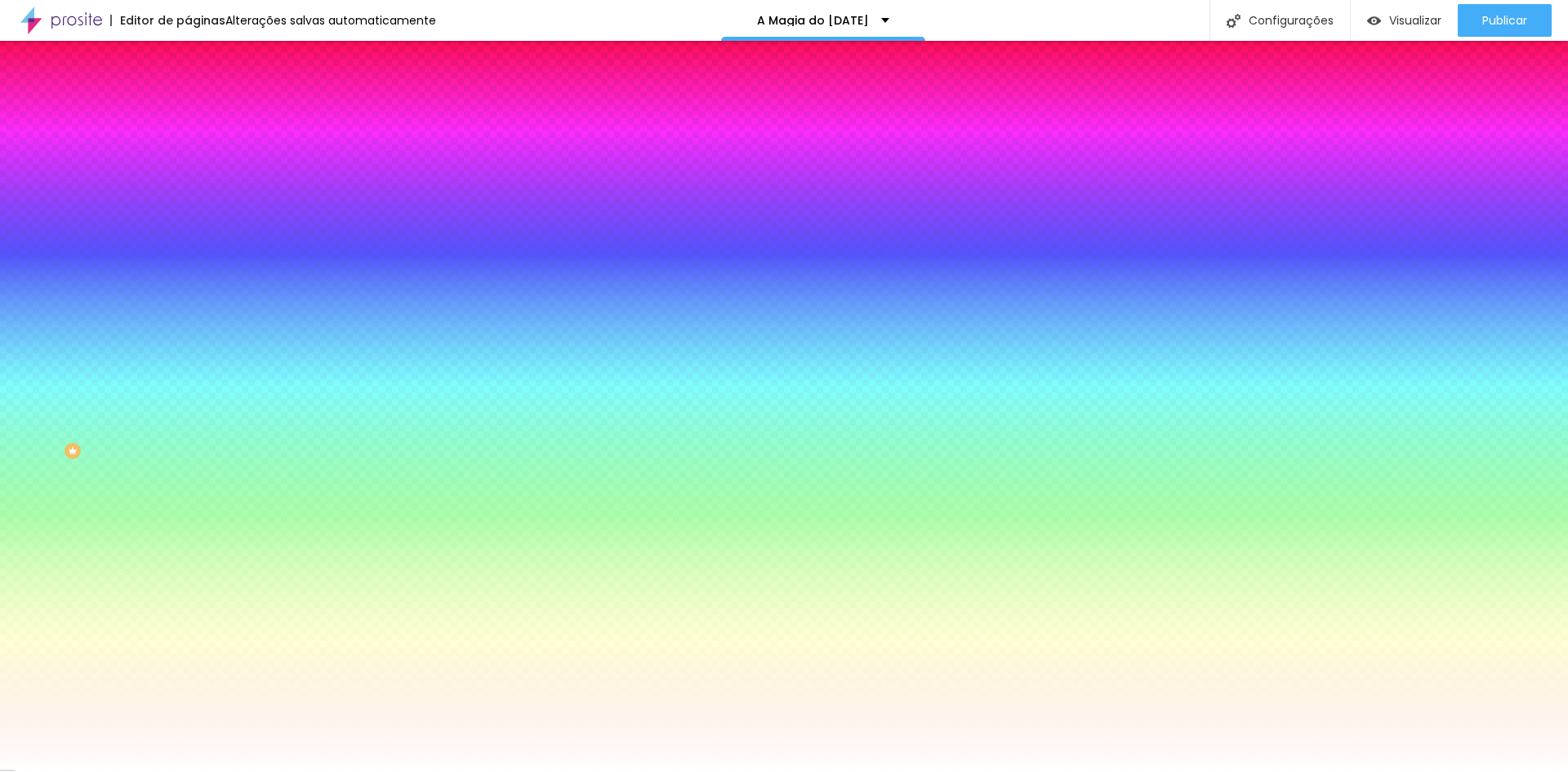
click at [59, 22] on img at bounding box center [61, 20] width 81 height 41
